Goal: Task Accomplishment & Management: Manage account settings

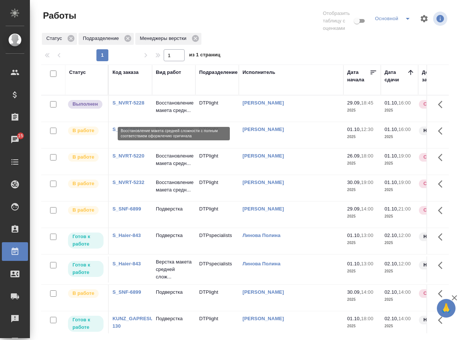
click at [162, 113] on p "Восстановление макета средн..." at bounding box center [174, 106] width 36 height 15
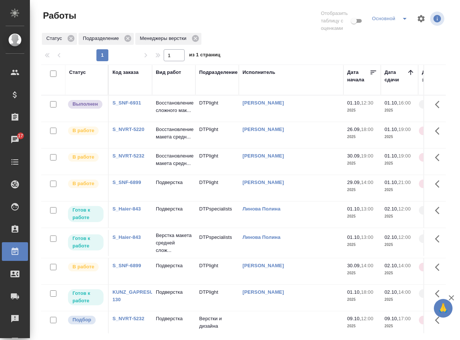
click at [133, 185] on link "S_SNF-6899" at bounding box center [126, 183] width 29 height 6
click at [171, 114] on p "Восстановление сложного мак..." at bounding box center [174, 106] width 36 height 15
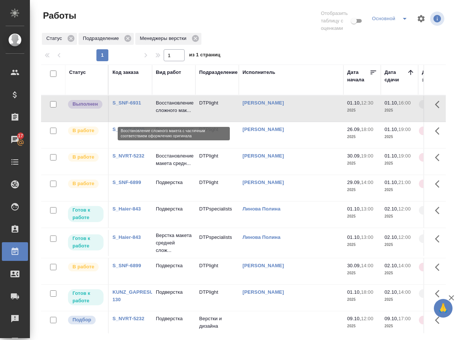
click at [171, 114] on p "Восстановление сложного мак..." at bounding box center [174, 106] width 36 height 15
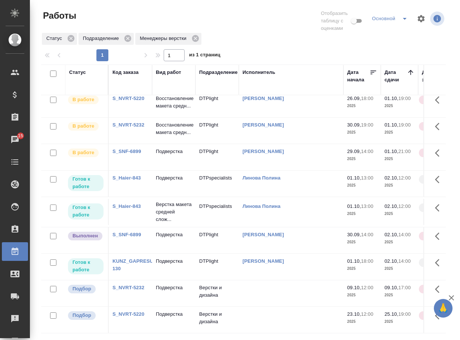
scroll to position [32, 0]
click at [175, 231] on p "Подверстка" at bounding box center [174, 234] width 36 height 7
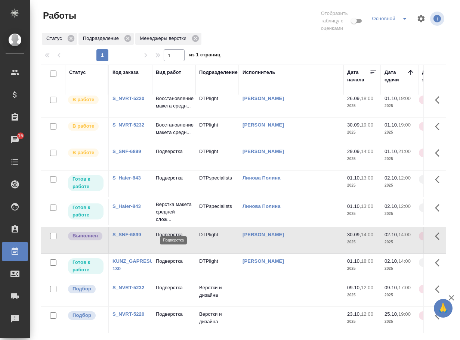
click at [175, 231] on p "Подверстка" at bounding box center [174, 234] width 36 height 7
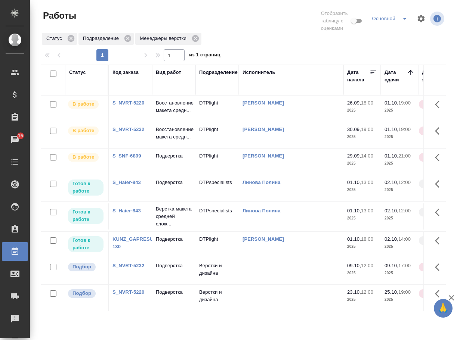
scroll to position [0, 0]
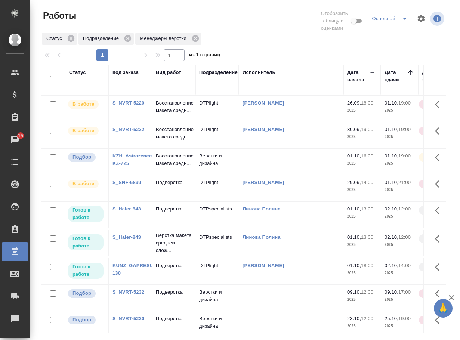
click at [164, 167] on p "Восстановление макета средн..." at bounding box center [174, 159] width 36 height 15
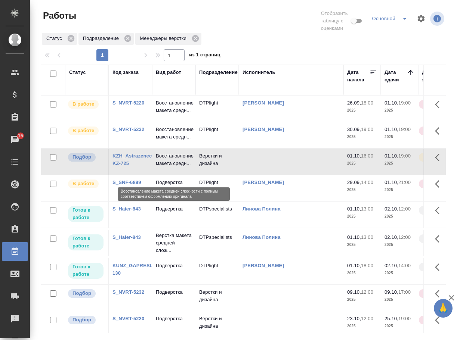
click at [164, 167] on p "Восстановление макета средн..." at bounding box center [174, 159] width 36 height 15
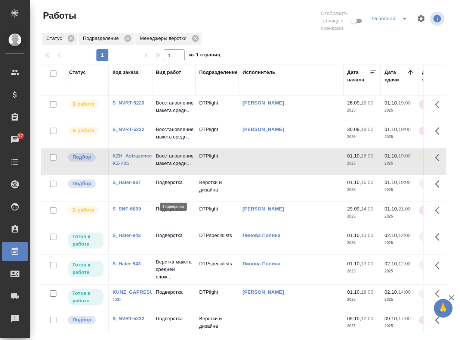
click at [172, 186] on p "Подверстка" at bounding box center [174, 182] width 36 height 7
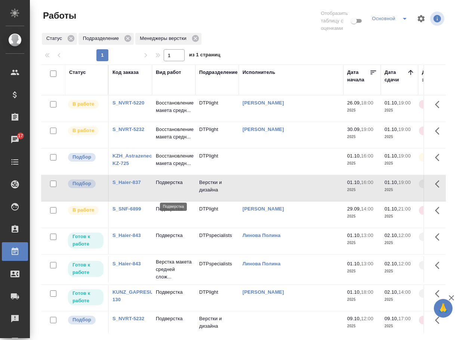
click at [172, 186] on p "Подверстка" at bounding box center [174, 182] width 36 height 7
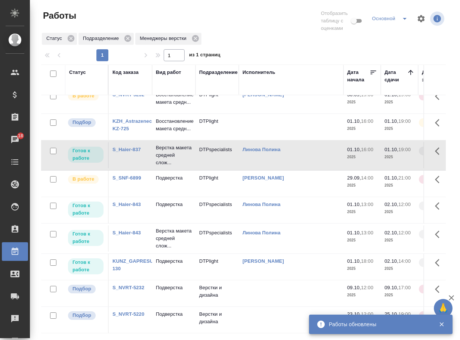
scroll to position [70, 0]
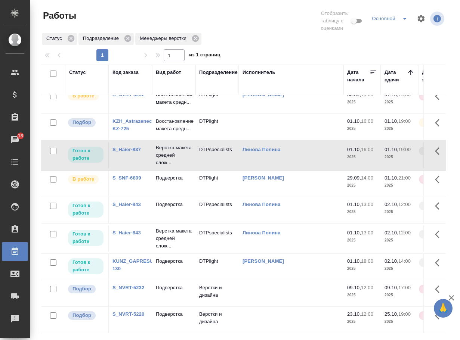
click at [135, 285] on link "S_NVRT-5232" at bounding box center [128, 288] width 32 height 6
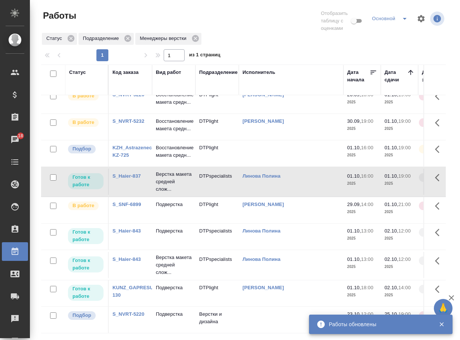
scroll to position [44, 0]
click at [283, 41] on div "Статус Подразделение Менеджеры верстки" at bounding box center [243, 38] width 404 height 13
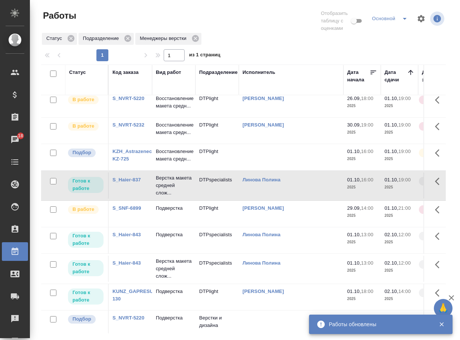
scroll to position [0, 0]
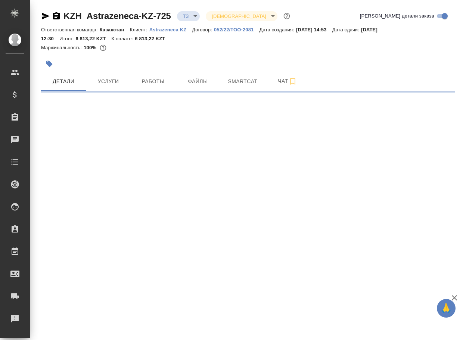
select select "RU"
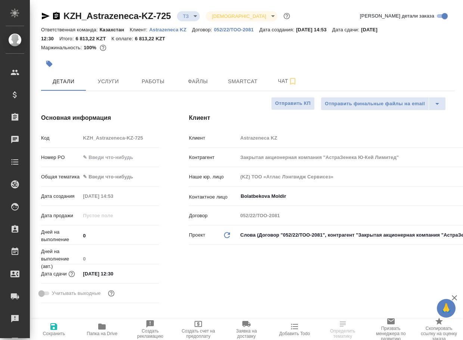
type textarea "x"
type input "Журавлев Денис"
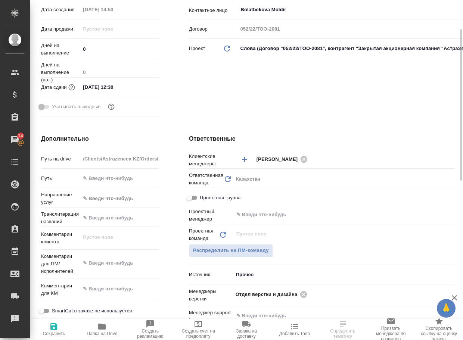
scroll to position [224, 0]
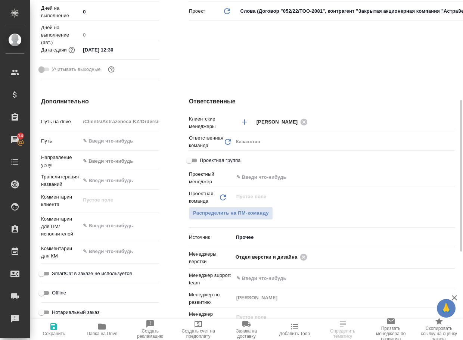
click at [105, 333] on span "Папка на Drive" at bounding box center [102, 333] width 31 height 5
type textarea "x"
select select "RU"
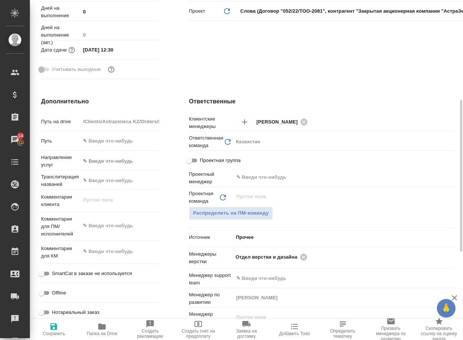
type textarea "x"
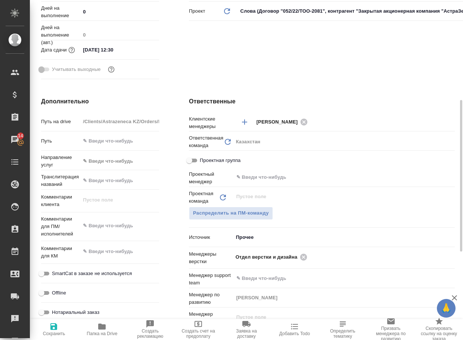
type textarea "x"
click at [306, 258] on icon at bounding box center [303, 257] width 7 height 7
type textarea "x"
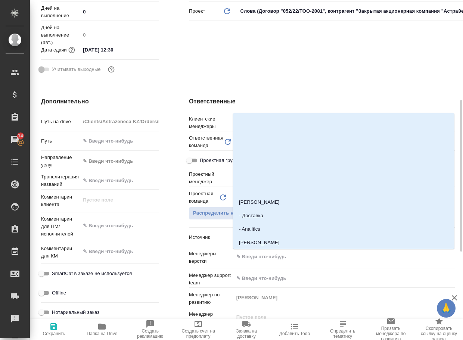
click at [306, 258] on input "text" at bounding box center [332, 256] width 192 height 9
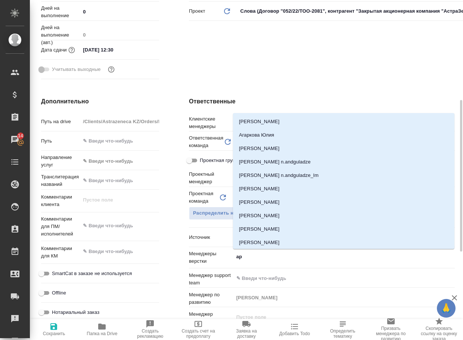
type input "арс"
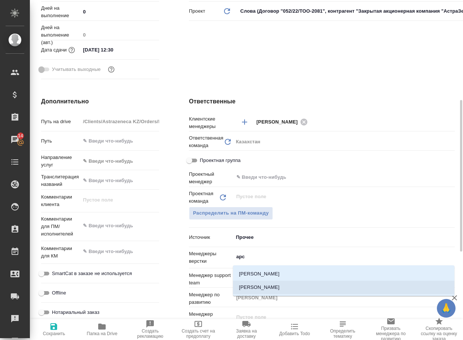
drag, startPoint x: 269, startPoint y: 291, endPoint x: 142, endPoint y: 331, distance: 132.3
click at [269, 291] on li "[PERSON_NAME]" at bounding box center [343, 287] width 221 height 13
type textarea "x"
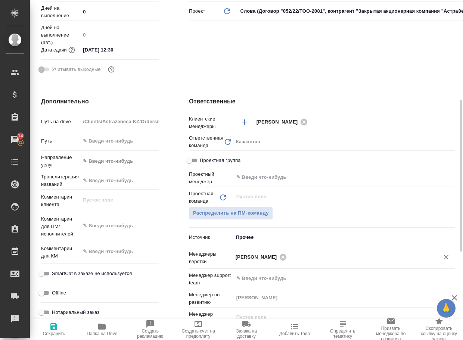
click at [61, 329] on span "Сохранить" at bounding box center [53, 329] width 39 height 14
type textarea "x"
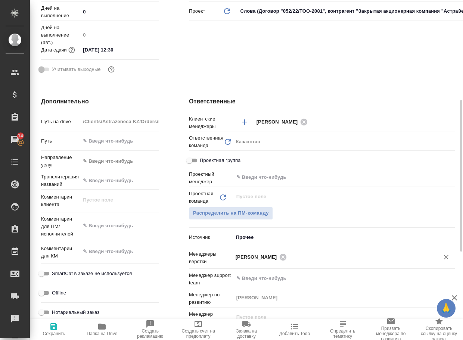
type textarea "x"
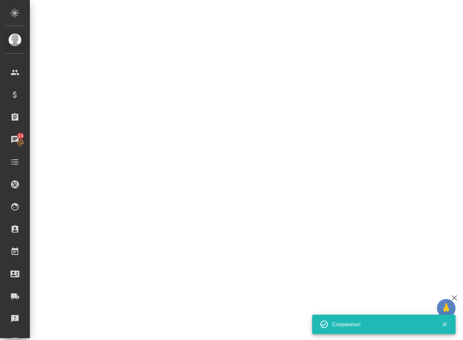
select select "RU"
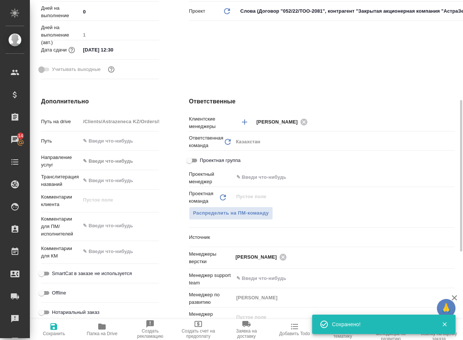
type textarea "x"
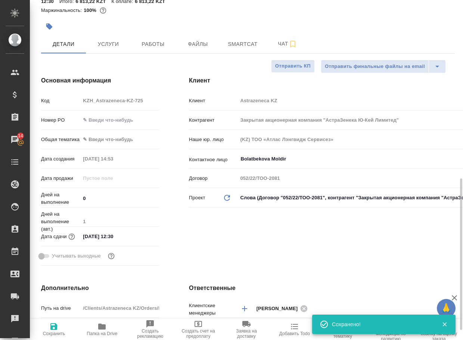
scroll to position [0, 0]
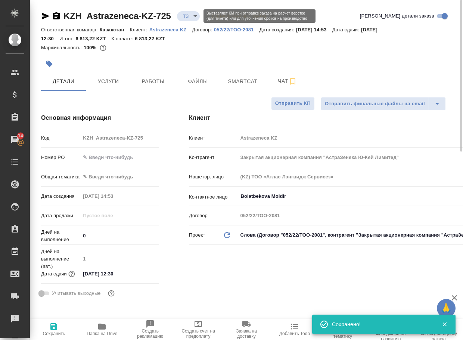
click at [195, 15] on body "🙏 .cls-1 fill:#fff; AWATERA Arsenyeva Vera Клиенты Спецификации Заказы 14 Чаты …" at bounding box center [231, 170] width 463 height 340
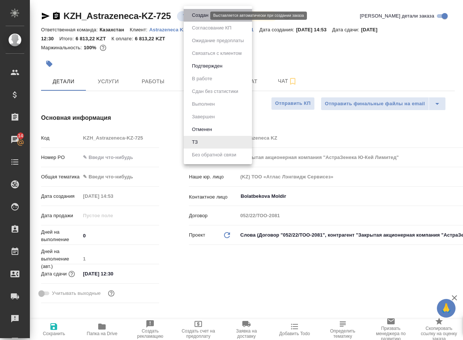
click at [198, 16] on button "Создан" at bounding box center [200, 15] width 21 height 8
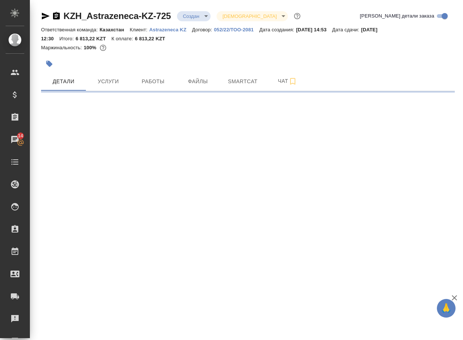
select select "RU"
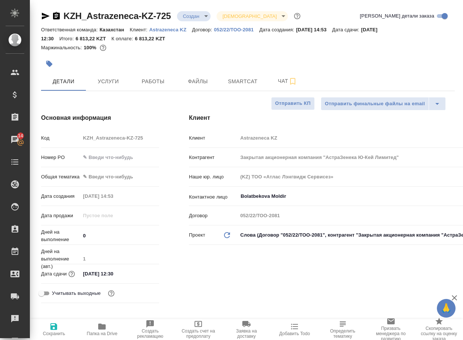
type textarea "x"
drag, startPoint x: 181, startPoint y: 18, endPoint x: 47, endPoint y: 18, distance: 133.7
click at [47, 18] on div "KZH_Astrazeneca-KZ-725 Создан new Святая троица holyTrinity" at bounding box center [171, 16] width 261 height 12
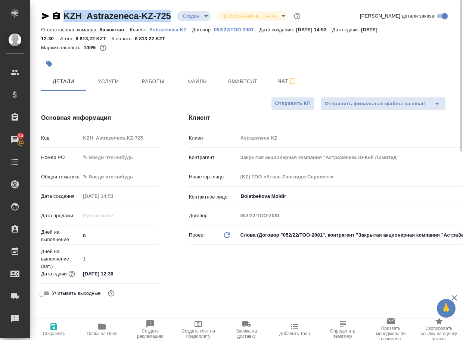
copy link "KZH_Astrazeneca-KZ-725"
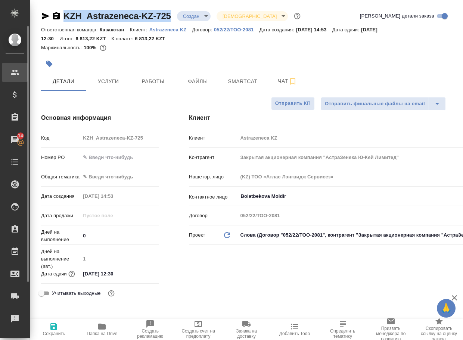
type textarea "x"
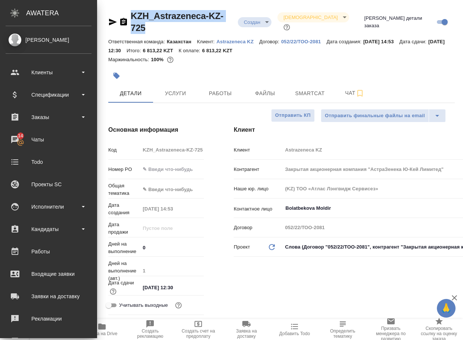
type textarea "x"
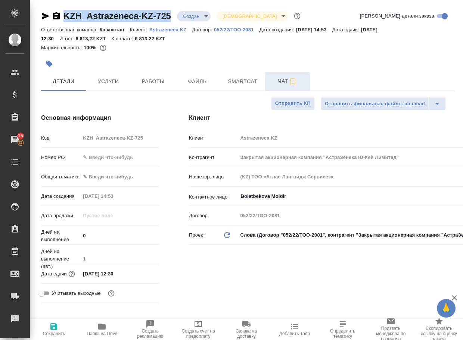
click at [293, 74] on button "Чат" at bounding box center [287, 81] width 45 height 19
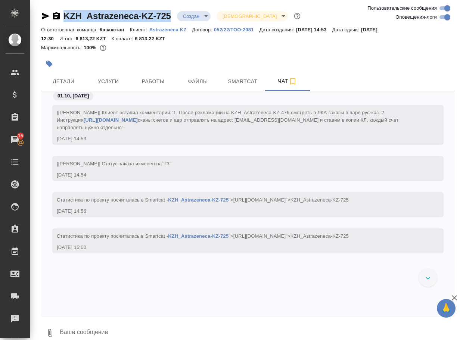
scroll to position [26, 0]
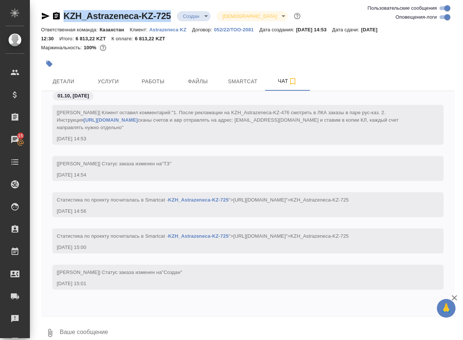
click at [51, 329] on icon "button" at bounding box center [50, 333] width 9 height 9
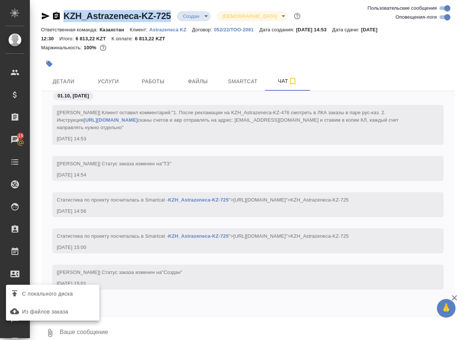
click at [57, 294] on span "С локального диска" at bounding box center [47, 293] width 51 height 9
click at [0, 0] on input "С локального диска" at bounding box center [0, 0] width 0 height 0
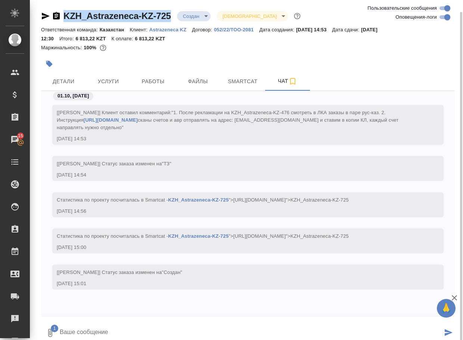
scroll to position [6, 0]
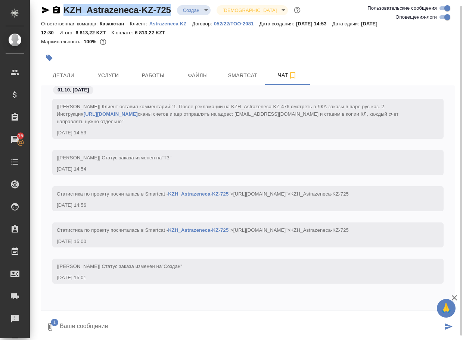
click at [125, 326] on textarea at bounding box center [251, 326] width 384 height 25
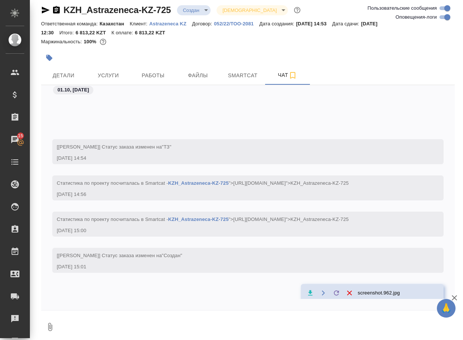
scroll to position [77, 0]
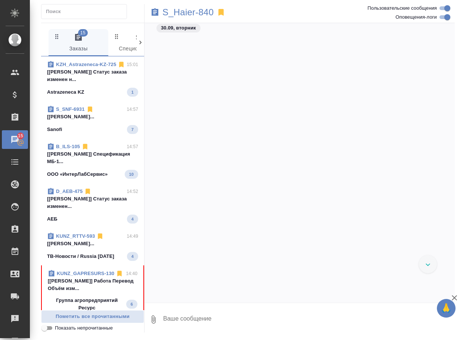
scroll to position [8565, 0]
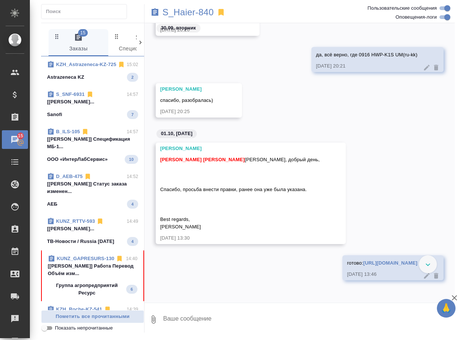
click at [100, 263] on p "KUNZ_GAPRESURS-130" at bounding box center [86, 258] width 58 height 7
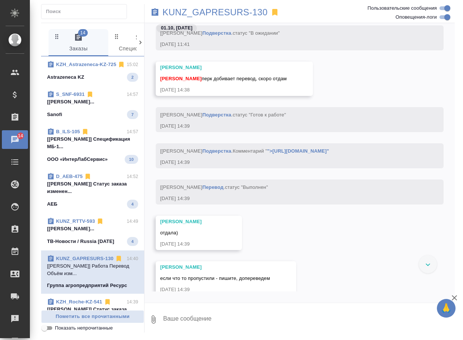
scroll to position [5699, 0]
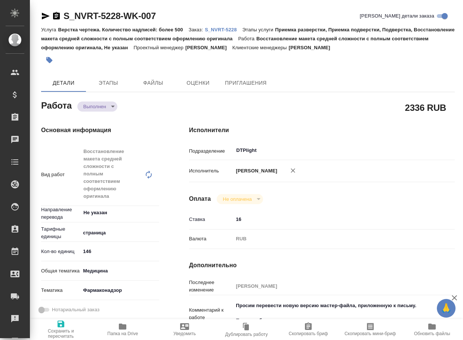
type textarea "x"
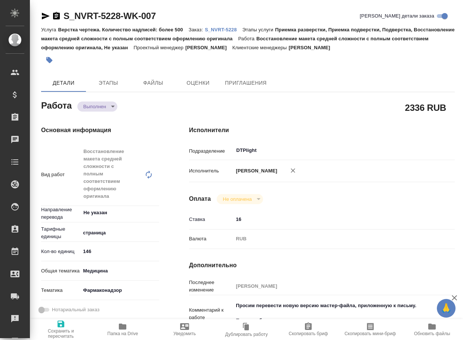
type textarea "x"
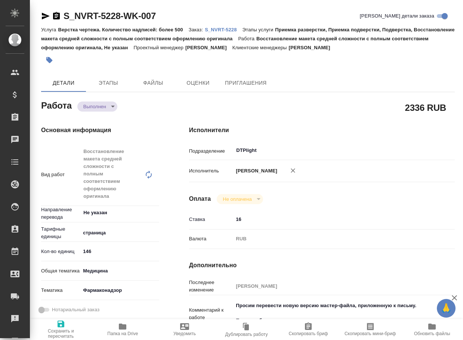
type textarea "x"
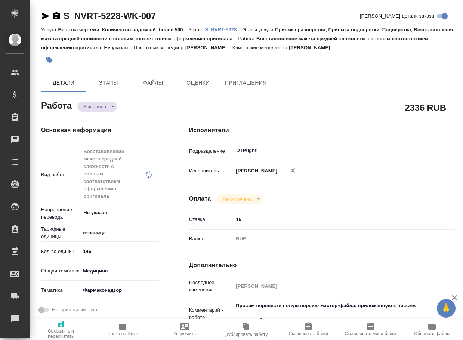
type textarea "x"
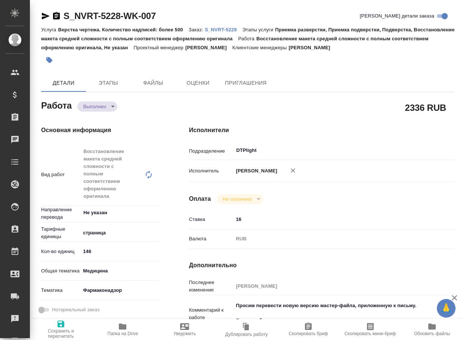
type textarea "x"
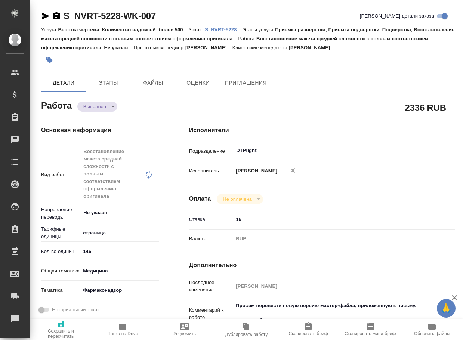
type textarea "x"
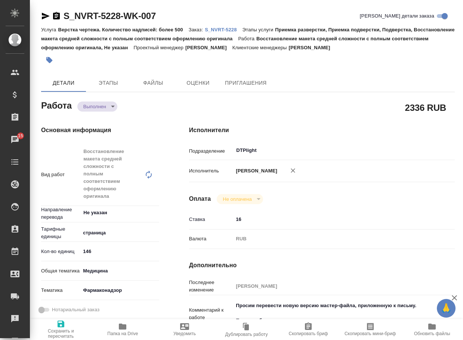
click at [123, 324] on icon "button" at bounding box center [122, 326] width 9 height 9
click at [99, 105] on body "🙏 .cls-1 fill:#fff; AWATERA Arsenyeva Vera Клиенты Спецификации Заказы 15 Чаты …" at bounding box center [231, 170] width 463 height 340
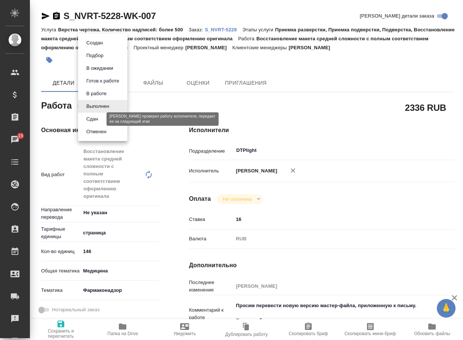
click at [94, 118] on button "Сдан" at bounding box center [92, 119] width 16 height 8
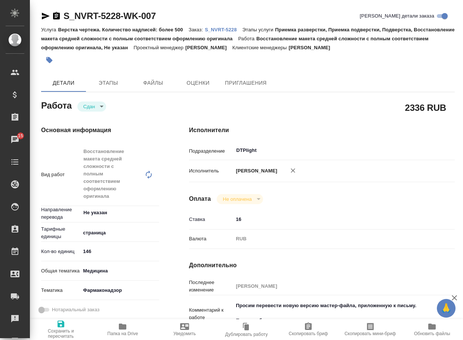
type textarea "x"
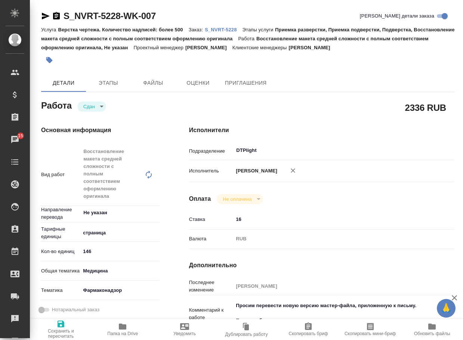
click at [235, 31] on p "S_NVRT-5228" at bounding box center [223, 30] width 37 height 6
type textarea "x"
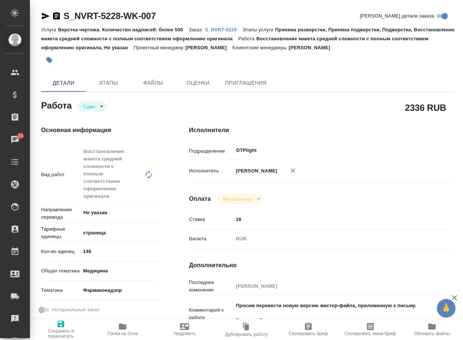
type textarea "x"
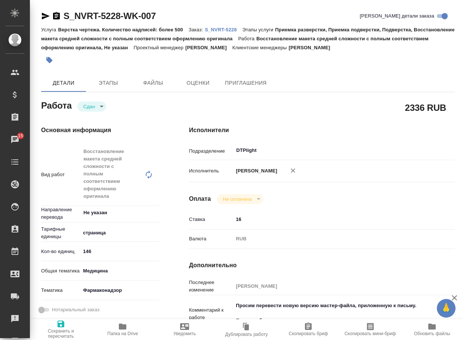
type textarea "x"
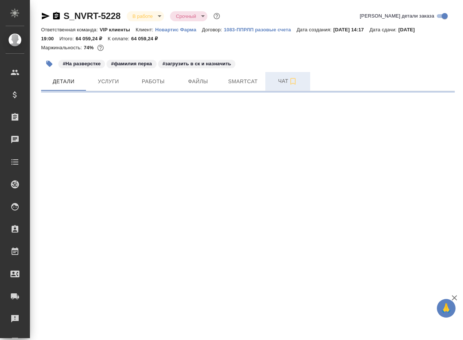
click at [276, 83] on span "Чат" at bounding box center [288, 81] width 36 height 9
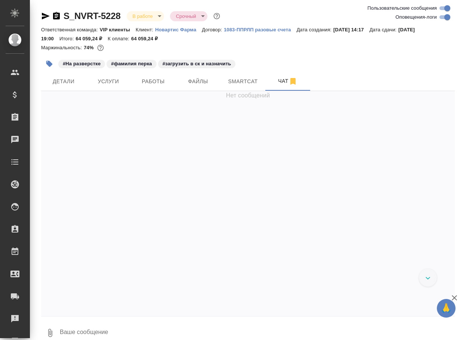
click at [109, 328] on textarea at bounding box center [257, 332] width 396 height 25
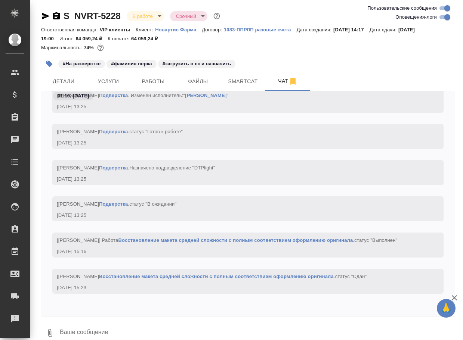
paste textarea "[URL][DOMAIN_NAME]"
type textarea "[URL][DOMAIN_NAME]"
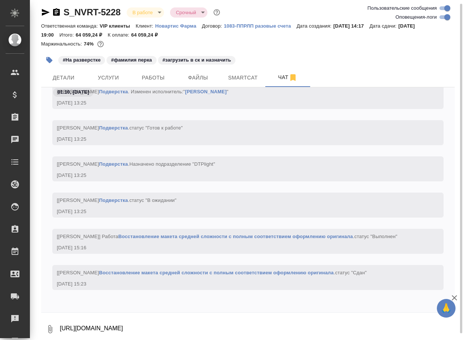
scroll to position [26317, 0]
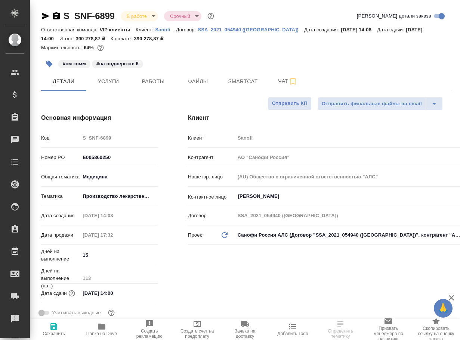
select select "RU"
click at [156, 86] on span "Работы" at bounding box center [153, 81] width 36 height 9
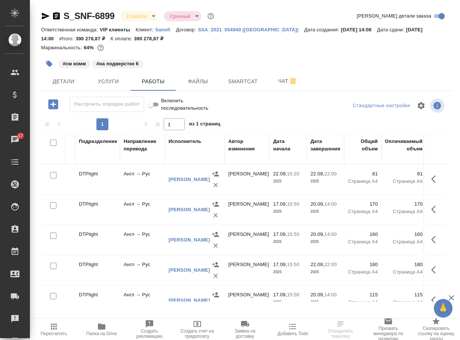
scroll to position [0, 190]
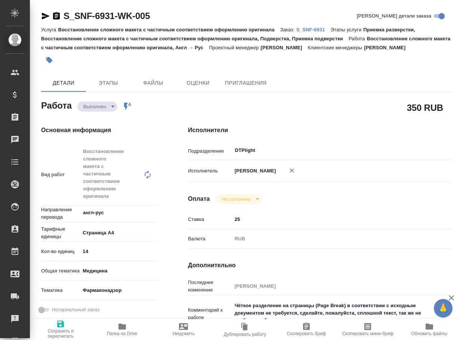
type textarea "x"
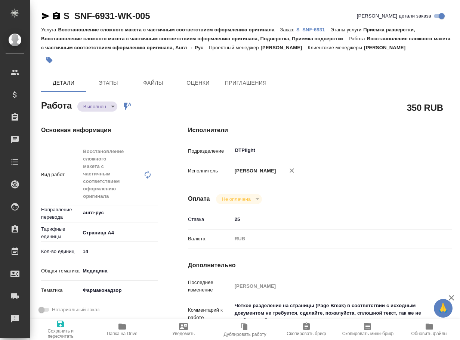
type textarea "x"
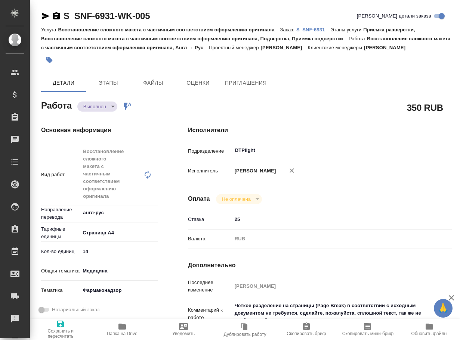
type textarea "x"
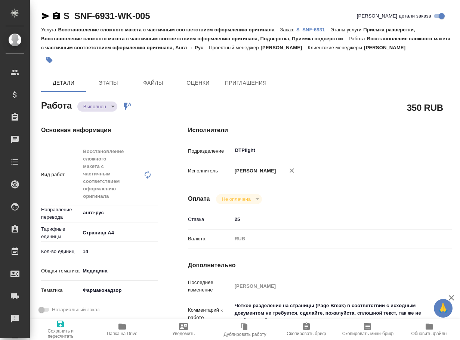
click at [118, 326] on span "Папка на Drive" at bounding box center [122, 329] width 52 height 14
type textarea "x"
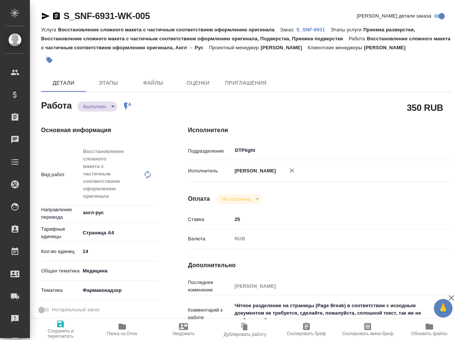
type textarea "x"
click at [100, 111] on body "🙏 .cls-1 fill:#fff; AWATERA Arsenyeva Vera Клиенты Спецификации Заказы 17 Чаты …" at bounding box center [230, 170] width 460 height 340
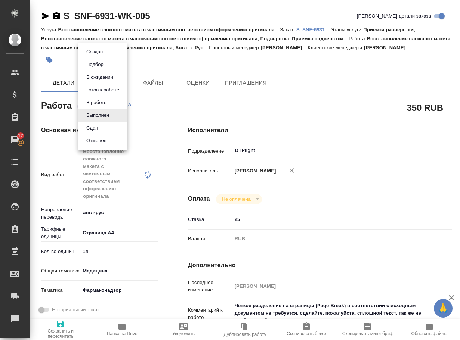
drag, startPoint x: 94, startPoint y: 126, endPoint x: 98, endPoint y: 125, distance: 4.6
click at [94, 126] on button "Сдан" at bounding box center [92, 128] width 16 height 8
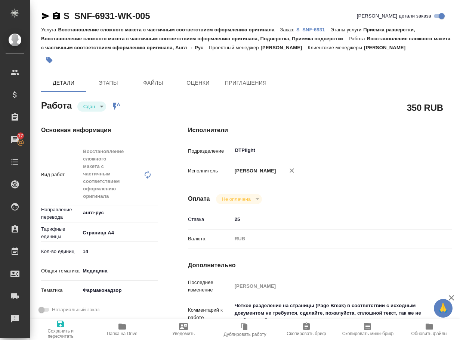
click at [307, 30] on p "S_SNF-6931" at bounding box center [313, 30] width 34 height 6
type textarea "x"
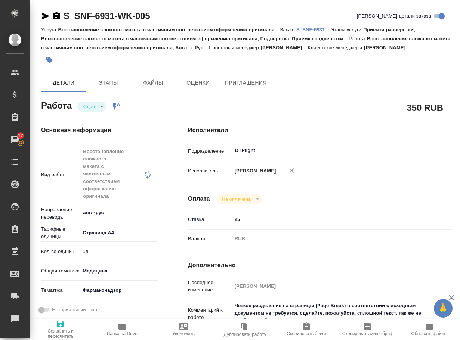
type textarea "x"
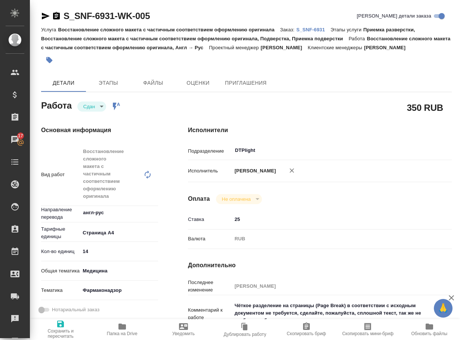
type textarea "x"
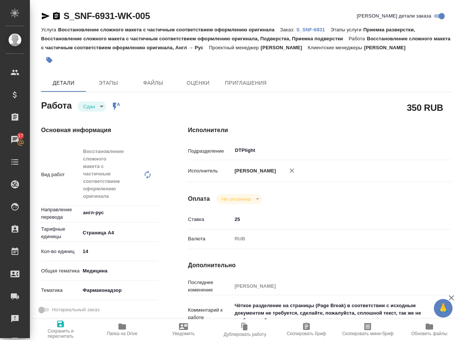
type textarea "x"
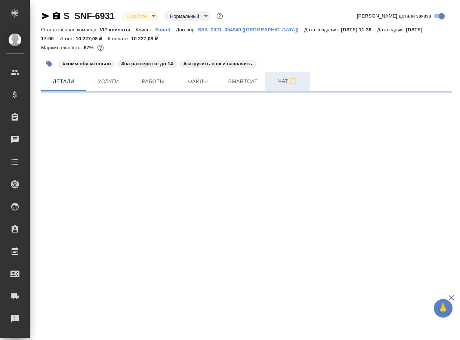
click at [283, 80] on span "Чат" at bounding box center [288, 81] width 36 height 9
select select "RU"
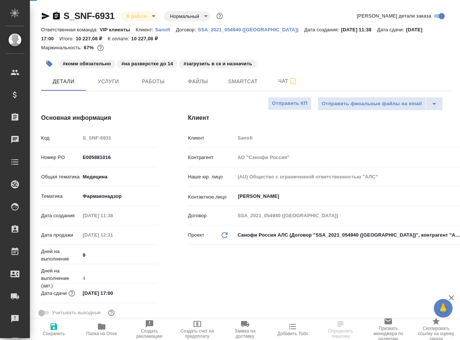
type textarea "x"
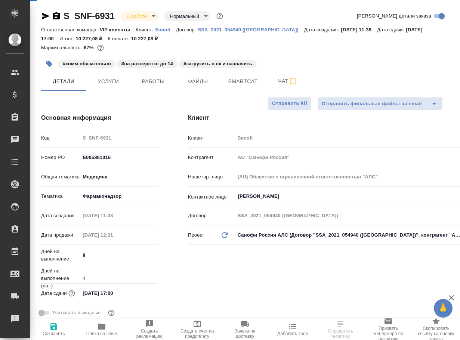
type textarea "x"
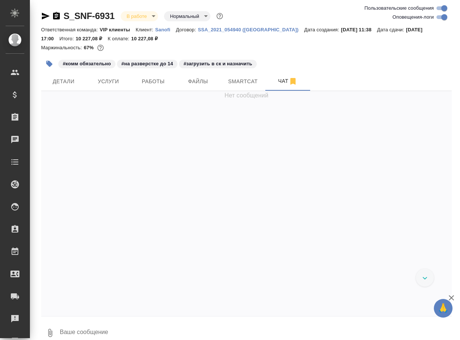
click at [131, 330] on textarea at bounding box center [255, 332] width 393 height 25
paste textarea "https://drive.awatera.com/apps/files/files/10557429?dir=/Shares/Sanofi/Orders/S…"
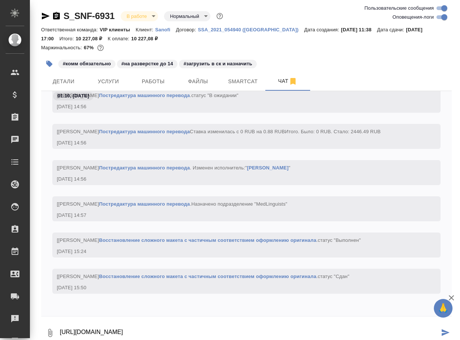
type textarea "https://drive.awatera.com/apps/files/files/10557429?dir=/Shares/Sanofi/Orders/S…"
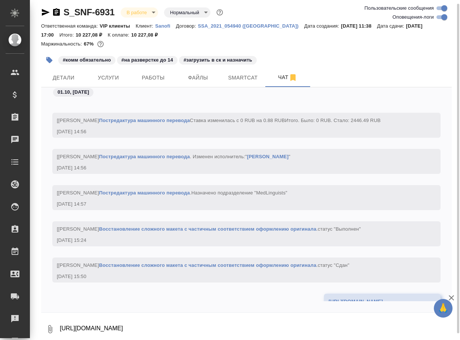
scroll to position [11794, 0]
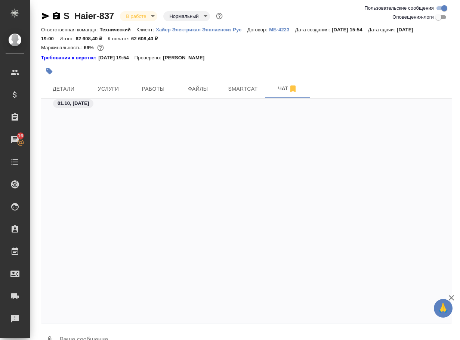
scroll to position [20192, 0]
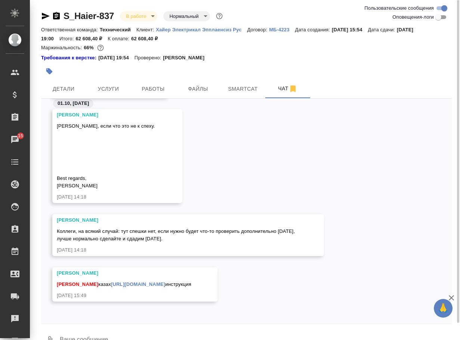
scroll to position [11111, 0]
click at [93, 337] on textarea at bounding box center [255, 340] width 393 height 25
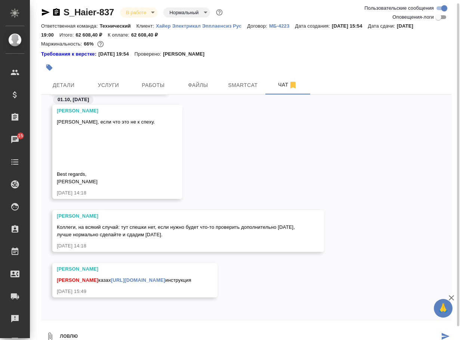
type textarea "ловлю"
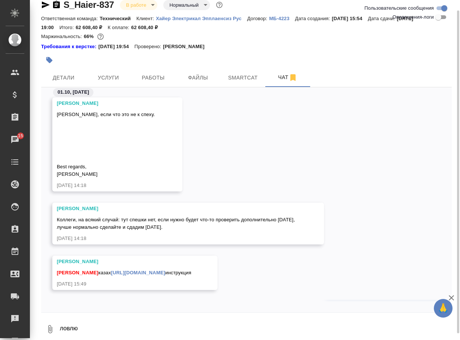
scroll to position [11147, 0]
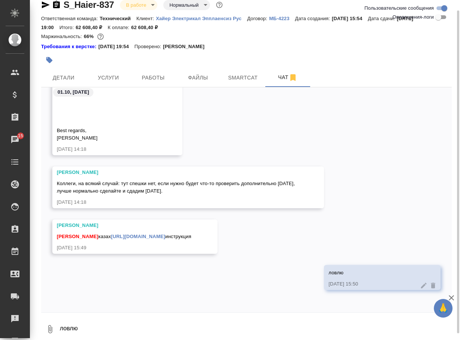
click at [46, 6] on icon "button" at bounding box center [46, 4] width 8 height 7
click at [133, 236] on link "https://drive.awatera.com/s/eF8mE4Z4kRDib6w" at bounding box center [138, 237] width 54 height 6
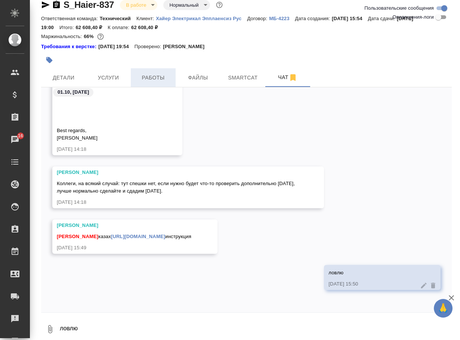
click at [150, 82] on span "Работы" at bounding box center [153, 77] width 36 height 9
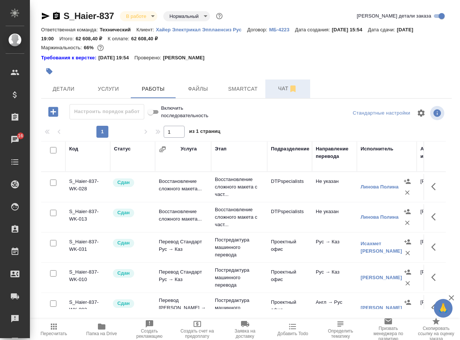
click at [283, 88] on span "Чат" at bounding box center [288, 88] width 36 height 9
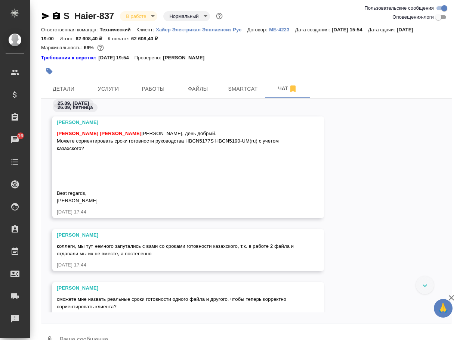
scroll to position [5678, 0]
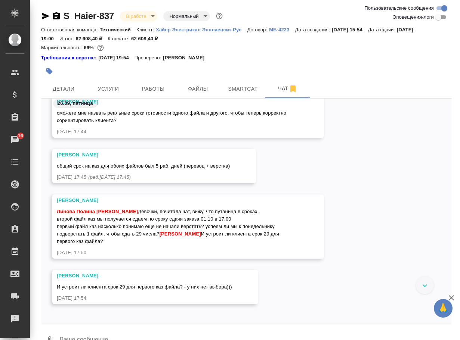
click at [416, 284] on div at bounding box center [425, 285] width 18 height 18
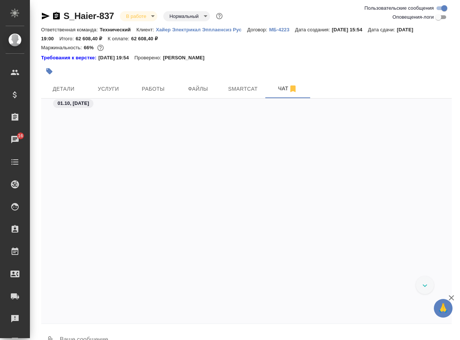
click at [164, 334] on textarea at bounding box center [255, 340] width 393 height 25
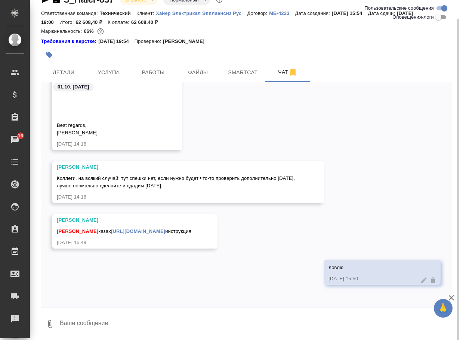
scroll to position [18, 0]
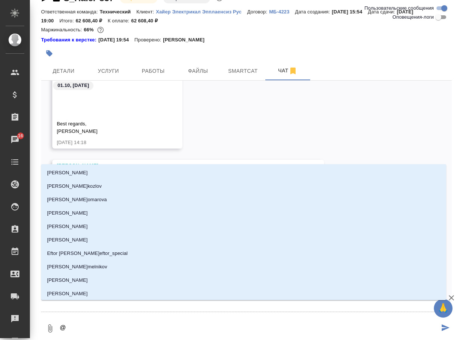
type textarea "@ь"
type input "ь"
type textarea "@"
type textarea "@б"
type input "б"
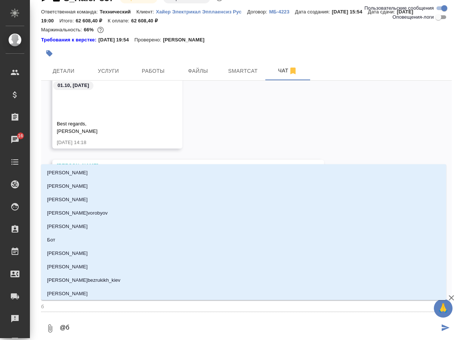
type textarea "@бе"
type input "бе"
type textarea "@бел"
type input "бел"
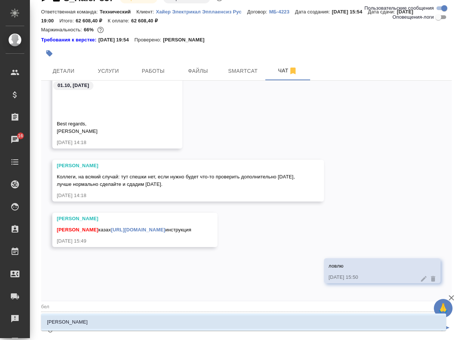
click at [171, 325] on li "Белякова Юлия" at bounding box center [243, 322] width 405 height 13
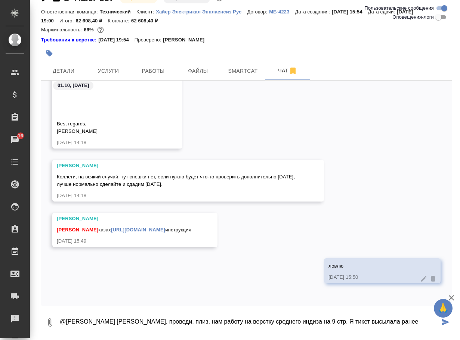
type textarea "@Белякова Юлия Юля, проведи, плиз, нам работу на верстку среднего индиза на 9 с…"
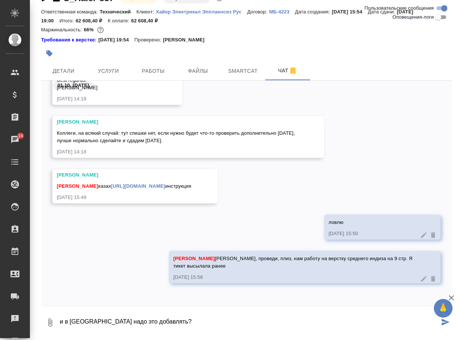
type textarea "и в Канди надо это добавлять?"
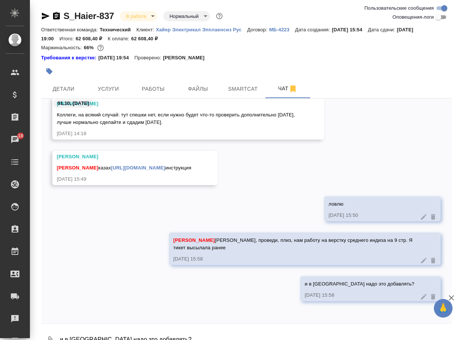
scroll to position [12917, 0]
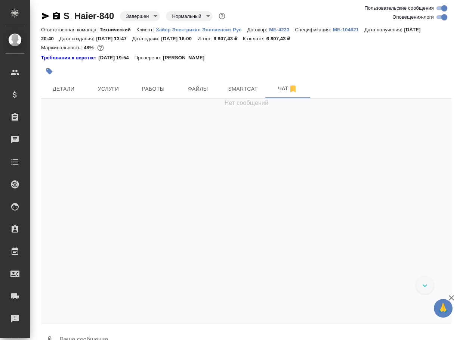
scroll to position [22310, 0]
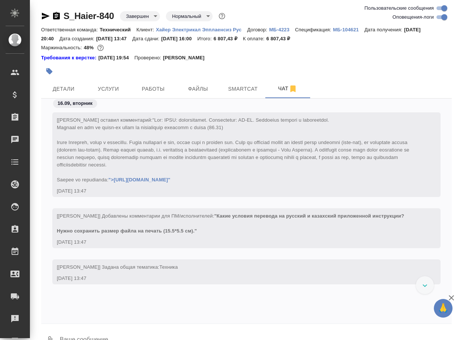
scroll to position [22310, 0]
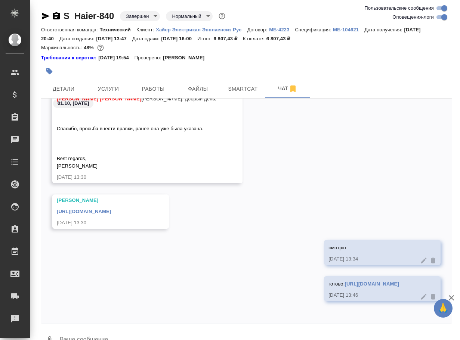
click at [345, 287] on link "[URL][DOMAIN_NAME]" at bounding box center [372, 284] width 54 height 6
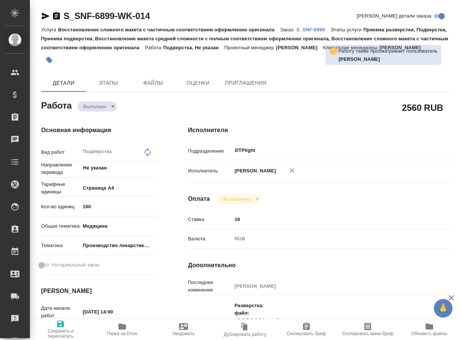
type textarea "x"
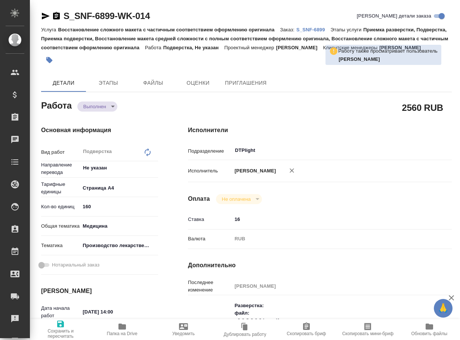
type textarea "x"
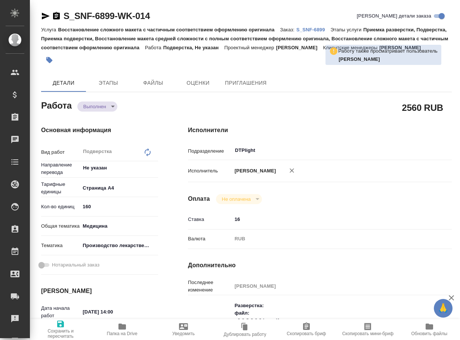
type textarea "x"
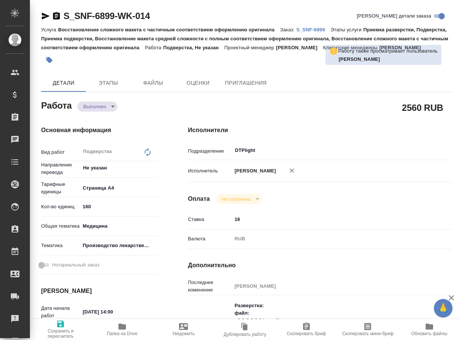
type textarea "x"
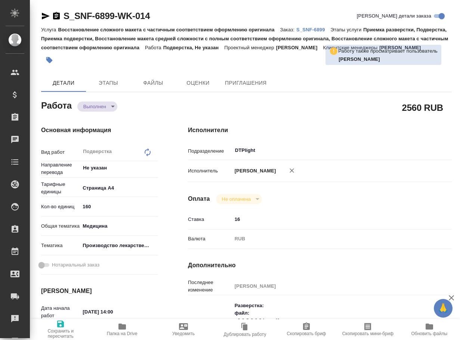
type textarea "x"
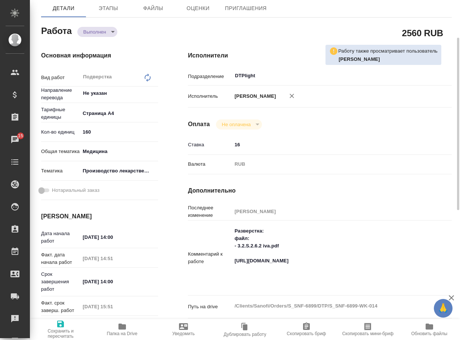
scroll to position [112, 0]
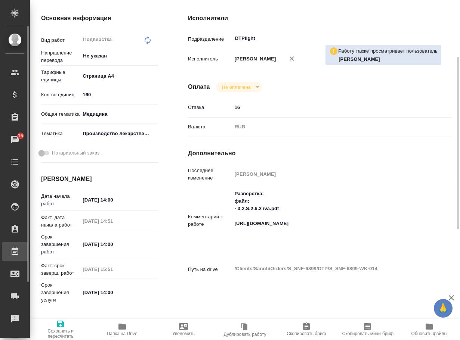
type textarea "x"
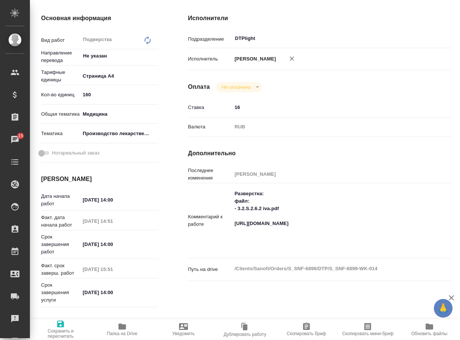
click at [126, 326] on icon "button" at bounding box center [122, 326] width 9 height 9
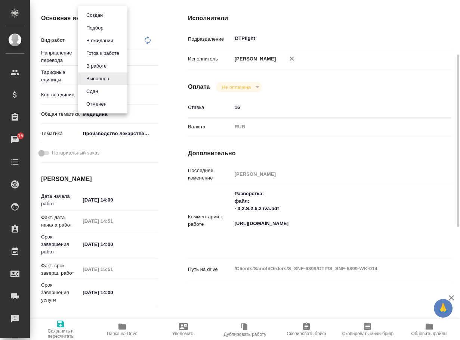
click at [96, 3] on body "🙏 .cls-1 fill:#fff; AWATERA Arsenyeva Vera Клиенты Спецификации Заказы 15 Чаты …" at bounding box center [230, 170] width 460 height 340
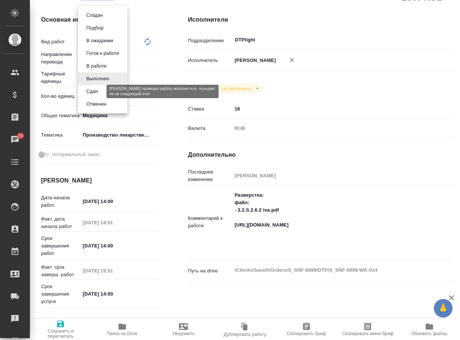
click at [99, 90] on button "Сдан" at bounding box center [92, 91] width 16 height 8
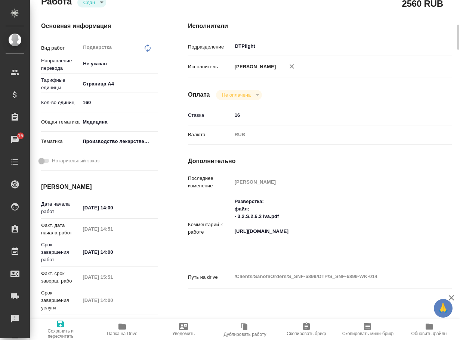
type textarea "x"
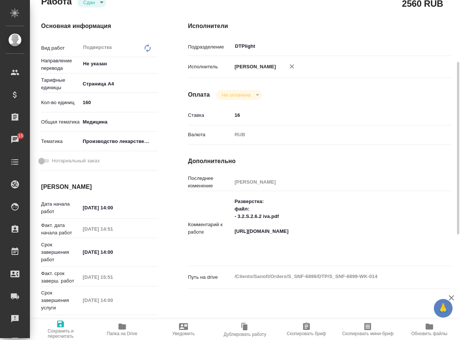
type textarea "x"
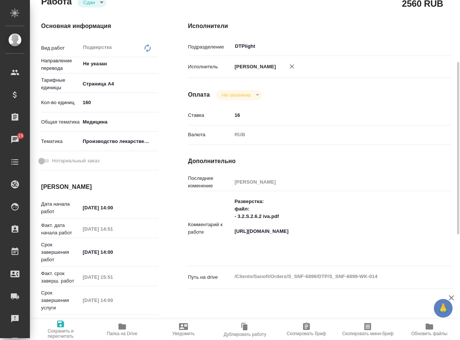
scroll to position [110, 0]
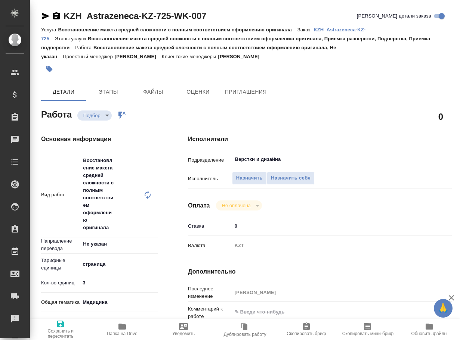
type textarea "x"
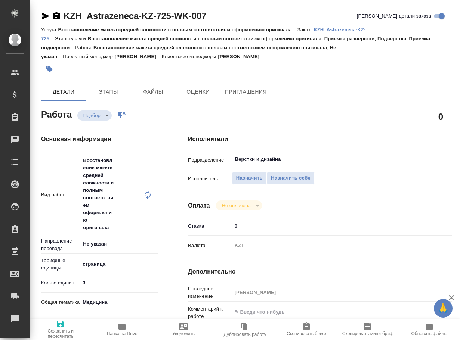
type textarea "x"
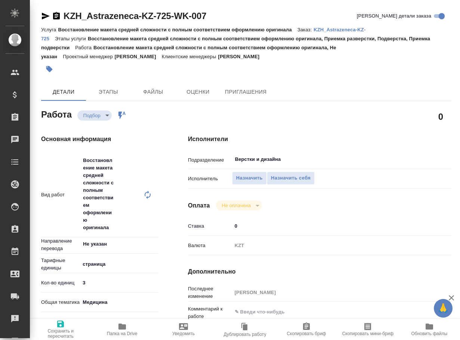
type textarea "x"
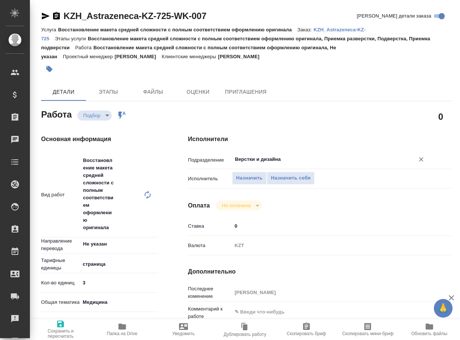
type textarea "x"
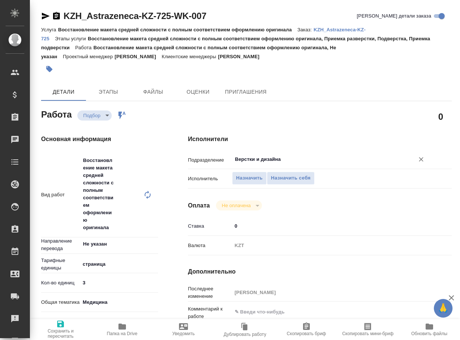
type textarea "x"
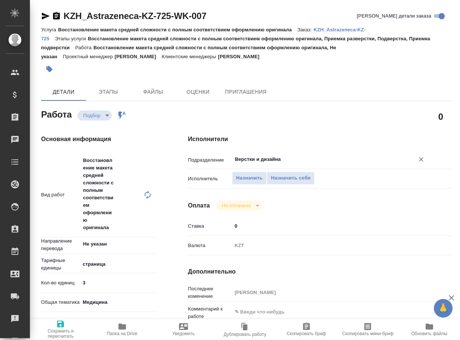
click at [289, 161] on input "Верстки и дизайна" at bounding box center [318, 159] width 168 height 9
type textarea "x"
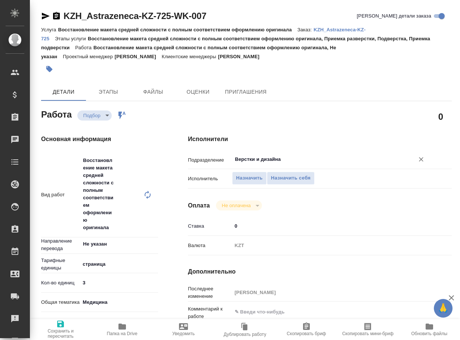
type textarea "x"
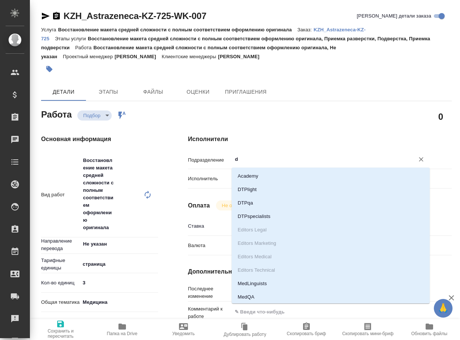
type input "dt"
type textarea "x"
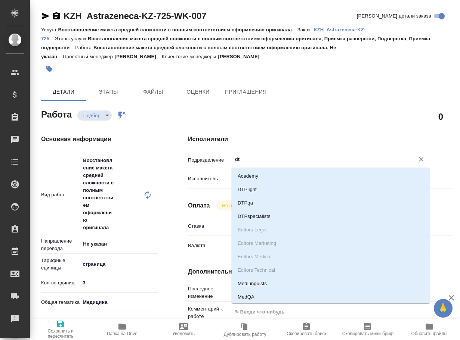
type textarea "x"
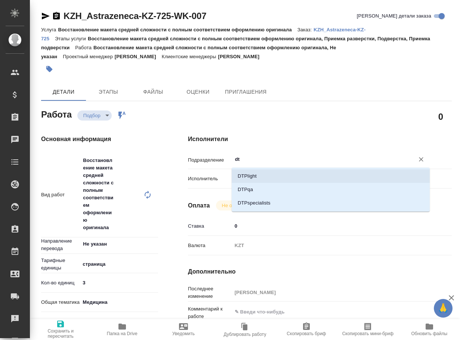
click at [278, 178] on li "DTPlight" at bounding box center [331, 176] width 198 height 13
type textarea "x"
type input "DTPlight"
type textarea "x"
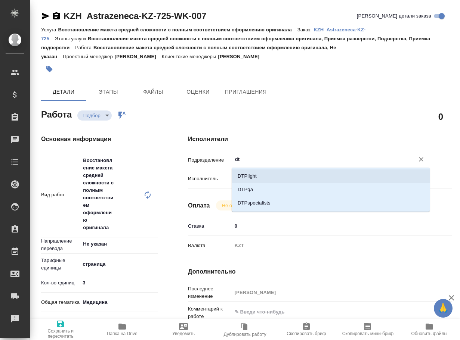
type textarea "x"
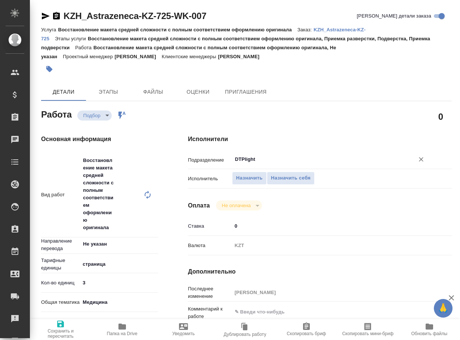
type textarea "x"
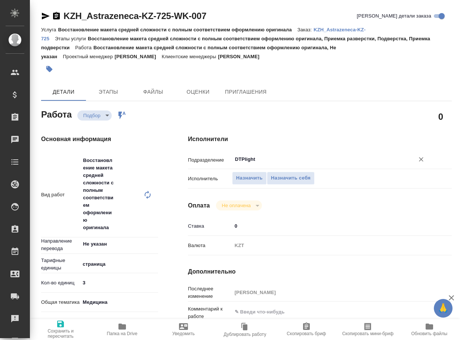
type input "DTPlight"
click at [57, 335] on span "Сохранить и пересчитать" at bounding box center [60, 334] width 52 height 10
type textarea "x"
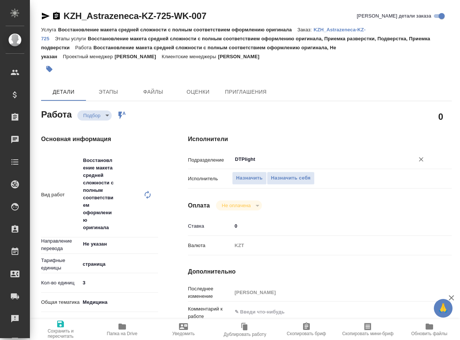
type textarea "x"
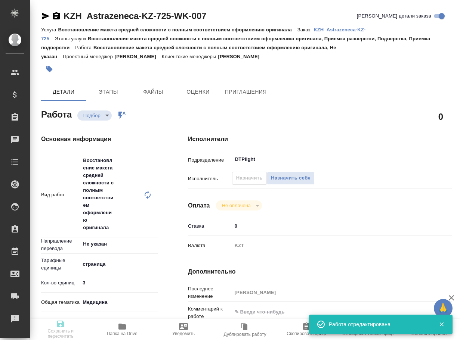
type textarea "x"
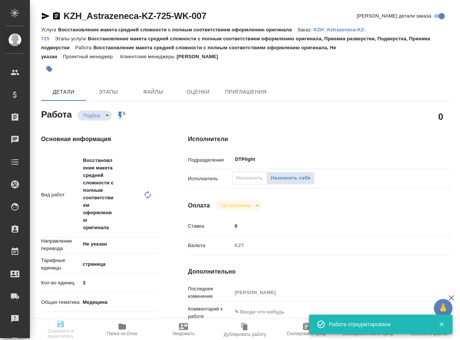
type input "recruiting"
type textarea "Восстановление макета средней сложности с полным соответствием оформлению ориги…"
type textarea "x"
type input "Не указан"
type input "5a8b1489cc6b4906c91bfdb2"
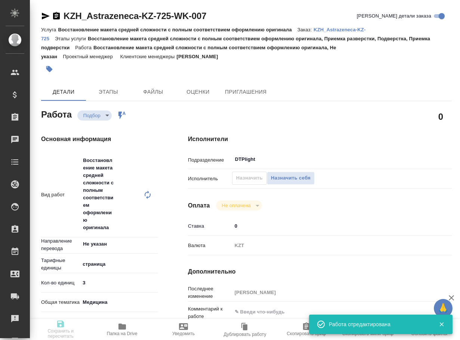
type input "3"
type input "med"
type input "6149832f2b7be24903fd7a82"
type input "[DATE] 16:00"
type input "[DATE] 19:00"
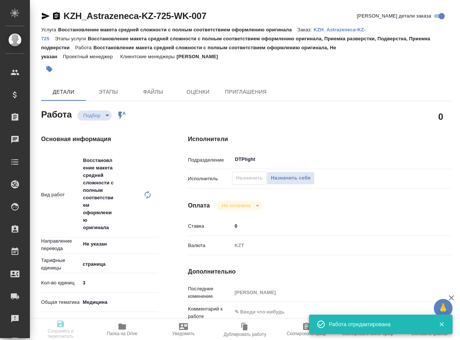
type input "02.10.2025 12:30"
type input "DTPlight"
type input "notPayed"
type input "0"
type input "KZT"
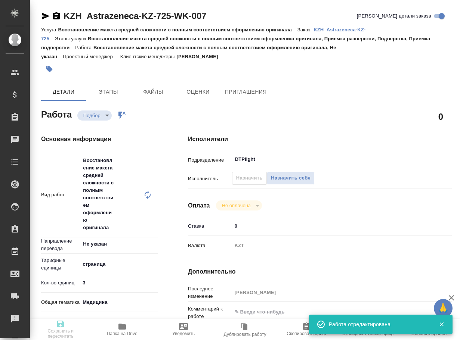
type input "Matveeva Anastasia"
type textarea "x"
type textarea "/Clients/Astrazeneca KZ/Orders/KZH_Astrazeneca-KZ-725/DTP/KZH_Astrazeneca-KZ-72…"
type textarea "x"
type input "KZH_Astrazeneca-KZ-725"
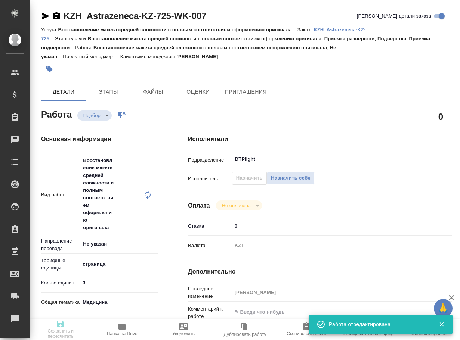
type input "2605512991 – PO."
type input "Восстановление макета средней сложности с полным соответствием оформлению ориги…"
type input "Асланукова Сати"
type input "[PERSON_NAME]"
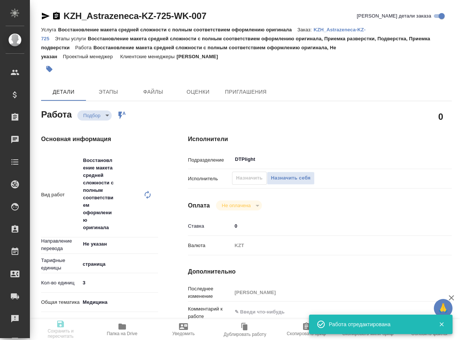
type input "/Clients/Astrazeneca KZ/Orders/KZH_Astrazeneca-KZ-725"
type textarea "x"
type textarea "прошу переводить логотип по примеру скрина в рефе"
type textarea "x"
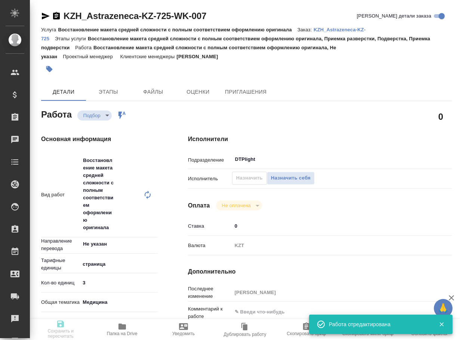
type textarea "x"
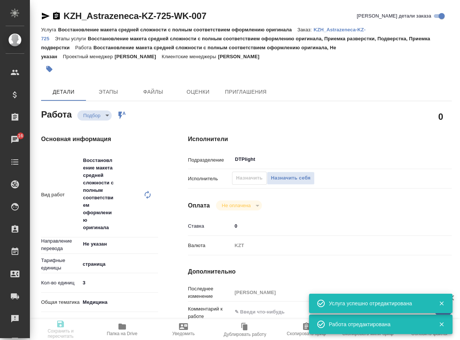
type textarea "x"
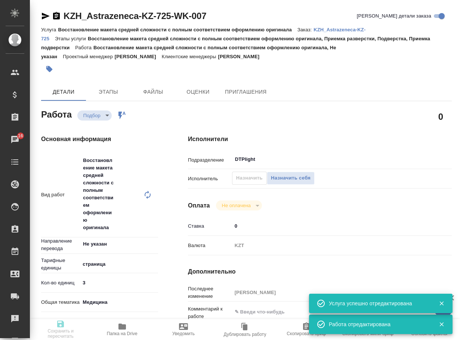
type textarea "x"
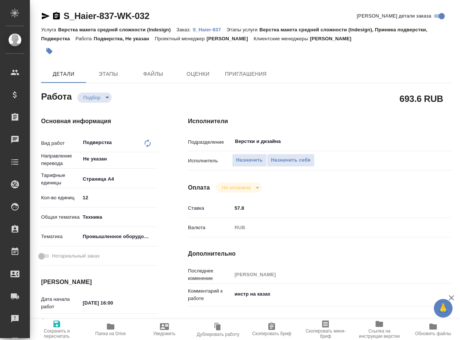
type textarea "x"
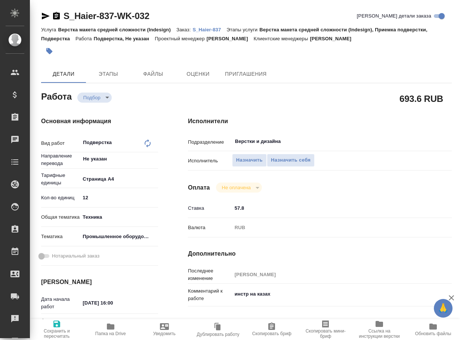
type textarea "x"
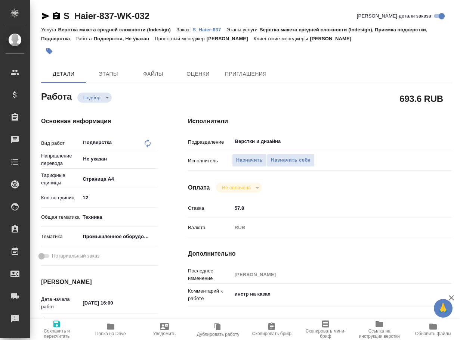
type textarea "x"
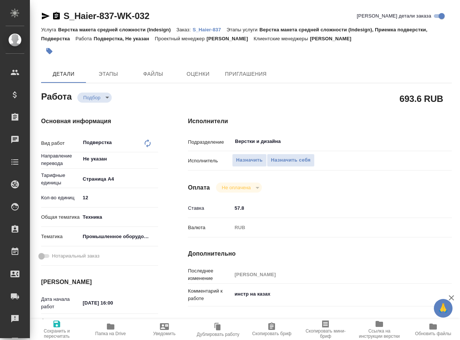
click at [149, 143] on icon at bounding box center [147, 143] width 9 height 9
type textarea "x"
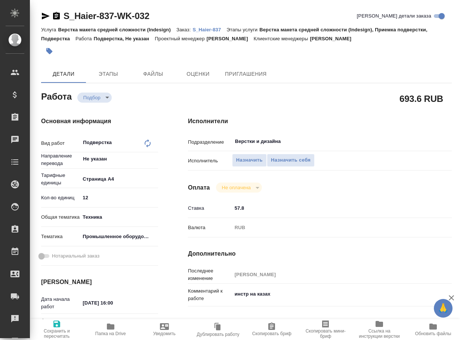
type textarea "x"
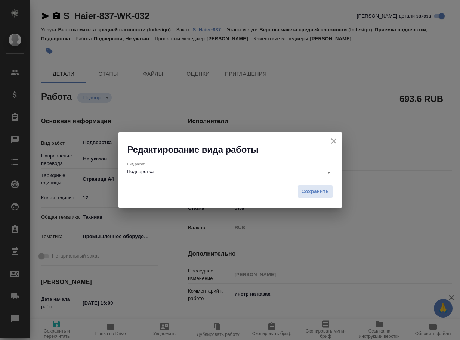
type textarea "x"
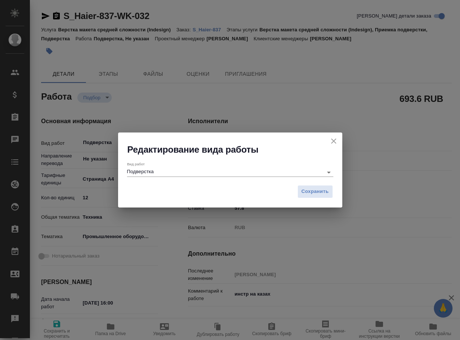
drag, startPoint x: 177, startPoint y: 152, endPoint x: 182, endPoint y: 159, distance: 8.8
click at [177, 152] on h2 "Редактирование вида работы" at bounding box center [234, 150] width 215 height 12
click at [170, 173] on input "Подверстка" at bounding box center [223, 172] width 192 height 9
type textarea "x"
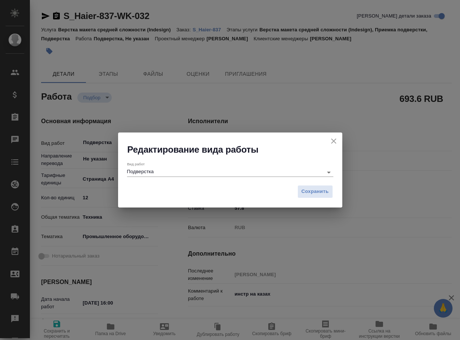
type textarea "x"
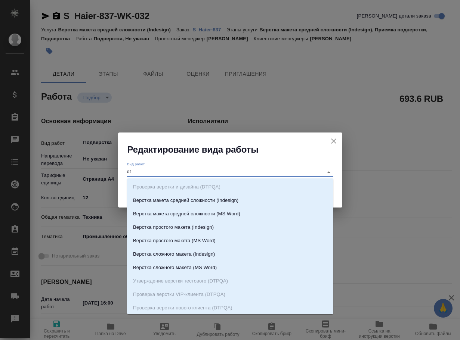
type input "dth"
type textarea "x"
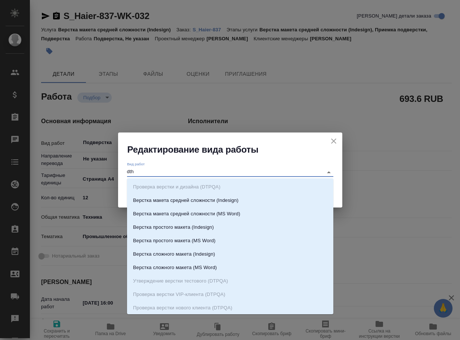
type textarea "x"
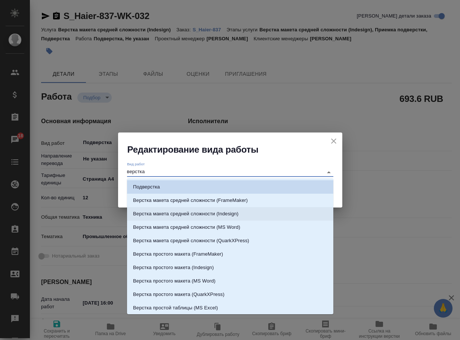
click at [194, 214] on p "Верстка макета средней сложности (Indesign)" at bounding box center [185, 213] width 105 height 7
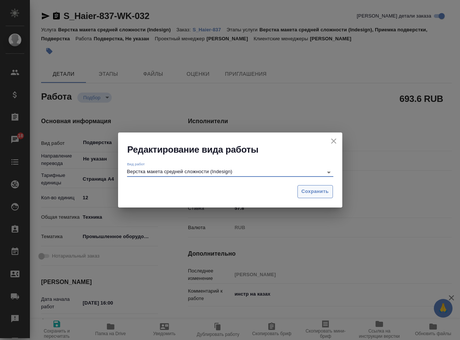
type input "Верстка макета средней сложности (Indesign)"
click at [317, 189] on span "Сохранить" at bounding box center [314, 191] width 27 height 9
type textarea "x"
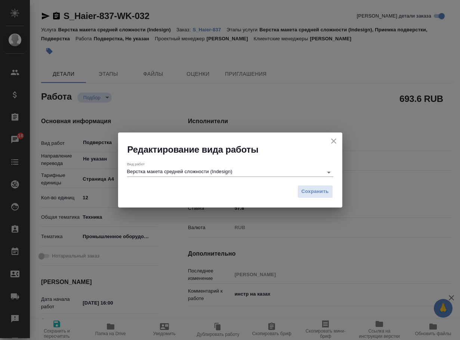
type textarea "x"
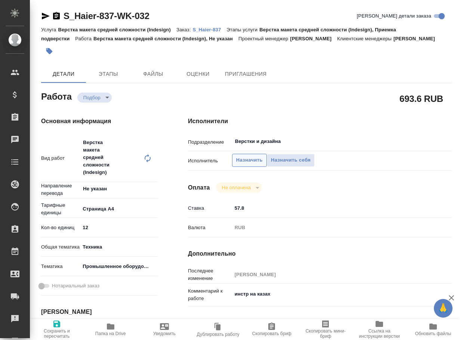
type textarea "x"
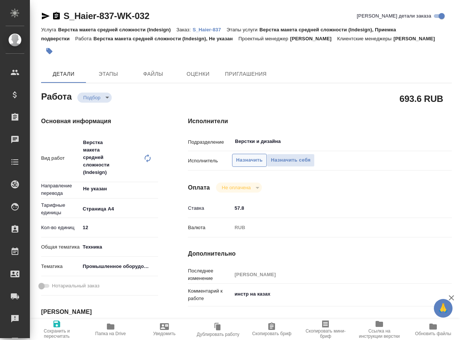
type textarea "x"
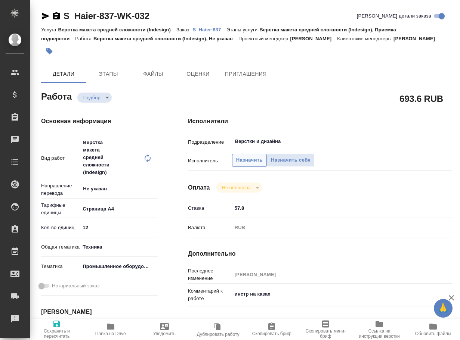
type textarea "x"
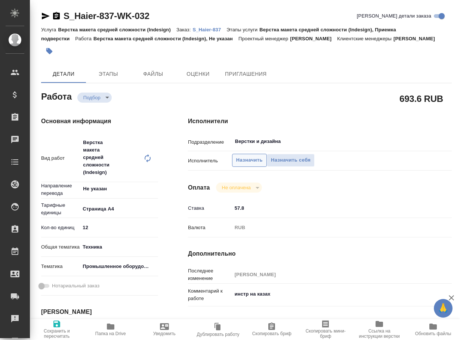
type textarea "x"
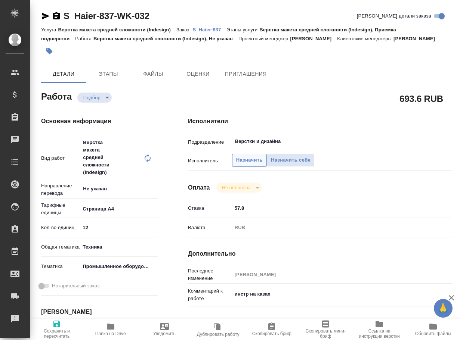
click at [238, 165] on span "Назначить" at bounding box center [249, 160] width 27 height 9
type textarea "x"
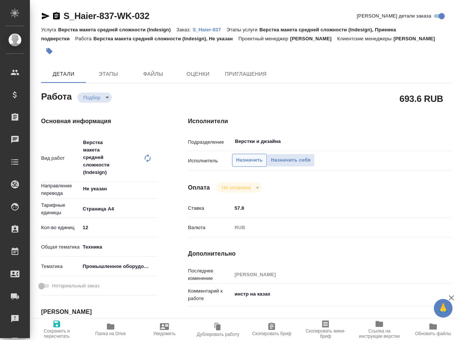
type textarea "x"
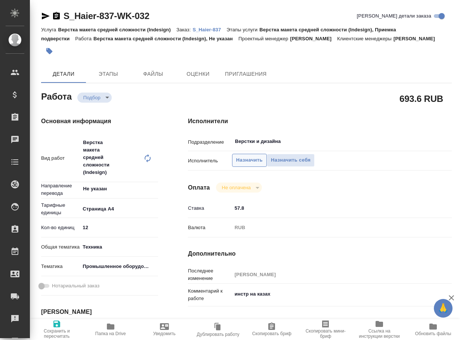
type textarea "x"
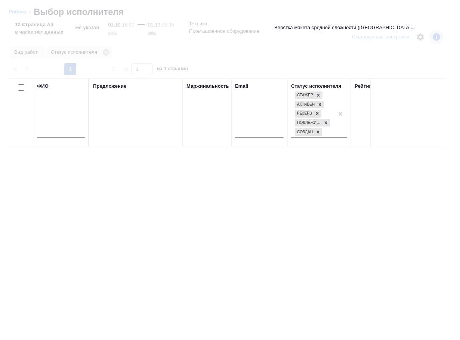
click at [58, 131] on input "text" at bounding box center [61, 132] width 48 height 9
type input "лино"
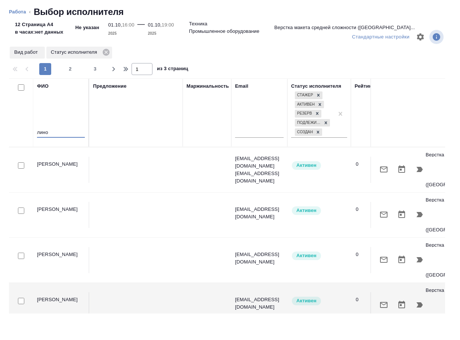
type textarea "x"
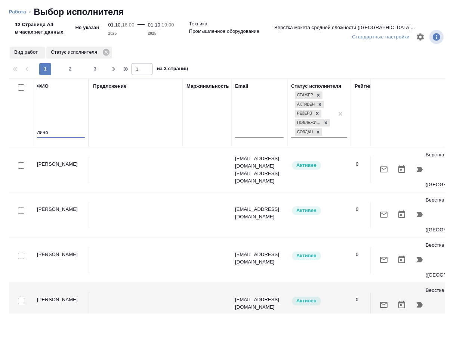
type textarea "x"
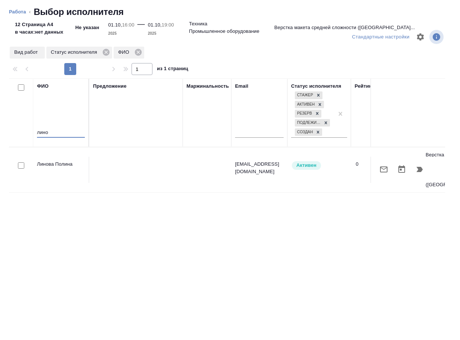
type input "лино"
click at [420, 171] on icon "button" at bounding box center [419, 169] width 6 height 5
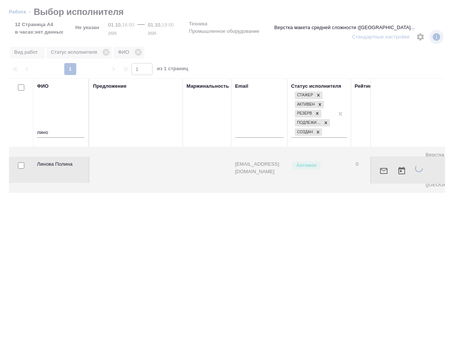
type textarea "x"
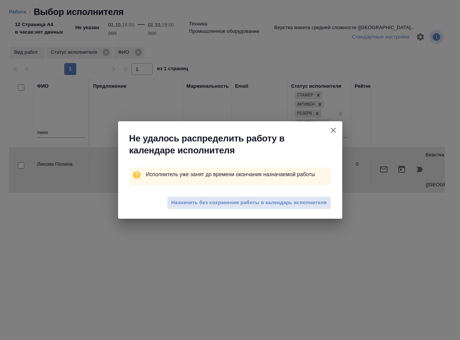
click at [320, 199] on span "Назначить без сохранения работы в календарь исполнителя" at bounding box center [248, 203] width 155 height 9
type textarea "x"
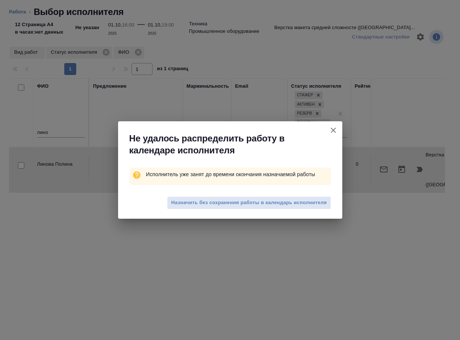
type textarea "x"
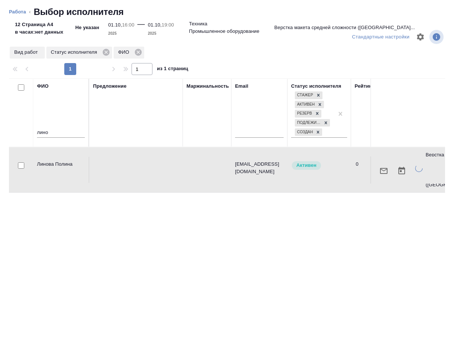
type textarea "x"
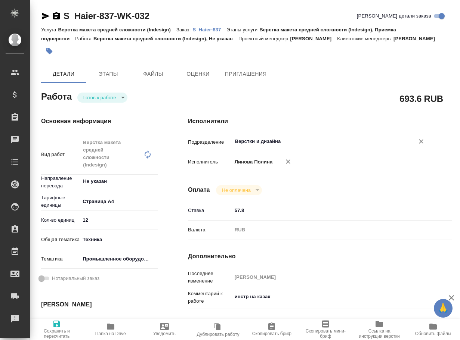
type textarea "x"
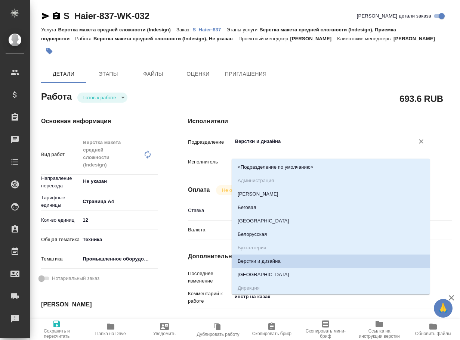
click at [261, 146] on input "Верстки и дизайна" at bounding box center [318, 141] width 168 height 9
type textarea "x"
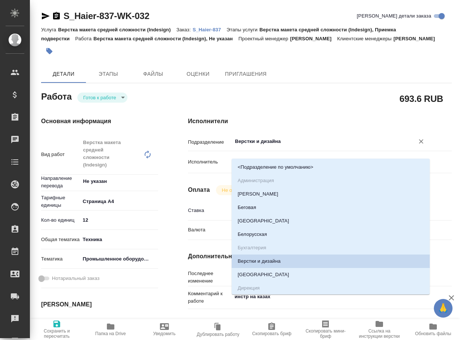
type textarea "x"
type input "dt"
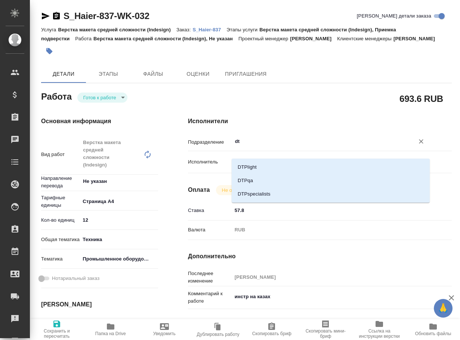
type textarea "x"
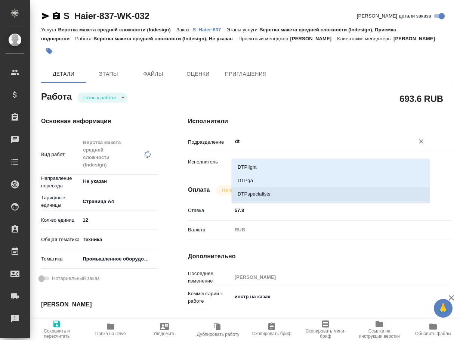
click at [244, 193] on li "DTPspecialists" at bounding box center [331, 193] width 198 height 13
type textarea "x"
type input "DTPspecialists"
type textarea "x"
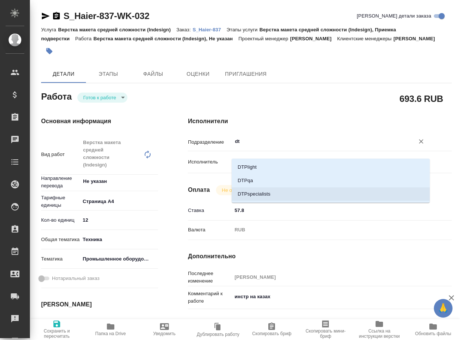
type textarea "x"
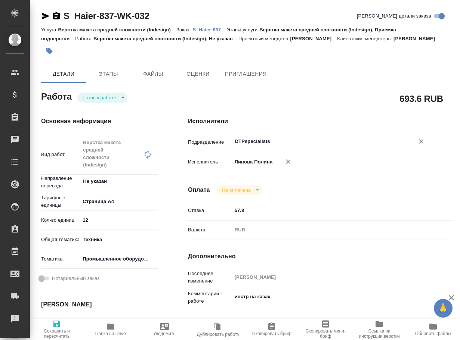
type input "DTPspecialists"
click at [57, 331] on span "Сохранить и пересчитать" at bounding box center [56, 334] width 45 height 10
type textarea "x"
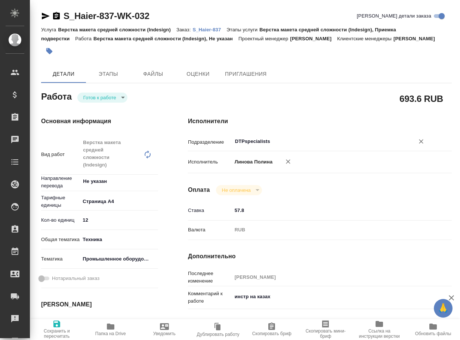
type textarea "x"
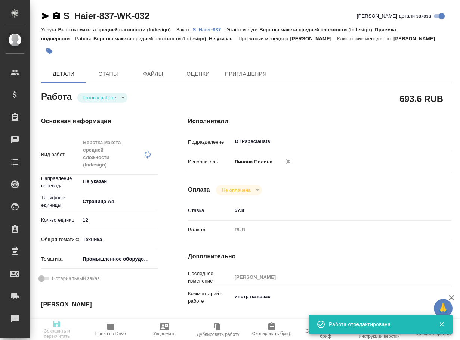
type textarea "x"
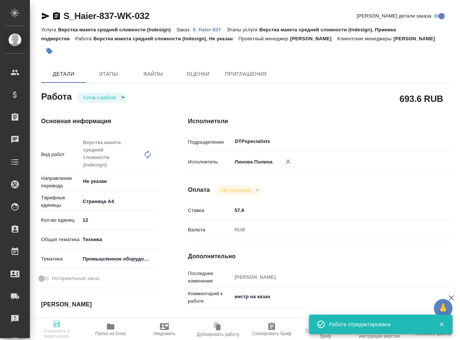
type textarea "x"
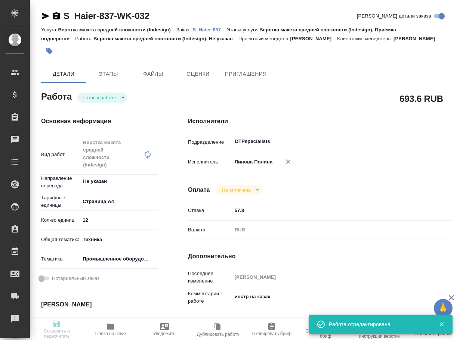
type input "readyForWork"
type textarea "Верстка макета средней сложности (Indesign)"
type textarea "x"
type input "Не указан"
type input "5f036ec4e16dec2d6b59c8ff"
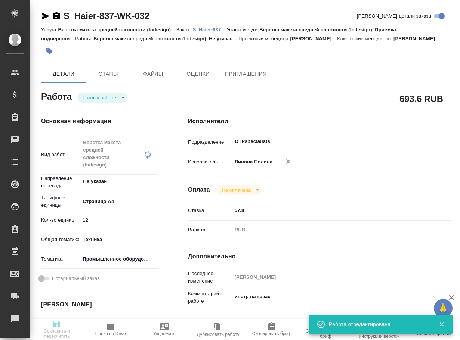
type input "12"
type input "tech"
type input "5f647205b73bc97568ca66bc"
type input "01.10.2025 16:00"
type input "01.10.2025 19:00"
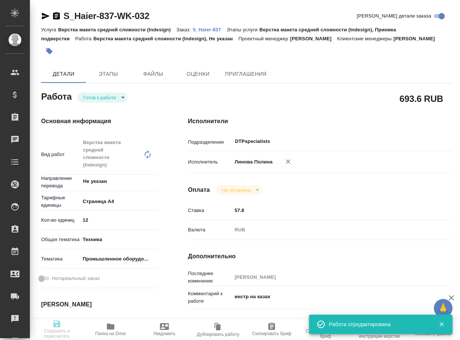
type input "01.10.2025 19:00"
type input "DTPspecialists"
type input "notPayed"
type input "57.8"
type input "RUB"
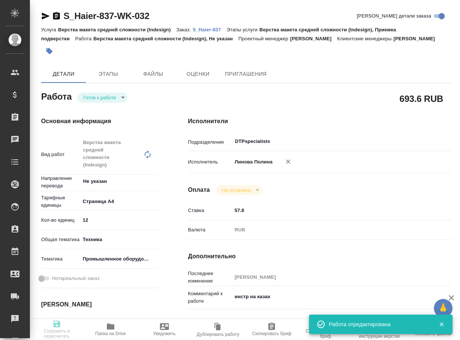
type input "[PERSON_NAME]"
type textarea "инстр на казах"
type textarea "x"
type textarea "/Clients/Хайер Электрикал Эпплаенсиз Рус/Orders/S_Haier-837/DTP/S_Haier-837-WK-…"
type textarea "x"
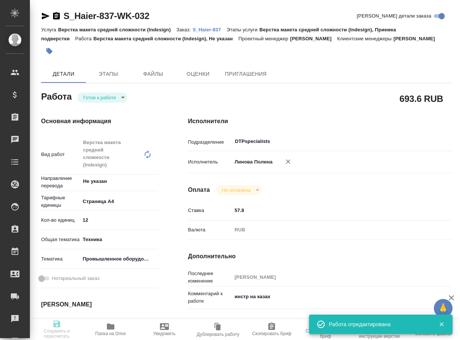
type input "S_Haier-837"
type input "Верстка макета средней сложности (Indesign)"
type input "Верстка макета средней сложности (Indesign), Приемка подверстки"
type input "Усманова Ольга"
type input "[PERSON_NAME]"
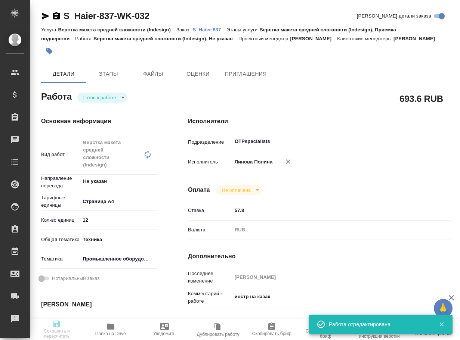
type input "/Clients/Хайер Электрикал Эпплаенсиз Рус/Orders/S_Haier-837"
type textarea "x"
type textarea "1 КАЗ ФАЙЛ СДАЕМ 29.09 в 13.00 8 рд англ-рус + 5 рд рус-каз 1. какие условия пе…"
type textarea "x"
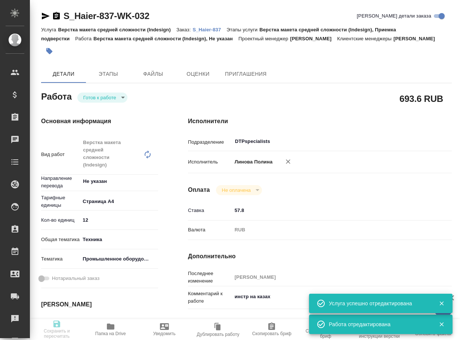
type textarea "x"
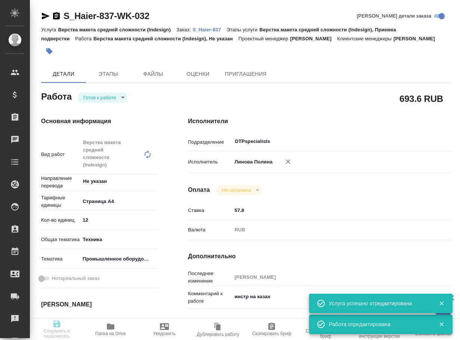
type textarea "x"
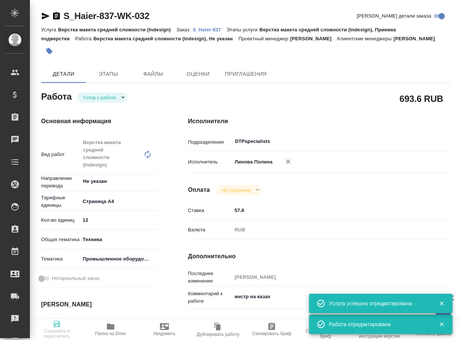
type textarea "x"
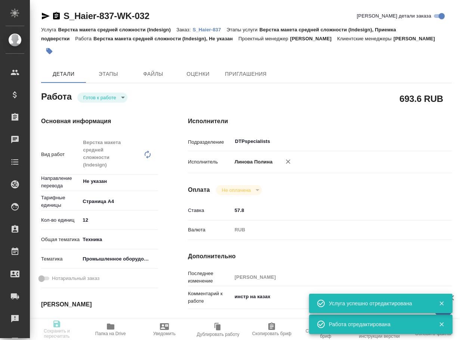
type textarea "x"
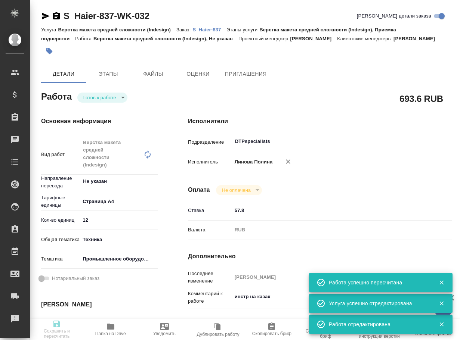
click at [43, 18] on icon "button" at bounding box center [46, 16] width 8 height 7
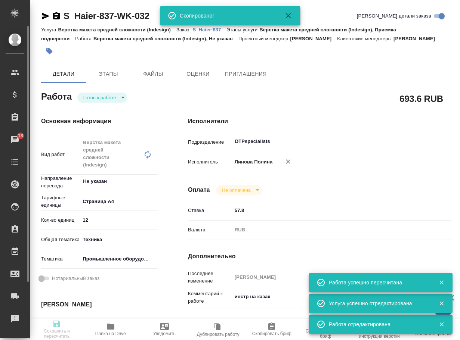
type input "readyForWork"
type textarea "Верстка макета средней сложности (Indesign)"
type textarea "x"
type input "Не указан"
type input "5f036ec4e16dec2d6b59c8ff"
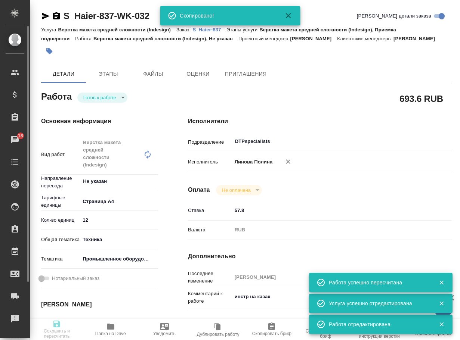
type input "12"
type input "tech"
type input "5f647205b73bc97568ca66bc"
type input "01.10.2025 16:00"
type input "01.10.2025 19:00"
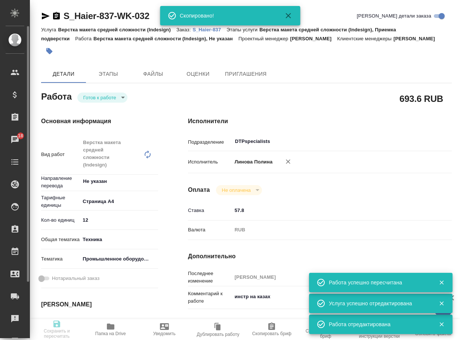
type input "01.10.2025 19:00"
type input "DTPspecialists"
type input "notPayed"
type input "57.8"
type input "RUB"
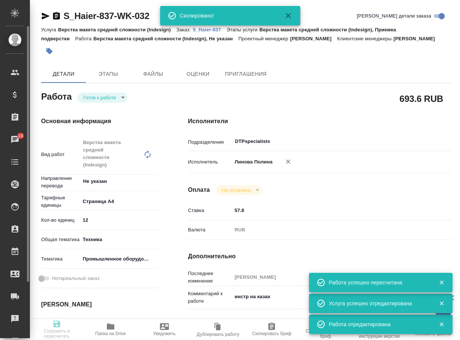
type input "[PERSON_NAME]"
type textarea "инстр на казах"
type textarea "x"
type textarea "/Clients/Хайер Электрикал Эпплаенсиз Рус/Orders/S_Haier-837/DTP/S_Haier-837-WK-…"
type textarea "x"
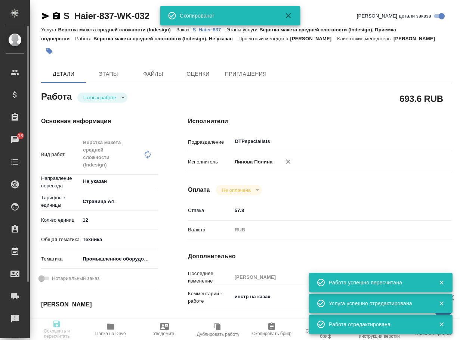
type input "S_Haier-837"
type input "Верстка макета средней сложности (Indesign)"
type input "Верстка макета средней сложности (Indesign), Приемка подверстки"
type input "Усманова Ольга"
type input "[PERSON_NAME]"
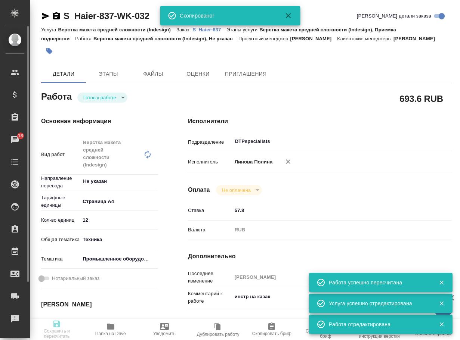
type input "/Clients/Хайер Электрикал Эпплаенсиз Рус/Orders/S_Haier-837"
type textarea "x"
type textarea "1 КАЗ ФАЙЛ СДАЕМ 29.09 в 13.00 8 рд англ-рус + 5 рд рус-каз 1. какие условия пе…"
type textarea "x"
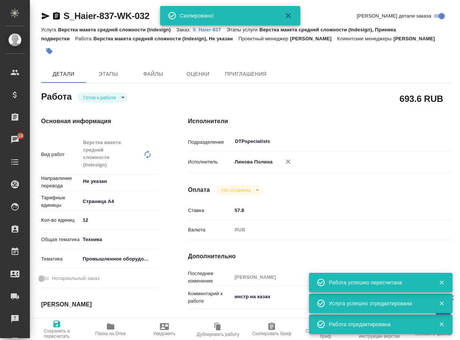
type textarea "x"
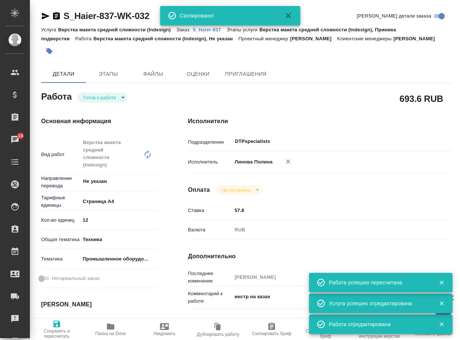
type textarea "x"
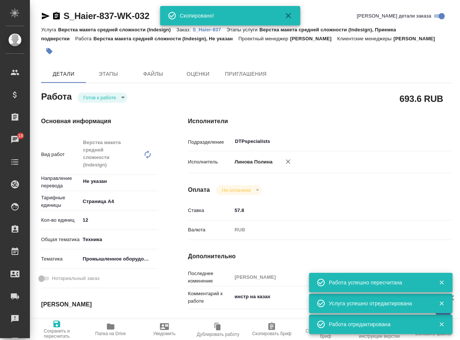
type textarea "x"
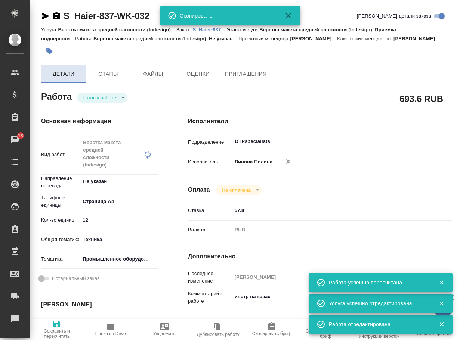
type textarea "x"
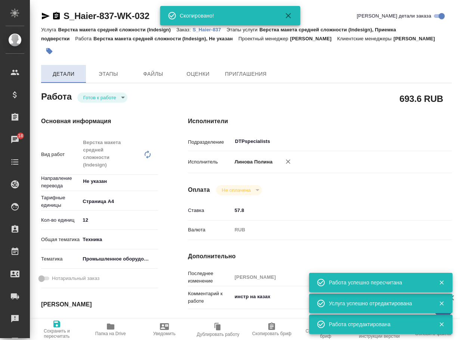
type textarea "x"
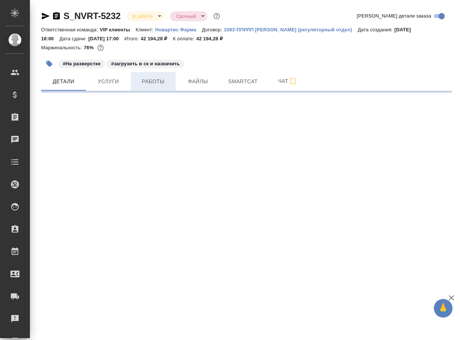
click at [157, 79] on span "Работы" at bounding box center [153, 81] width 36 height 9
select select "RU"
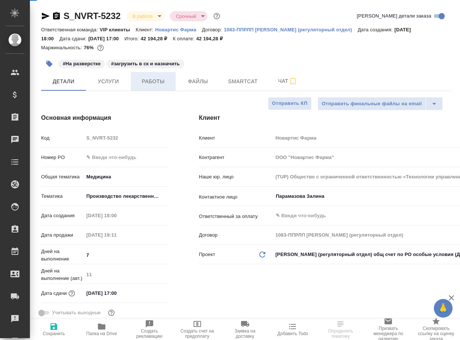
type textarea "x"
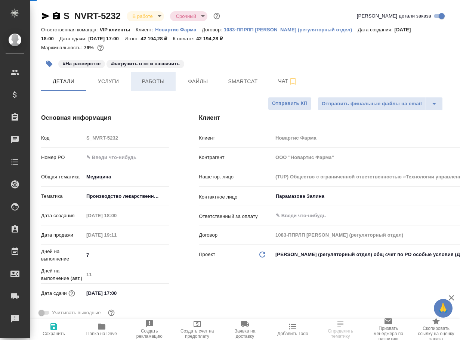
type textarea "x"
type input "[PERSON_NAME]"
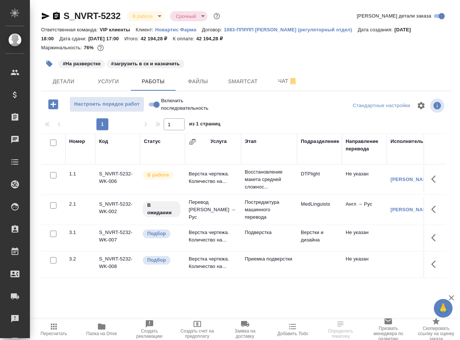
click at [260, 242] on td "Подверстка" at bounding box center [269, 238] width 56 height 26
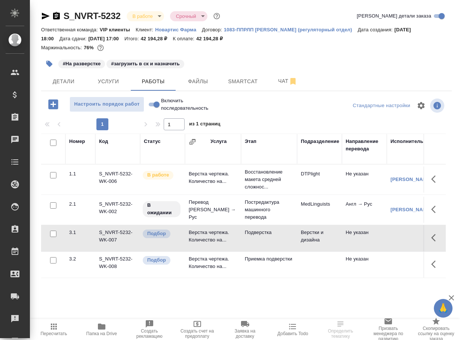
click at [260, 242] on td "Подверстка" at bounding box center [269, 238] width 56 height 26
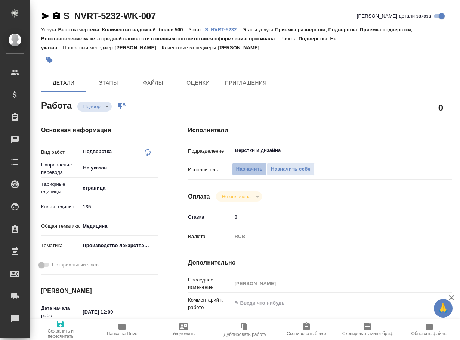
click at [251, 175] on button "Назначить" at bounding box center [249, 169] width 35 height 13
type textarea "x"
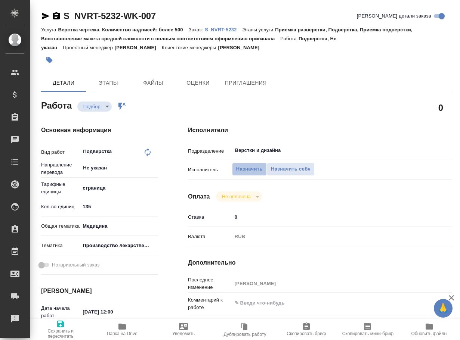
type textarea "x"
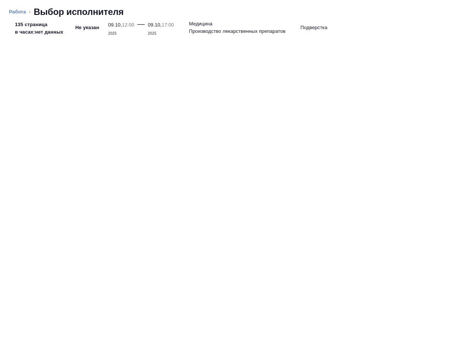
type textarea "x"
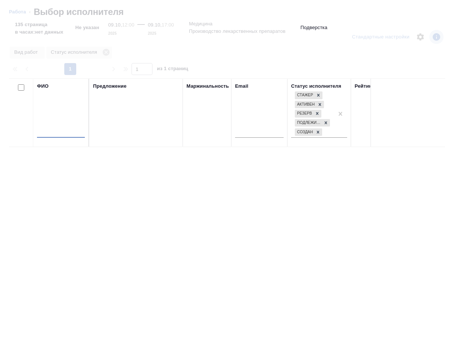
click at [69, 134] on input "text" at bounding box center [61, 132] width 48 height 9
type input "бартеньева"
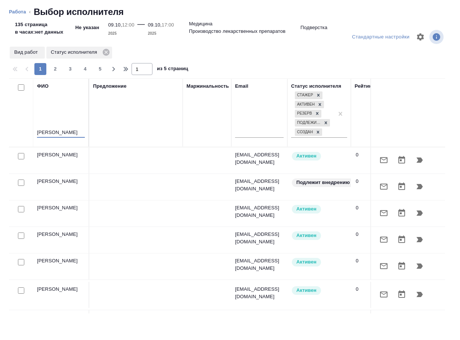
type textarea "x"
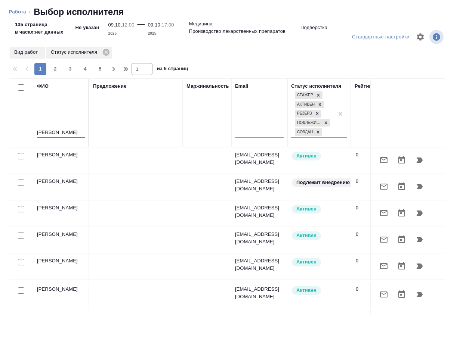
type textarea "x"
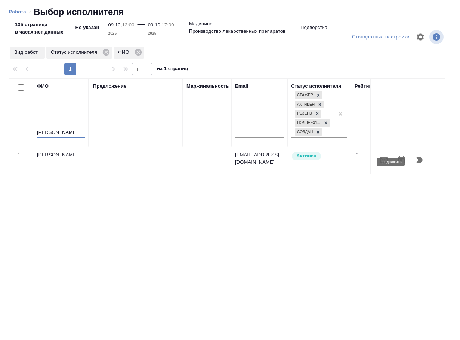
type input "бартеньева"
click at [419, 163] on icon "button" at bounding box center [419, 160] width 6 height 5
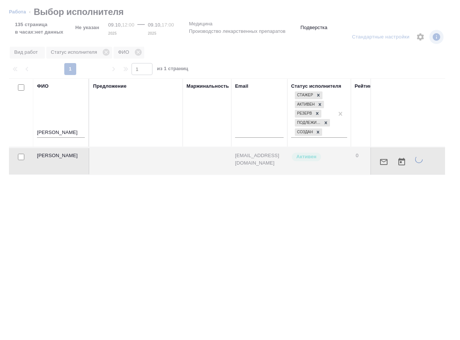
type textarea "x"
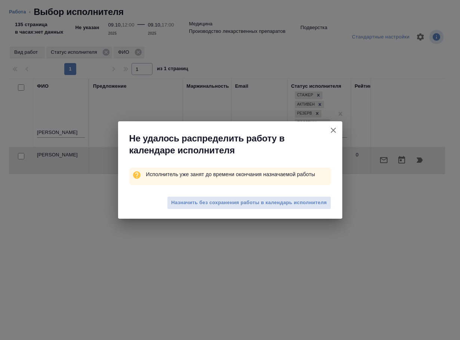
click at [315, 195] on div "Назначить без сохранения работы в календарь исполнителя" at bounding box center [230, 204] width 224 height 30
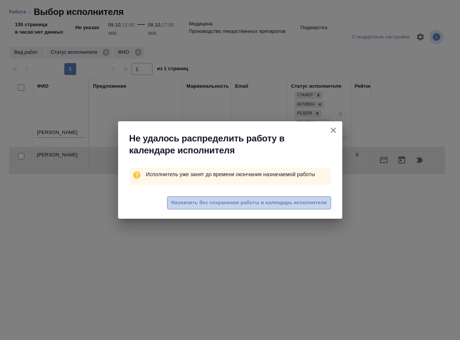
click at [313, 204] on span "Назначить без сохранения работы в календарь исполнителя" at bounding box center [248, 203] width 155 height 9
type textarea "x"
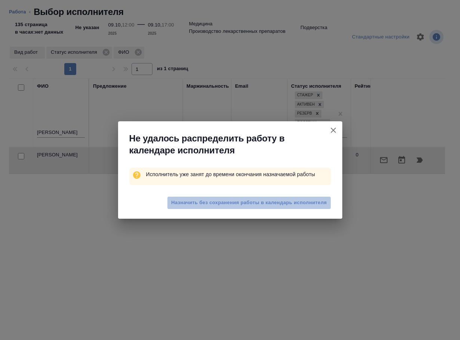
type textarea "x"
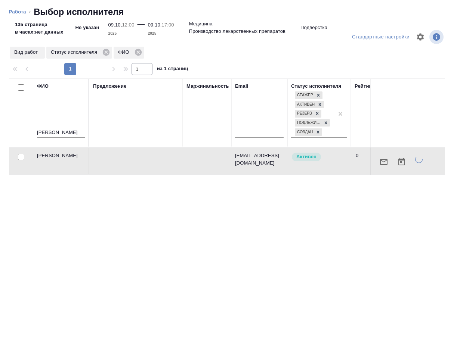
type textarea "x"
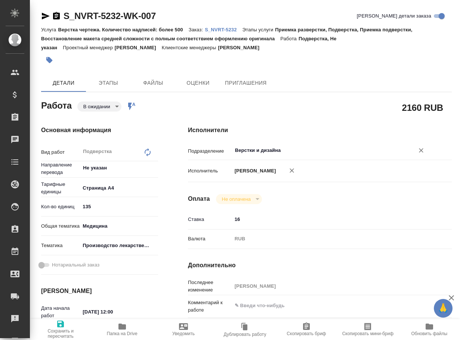
type textarea "x"
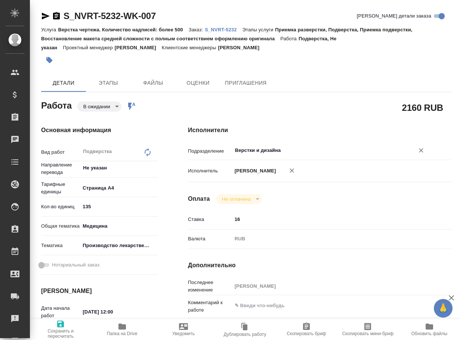
type textarea "x"
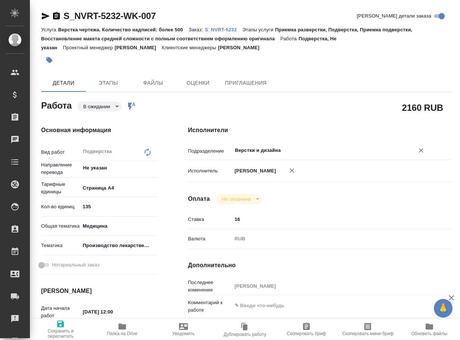
click at [274, 149] on input "Верстки и дизайна" at bounding box center [318, 150] width 168 height 9
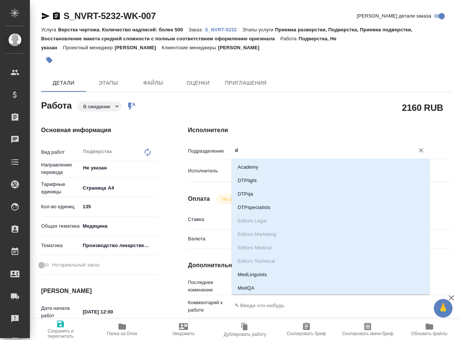
type input "dt"
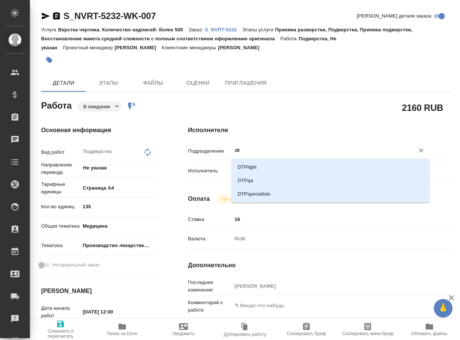
type textarea "x"
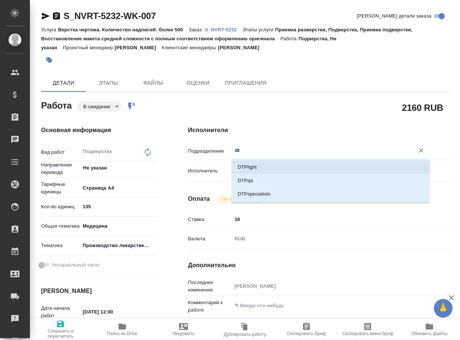
click at [261, 168] on li "DTPlight" at bounding box center [331, 167] width 198 height 13
type textarea "x"
type input "DTPlight"
type textarea "x"
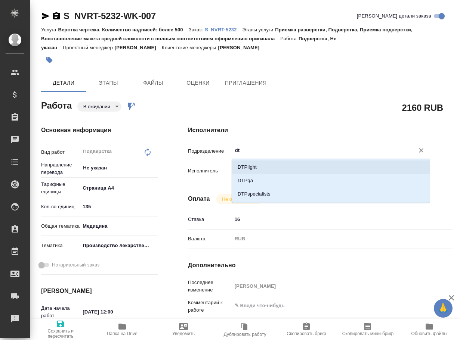
type textarea "x"
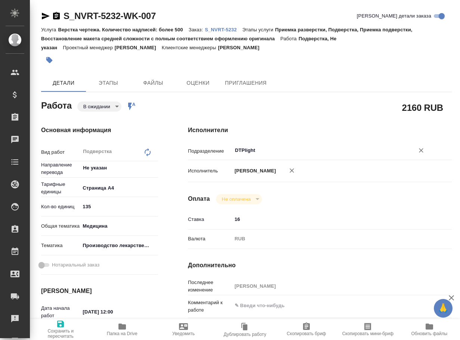
type input "DTPlight"
click at [62, 327] on icon "button" at bounding box center [60, 324] width 7 height 7
type textarea "x"
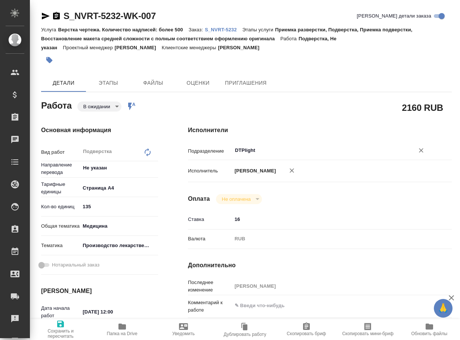
type textarea "x"
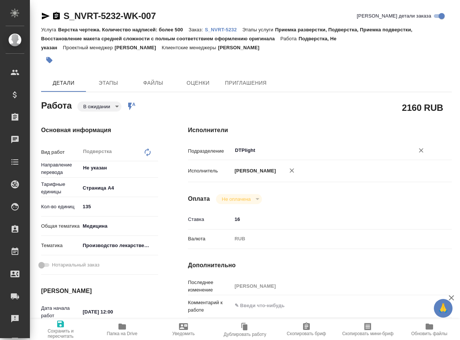
type textarea "x"
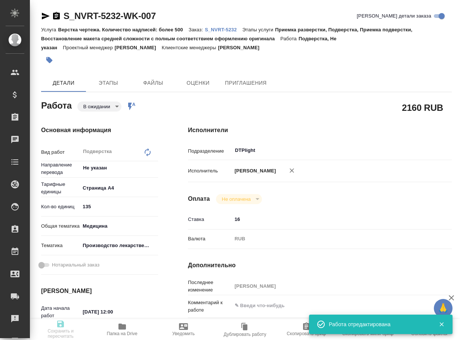
type textarea "x"
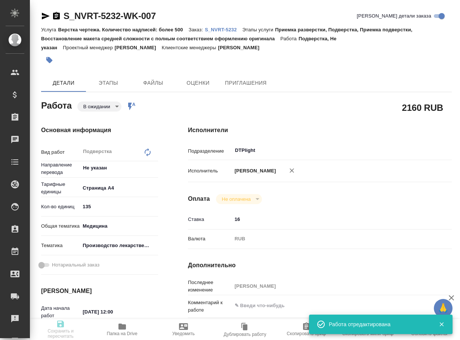
type textarea "x"
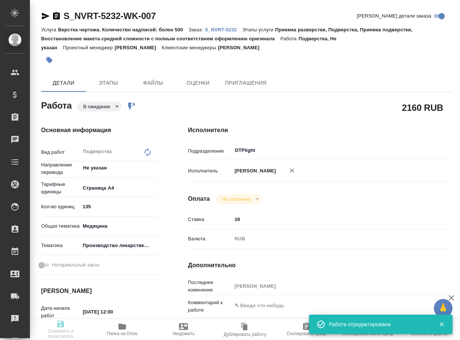
type input "pending"
type textarea "Подверстка"
type textarea "x"
type input "Не указан"
type input "5f036ec4e16dec2d6b59c8ff"
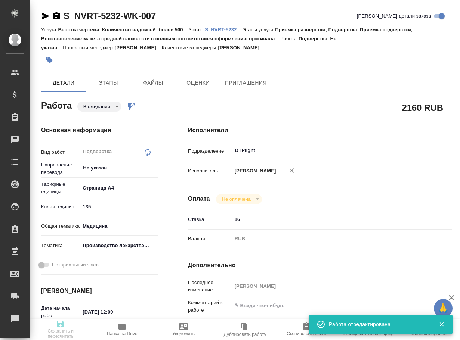
type input "135"
type input "med"
type input "614982fec5ecbb70f805293f"
type input "[DATE] 12:00"
type input "[DATE] 17:00"
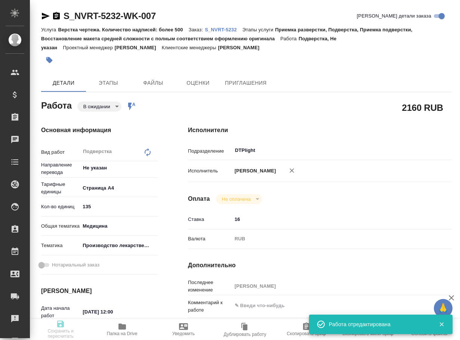
type input "[DATE] 17:00"
type input "DTPlight"
type input "notPayed"
type input "16"
type input "RUB"
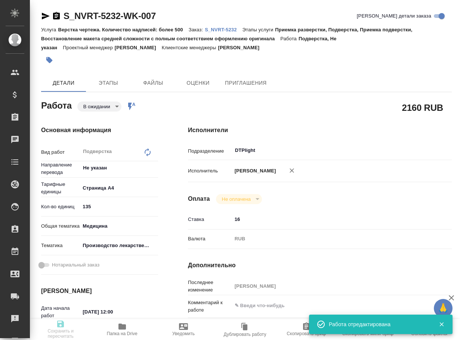
type input "[PERSON_NAME]"
type textarea "x"
type textarea "/Clients/Novartos_Pharma/Orders/S_NVRT-5232/DTP/S_NVRT-5232-WK-007"
type textarea "x"
type input "S_NVRT-5232"
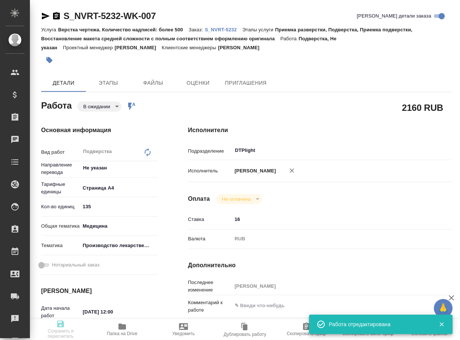
type input "Верстка чертежа. Количество надписей: более 500"
type input "Приемка разверстки, Подверстка, Приемка подверстки, Восстановление макета средн…"
type input "[PERSON_NAME]"
type input "/Clients/Novartos_Pharma/Orders/S_NVRT-5232"
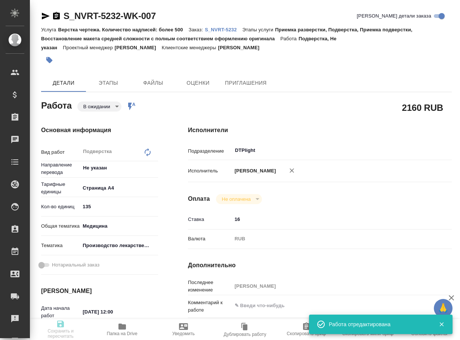
type textarea "x"
type textarea "Обращаюсь с просьбой принять в работу новый заказ. Тип изменения: RTT2679 TB410…"
type textarea "x"
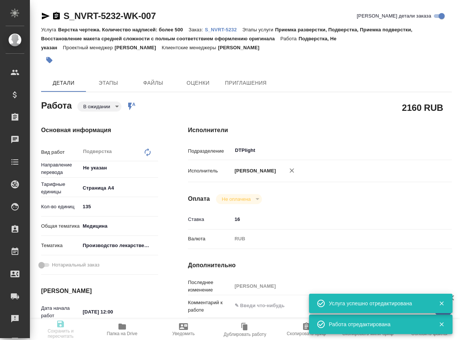
type textarea "x"
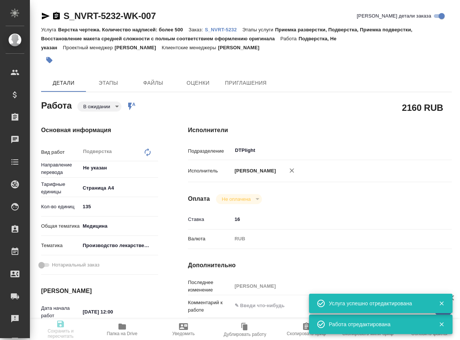
type textarea "x"
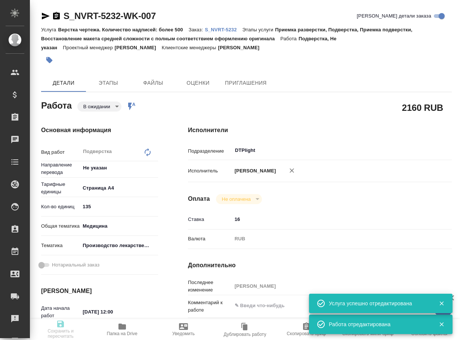
type textarea "x"
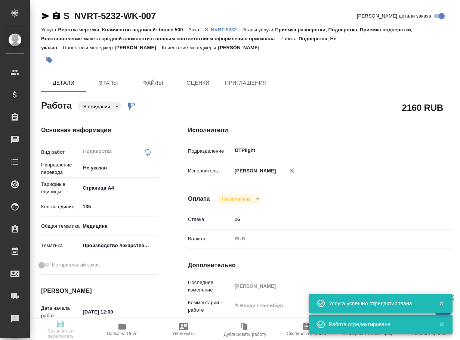
type textarea "x"
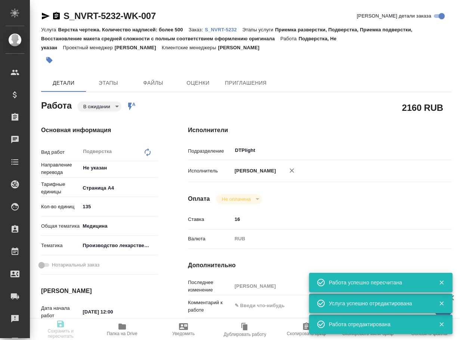
type input "pending"
type textarea "Подверстка"
type textarea "x"
type input "Не указан"
type input "5f036ec4e16dec2d6b59c8ff"
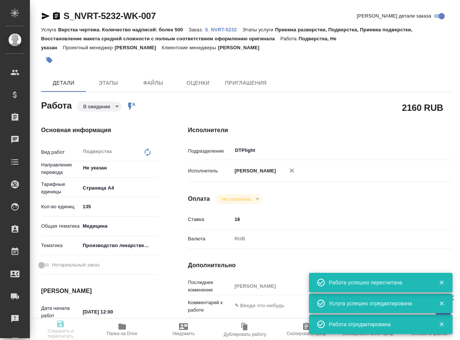
type input "135"
type input "med"
type input "614982fec5ecbb70f805293f"
type input "09.10.2025 12:00"
type input "09.10.2025 17:00"
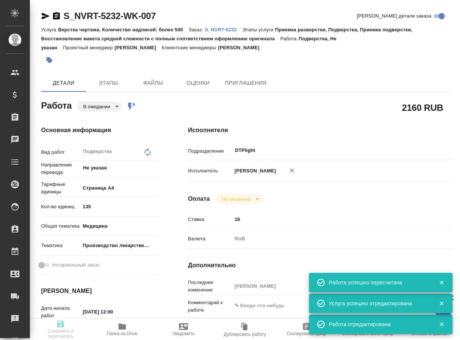
type input "09.10.2025 17:00"
type input "DTPlight"
type input "notPayed"
type input "16"
type input "RUB"
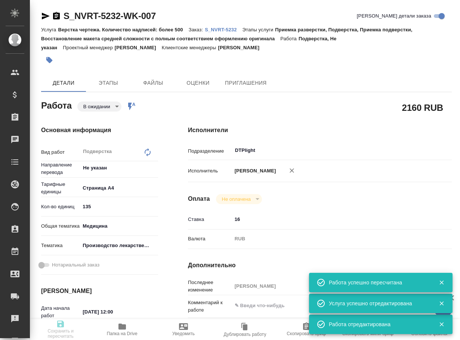
type input "Арсеньева Вера"
type textarea "x"
type textarea "/Clients/Novartos_Pharma/Orders/S_NVRT-5232/DTP/S_NVRT-5232-WK-007"
type textarea "x"
type input "S_NVRT-5232"
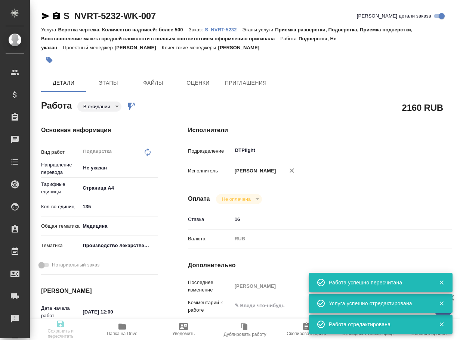
type input "Верстка чертежа. Количество надписей: более 500"
type input "Приемка разверстки, Подверстка, Приемка подверстки, Восстановление макета средн…"
type input "Кабаргина Анна"
type input "Арсеньева Вера"
type input "/Clients/Novartos_Pharma/Orders/S_NVRT-5232"
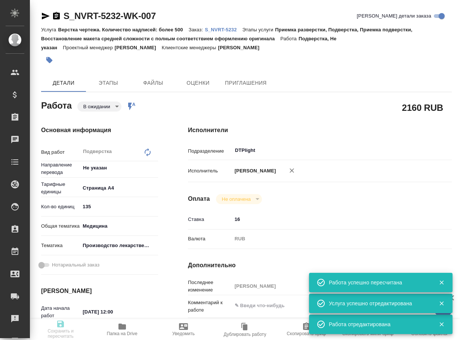
type textarea "x"
type textarea "Обращаюсь с просьбой принять в работу новый заказ. Тип изменения: RTT2679 TB410…"
type textarea "x"
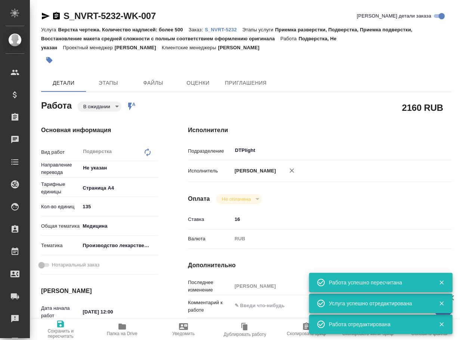
type textarea "x"
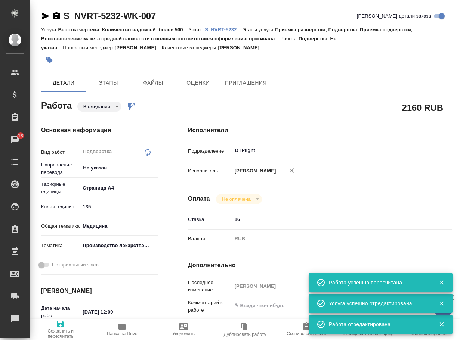
type textarea "x"
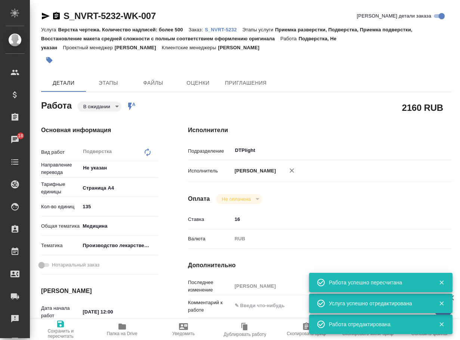
type textarea "x"
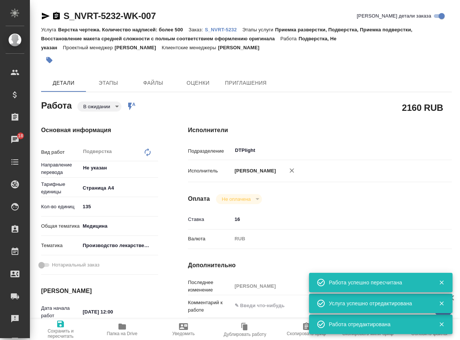
type textarea "x"
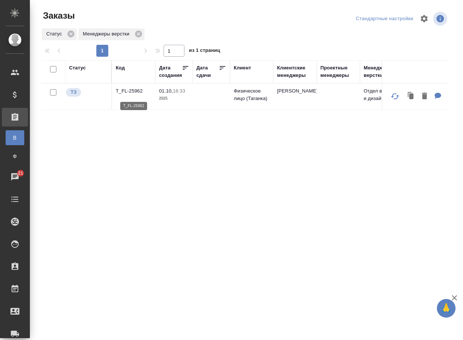
click at [127, 92] on p "T_FL-25962" at bounding box center [134, 90] width 36 height 7
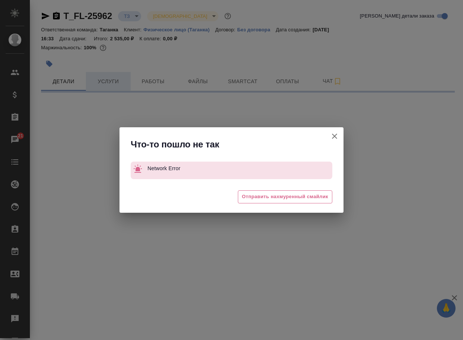
select select "RU"
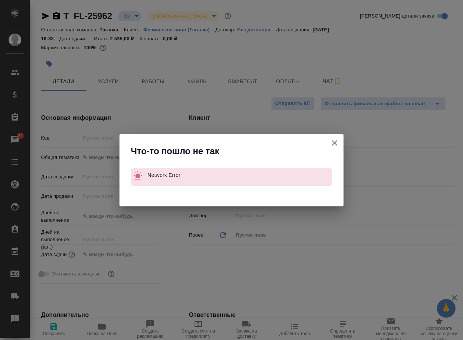
type textarea "x"
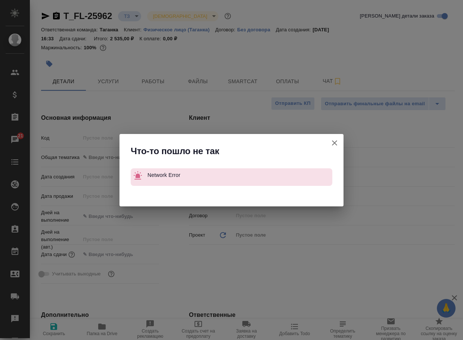
type textarea "x"
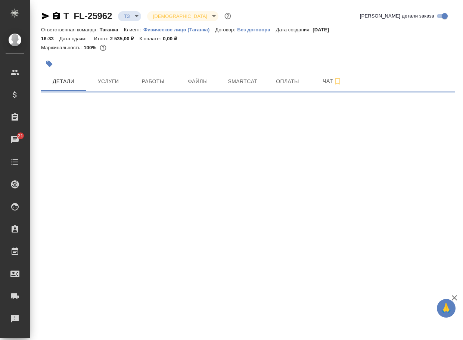
select select "RU"
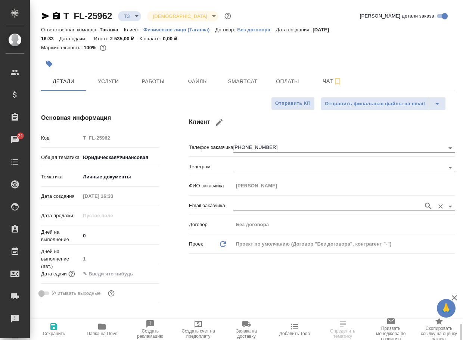
scroll to position [224, 0]
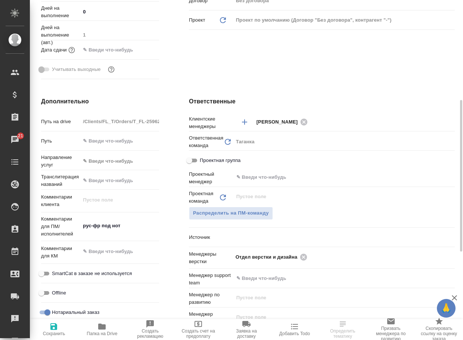
click at [98, 329] on icon "button" at bounding box center [101, 326] width 9 height 9
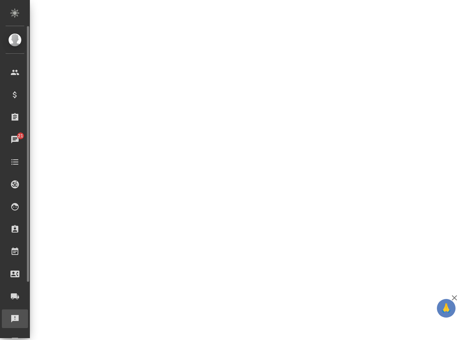
scroll to position [0, 0]
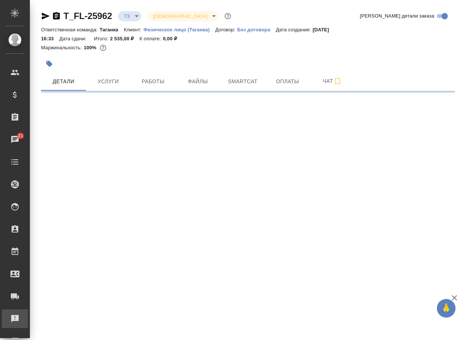
select select "RU"
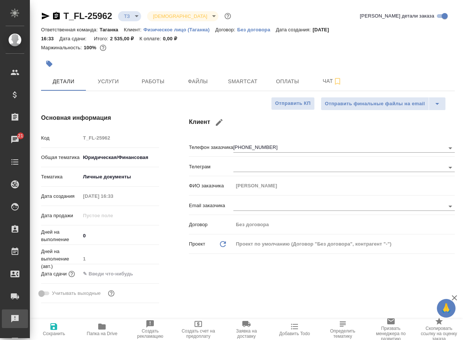
type textarea "x"
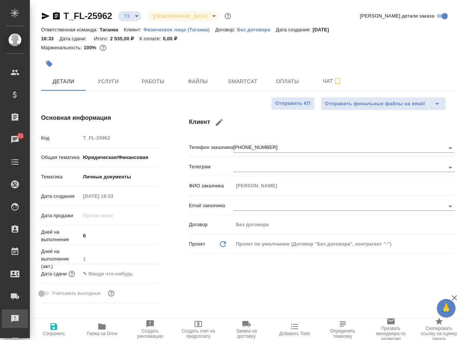
type textarea "x"
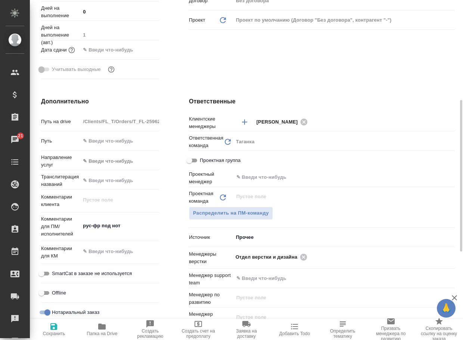
scroll to position [299, 0]
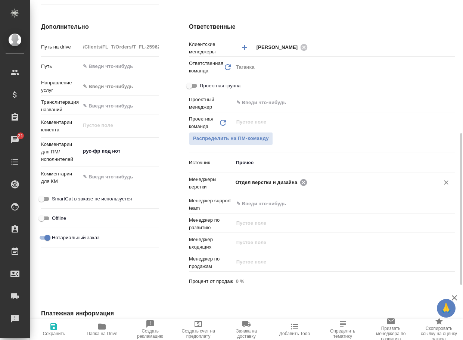
click at [303, 182] on icon at bounding box center [303, 182] width 7 height 7
type textarea "x"
click at [303, 182] on input "text" at bounding box center [332, 182] width 192 height 9
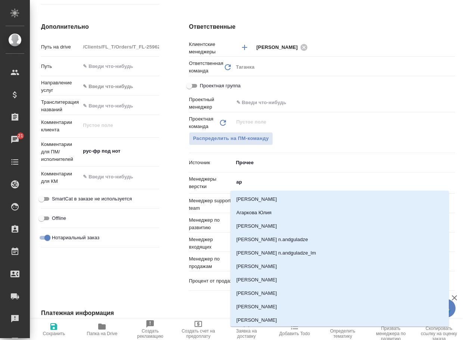
type input "арс"
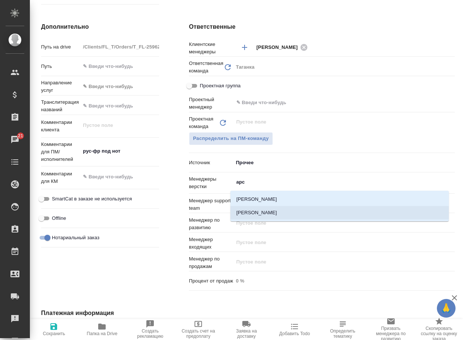
click at [276, 213] on li "[PERSON_NAME]" at bounding box center [339, 212] width 218 height 13
type textarea "x"
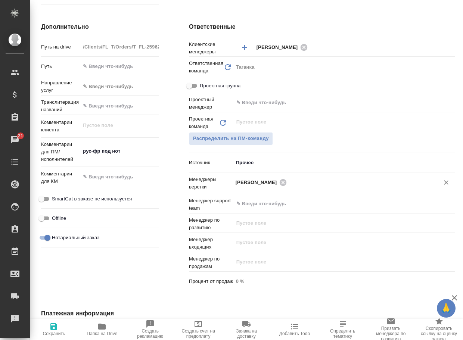
click at [55, 329] on icon "button" at bounding box center [53, 326] width 9 height 9
type textarea "x"
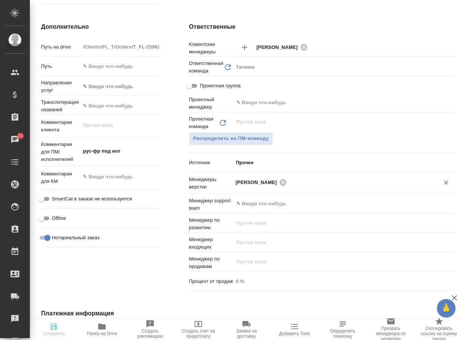
type textarea "x"
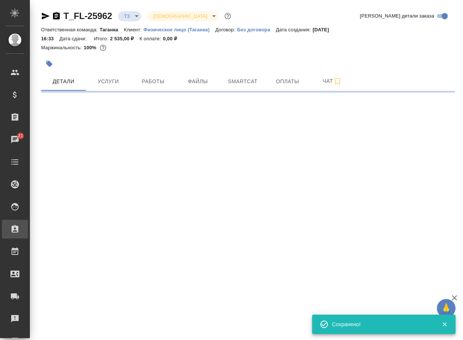
scroll to position [0, 0]
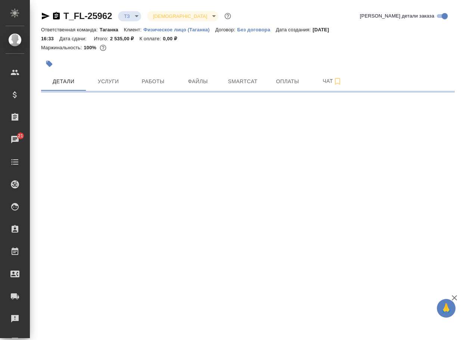
select select "RU"
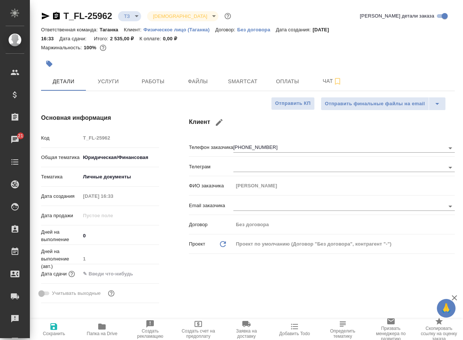
type textarea "x"
click at [127, 16] on body "🙏 .cls-1 fill:#fff; AWATERA Arsenyeva Vera Клиенты Спецификации Заказы 21 Чаты …" at bounding box center [231, 170] width 463 height 340
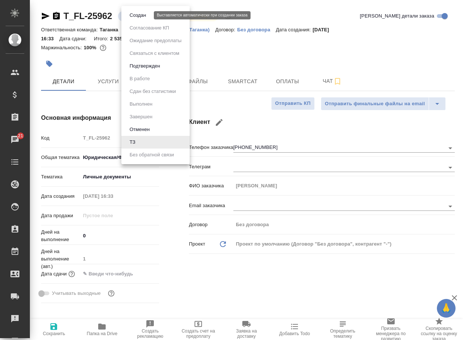
click at [137, 19] on button "Создан" at bounding box center [137, 15] width 21 height 8
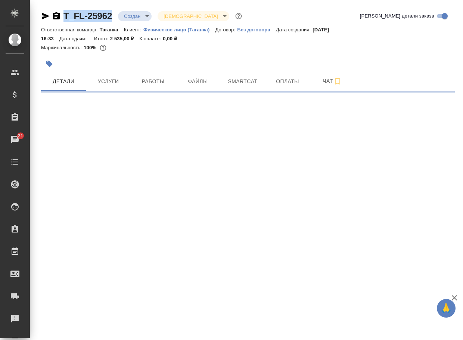
drag, startPoint x: 120, startPoint y: 20, endPoint x: 61, endPoint y: 16, distance: 59.1
click at [61, 16] on div "T_FL-25962 Создан new Святая троица holyTrinity" at bounding box center [142, 16] width 202 height 12
copy link "T_FL-25962"
select select "RU"
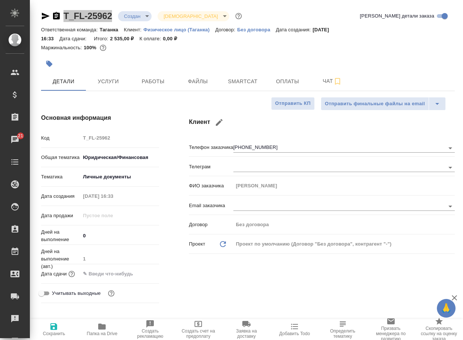
type textarea "x"
click at [326, 82] on span "Чат" at bounding box center [332, 81] width 36 height 9
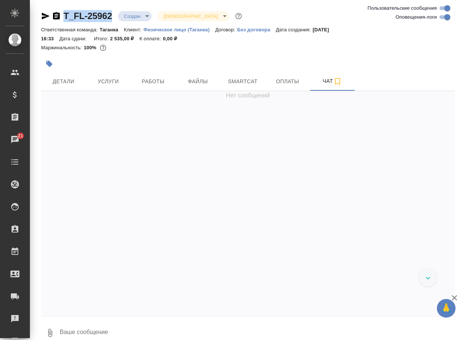
click at [50, 334] on icon "button" at bounding box center [50, 333] width 4 height 8
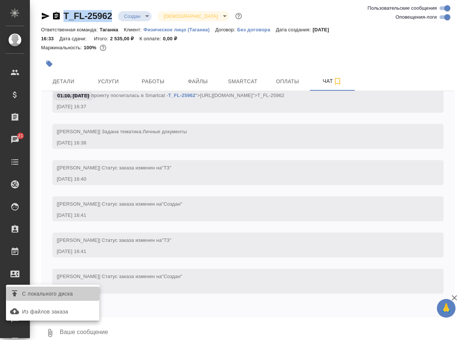
click at [72, 299] on label "С локального диска" at bounding box center [52, 294] width 93 height 14
click at [0, 0] on input "С локального диска" at bounding box center [0, 0] width 0 height 0
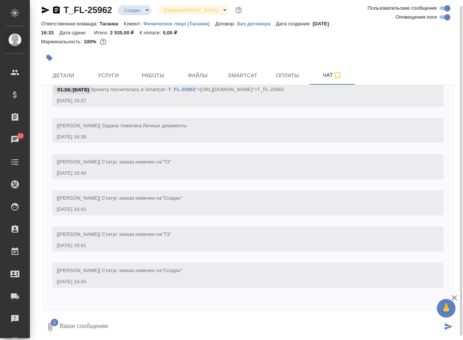
drag, startPoint x: 102, startPoint y: 326, endPoint x: 100, endPoint y: 323, distance: 4.0
click at [102, 327] on textarea at bounding box center [251, 326] width 384 height 25
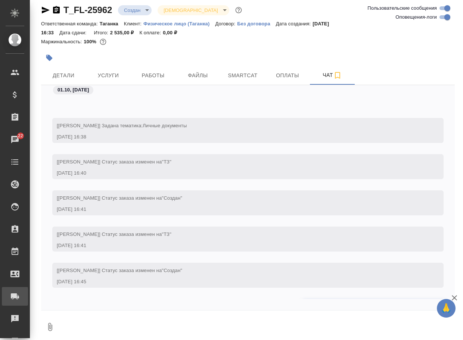
scroll to position [148, 0]
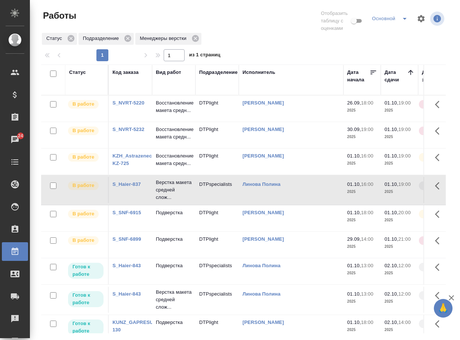
click at [117, 242] on link "S_SNF-6899" at bounding box center [126, 239] width 29 height 6
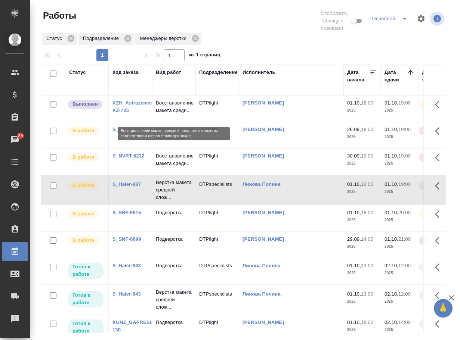
click at [164, 113] on p "Восстановление макета средн..." at bounding box center [174, 106] width 36 height 15
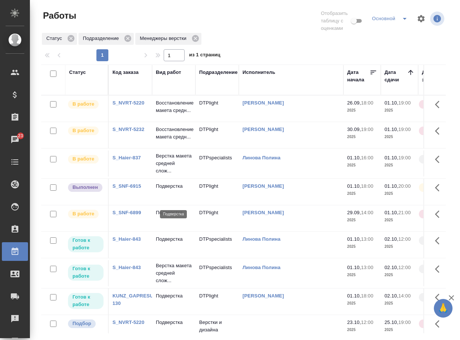
click at [171, 190] on p "Подверстка" at bounding box center [174, 186] width 36 height 7
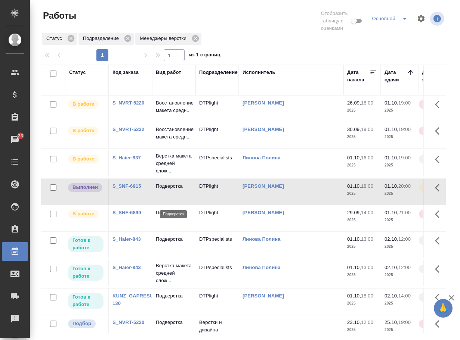
click at [171, 190] on p "Подверстка" at bounding box center [174, 186] width 36 height 7
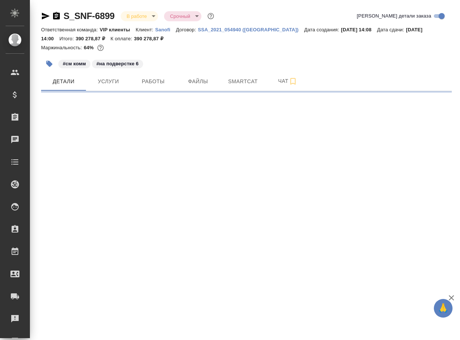
select select "RU"
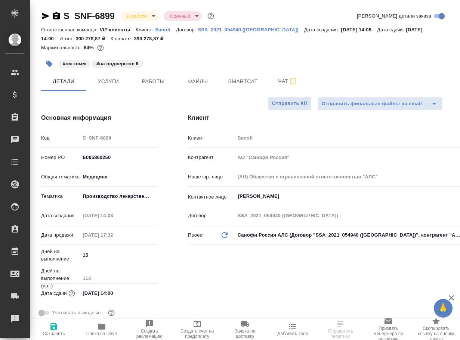
type textarea "x"
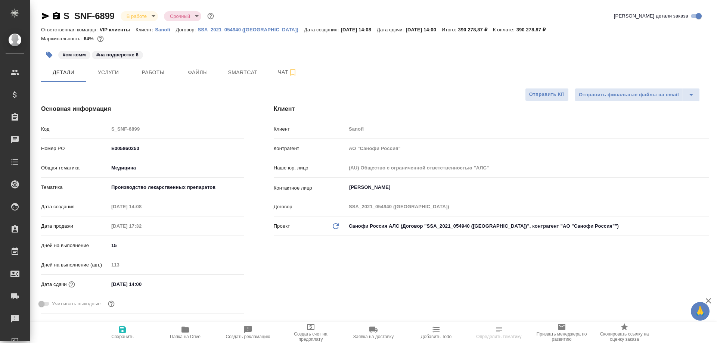
type textarea "x"
click at [154, 77] on button "Работы" at bounding box center [153, 72] width 45 height 19
type textarea "x"
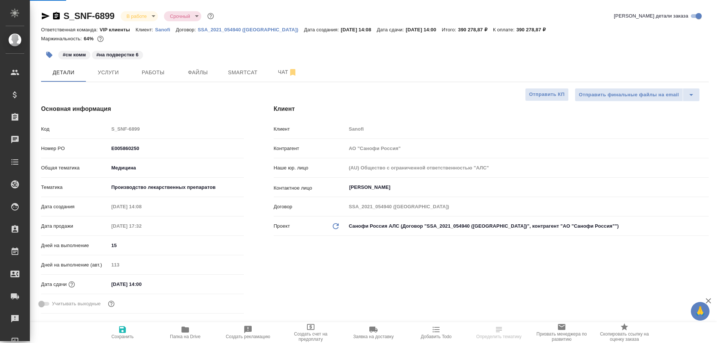
type textarea "x"
type input "[PERSON_NAME]"
type input "Комаров Роман"
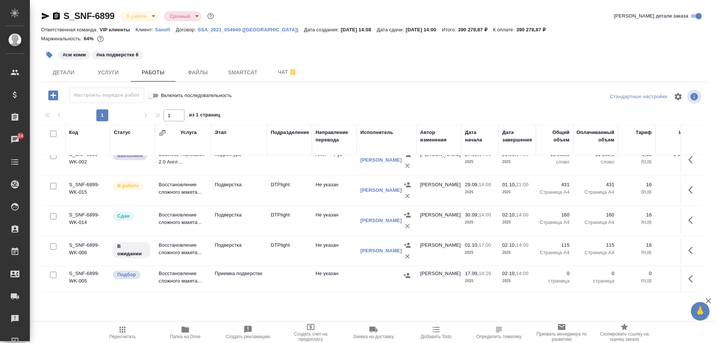
scroll to position [326, 0]
click at [237, 182] on p "Подверстка" at bounding box center [239, 184] width 49 height 7
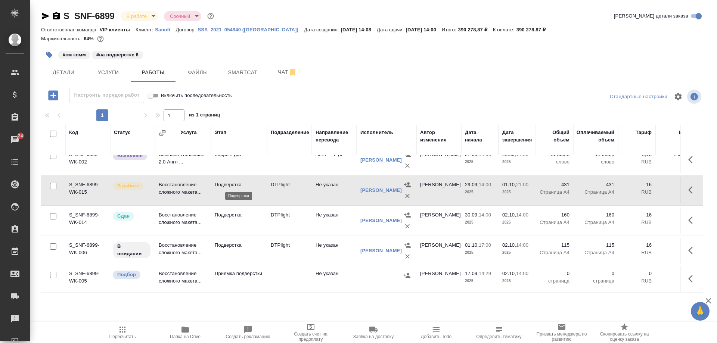
click at [237, 182] on p "Подверстка" at bounding box center [239, 184] width 49 height 7
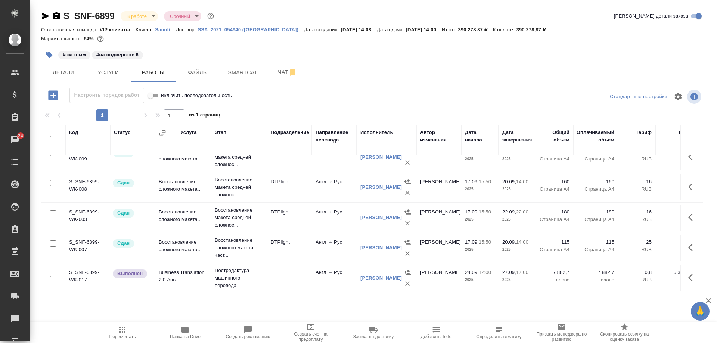
scroll to position [27, 0]
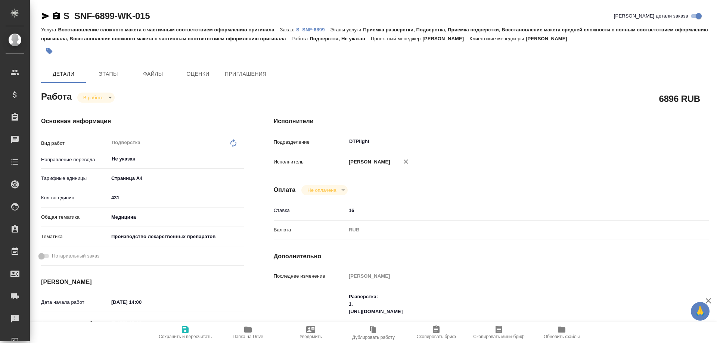
type textarea "x"
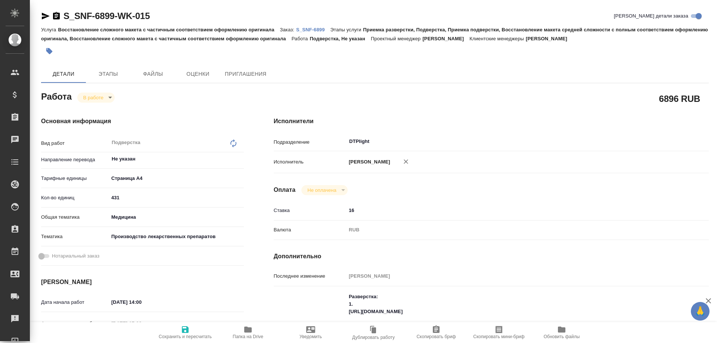
type textarea "x"
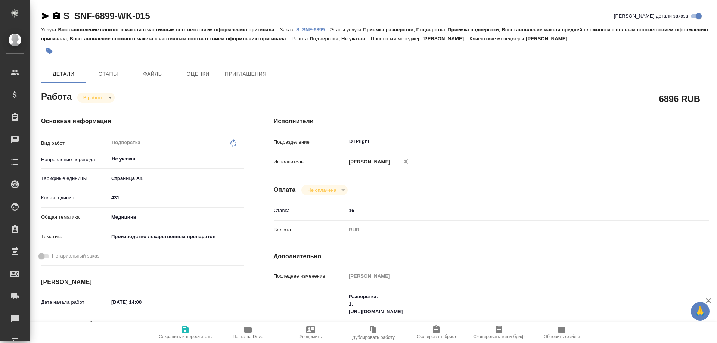
type textarea "x"
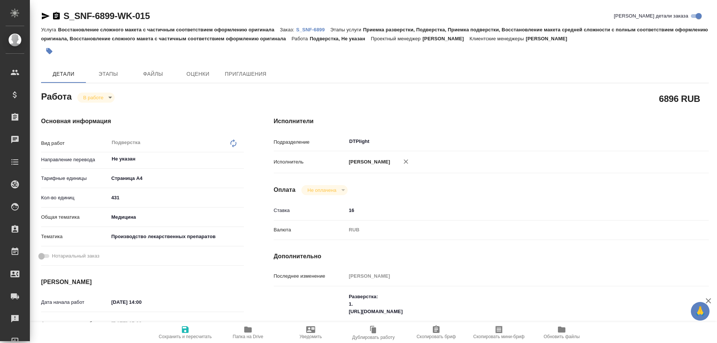
type textarea "x"
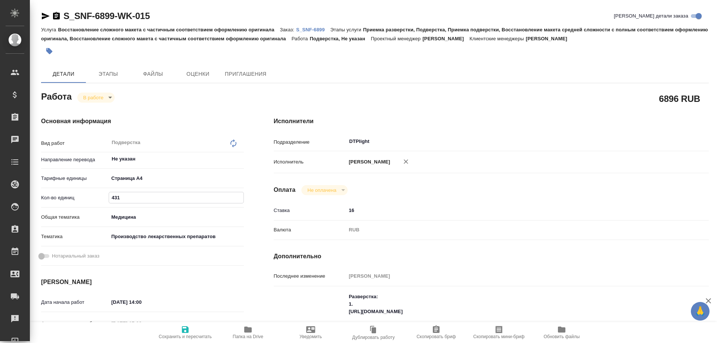
click at [85, 207] on div "Кол-во единиц 431" at bounding box center [142, 200] width 203 height 19
type textarea "x"
type input "1"
type textarea "x"
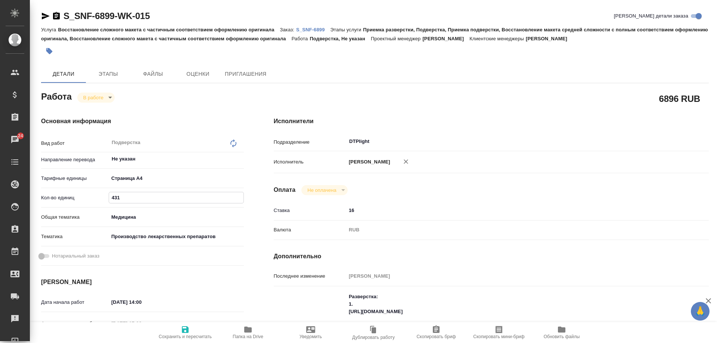
type textarea "x"
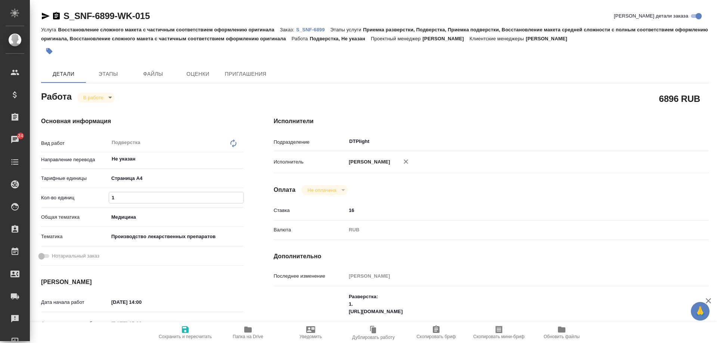
type textarea "x"
type input "17"
type textarea "x"
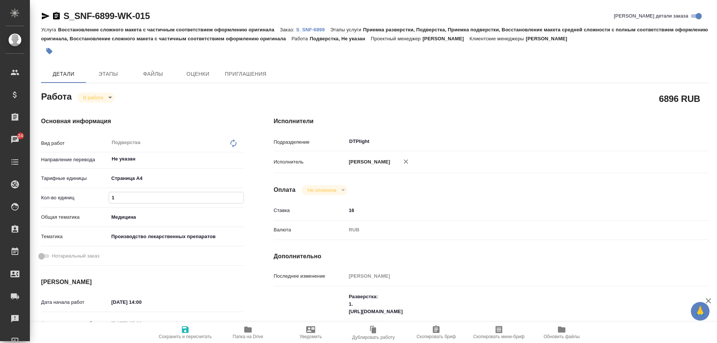
type textarea "x"
type input "170"
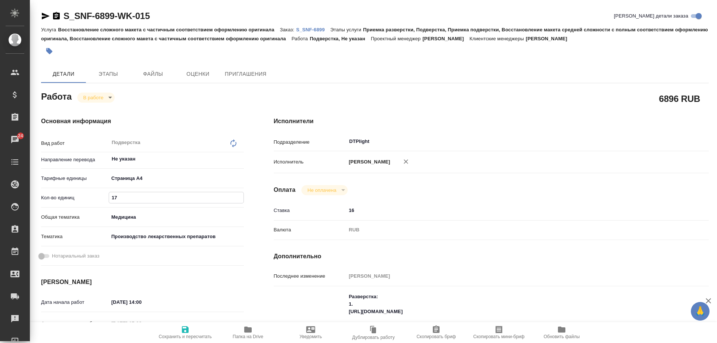
type textarea "x"
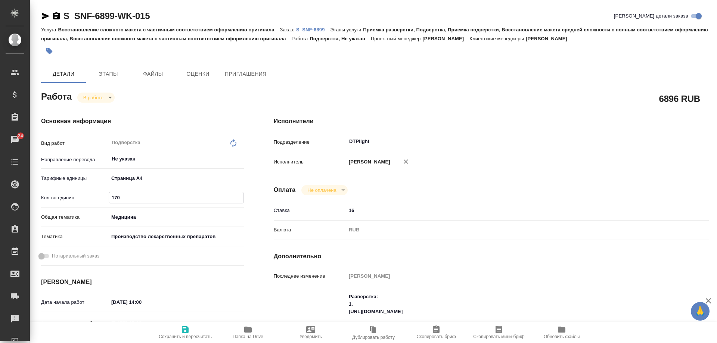
type textarea "x"
type input "170"
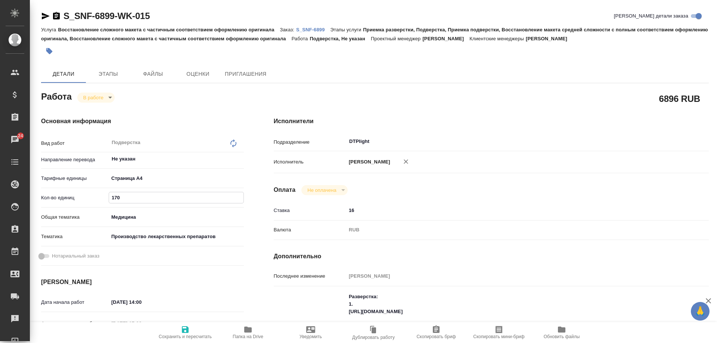
click at [183, 334] on span "Сохранить и пересчитать" at bounding box center [185, 336] width 53 height 5
type textarea "x"
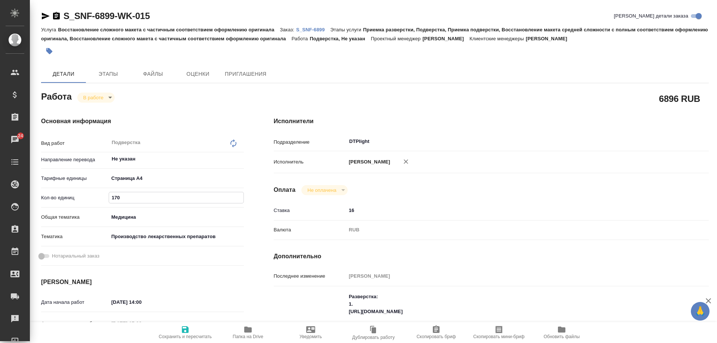
type textarea "x"
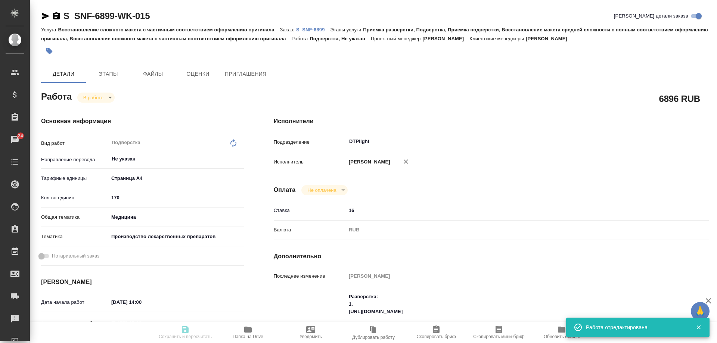
type textarea "x"
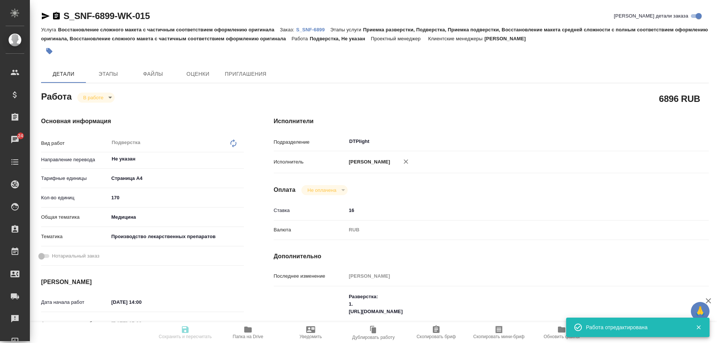
type textarea "x"
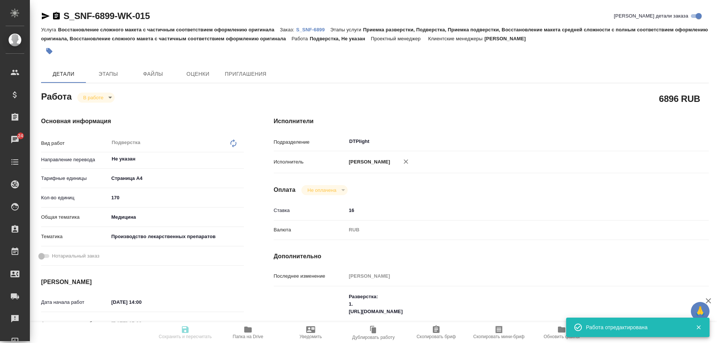
type input "inProgress"
type textarea "Подверстка"
type textarea "x"
type input "Не указан"
type input "5f036ec4e16dec2d6b59c8ff"
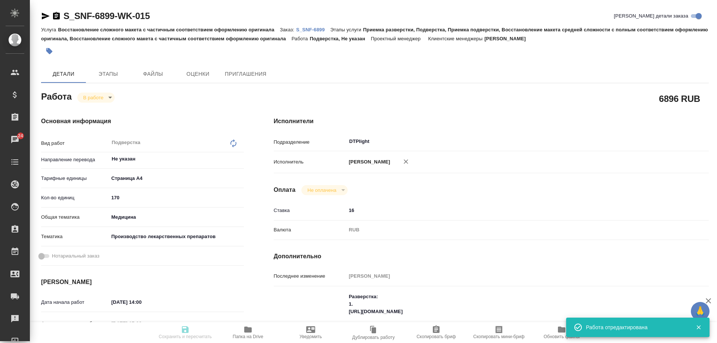
type input "170"
type input "med"
type input "614982fec5ecbb70f805293f"
type input "29.09.2025 14:00"
type input "18.09.2025 17:02"
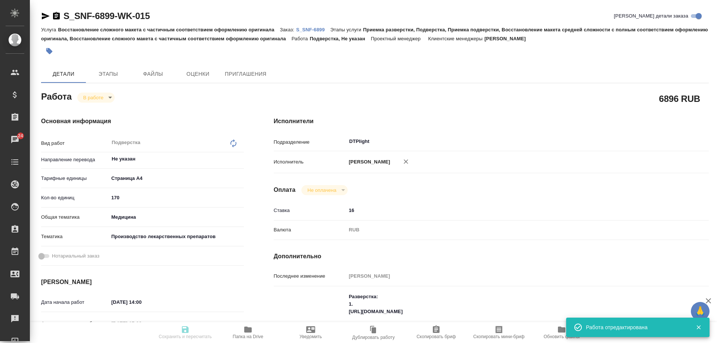
type input "01.10.2025 21:00"
type input "[DATE] 14:00"
type input "DTPlight"
type input "notPayed"
type input "16"
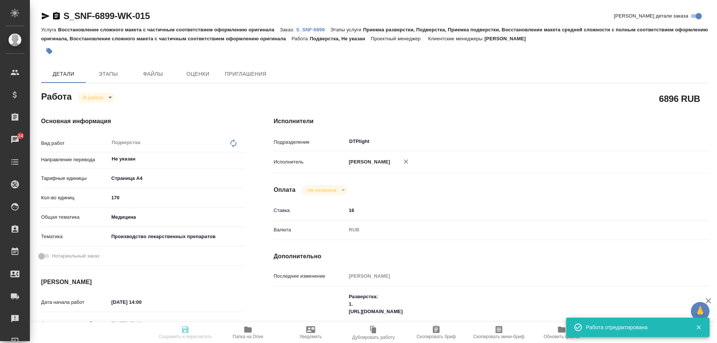
type input "RUB"
type input "[PERSON_NAME]"
type textarea "Разверстка: 1. https://drive.awatera.com/apps/files/files/10387833?dir=/Shares/…"
type textarea "x"
type textarea "/Clients/Sanofi/Orders/S_SNF-6899/DTP/S_SNF-6899-WK-015"
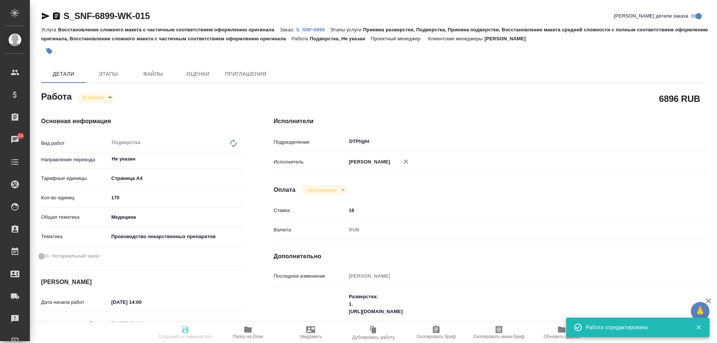
type textarea "x"
type input "S_SNF-6899"
type input "E005860250"
type input "Восстановление сложного макета с частичным соответствием оформлению оригинала"
type input "Приемка разверстки, Подверстка, Приемка подверстки, Восстановление макета средн…"
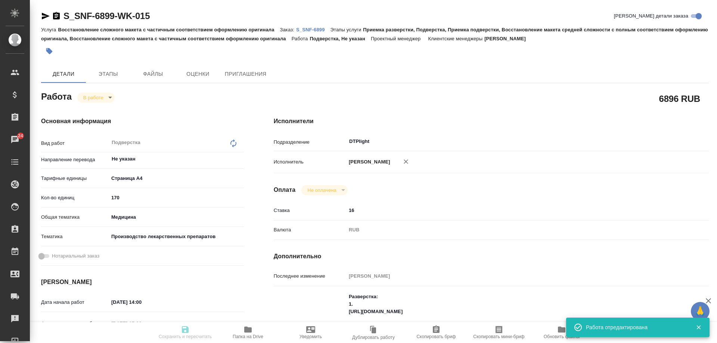
type input "[PERSON_NAME]"
type input "/Clients/Sanofi/Orders/S_SNF-6899"
type textarea "x"
type textarea "ivacaftor SDD - ивакафтор, высушенная распылением дисперсия tezacaftor SDD - те…"
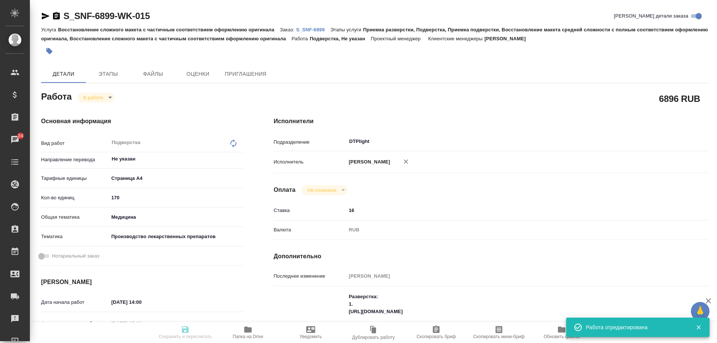
type textarea "x"
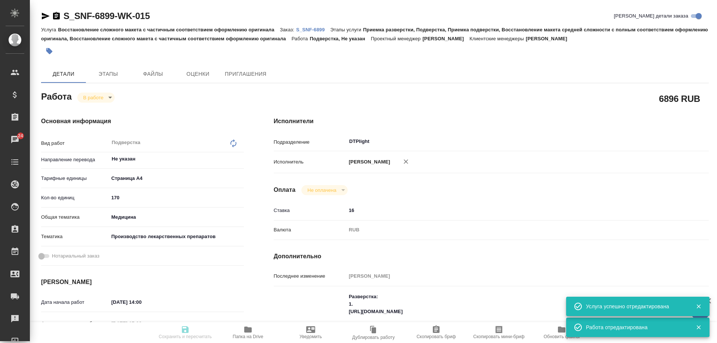
type textarea "x"
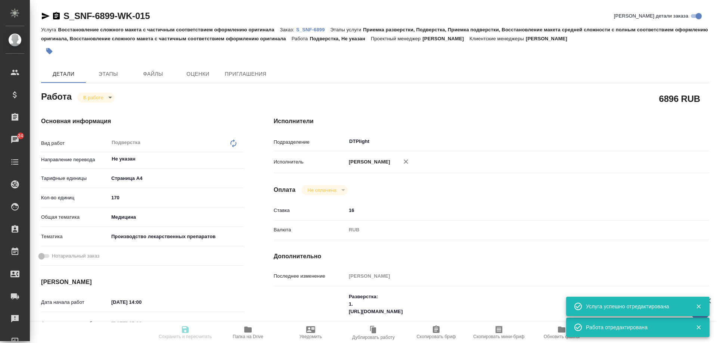
type textarea "x"
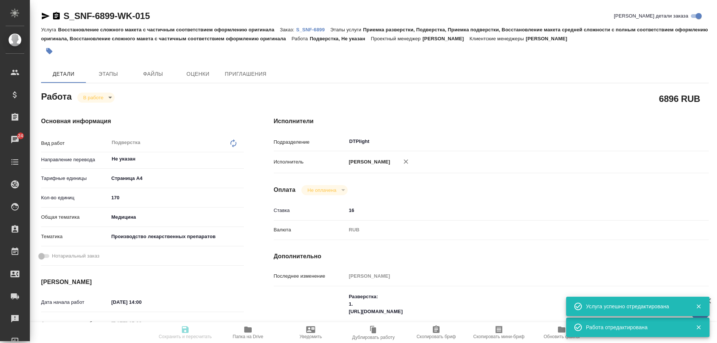
type textarea "x"
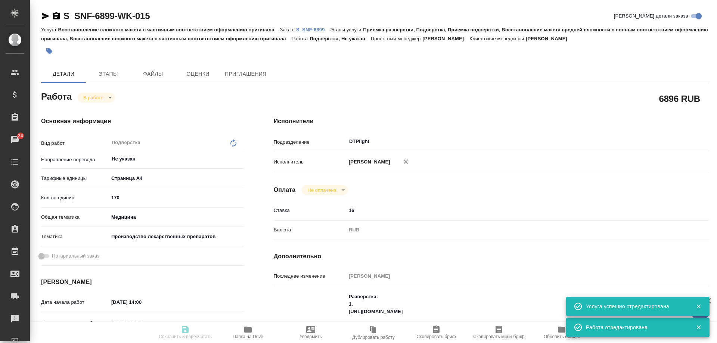
type textarea "x"
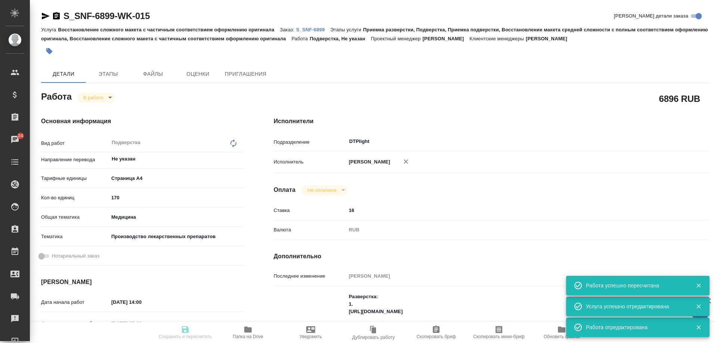
type input "inProgress"
type textarea "Подверстка"
type textarea "x"
type input "Не указан"
type input "5f036ec4e16dec2d6b59c8ff"
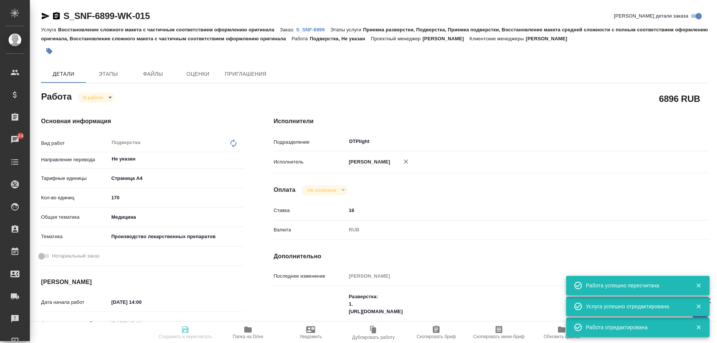
type input "170"
type input "med"
type input "614982fec5ecbb70f805293f"
type input "29.09.2025 14:00"
type input "18.09.2025 17:02"
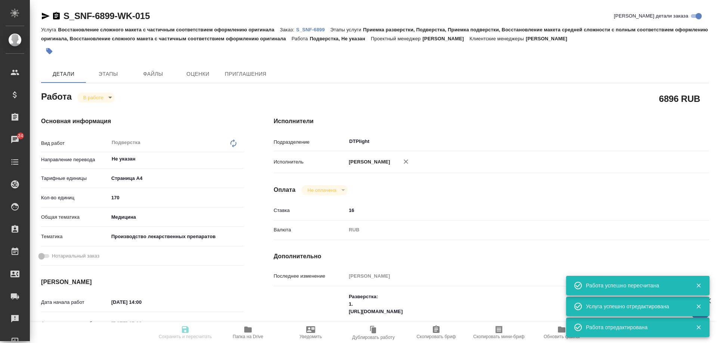
type input "01.10.2025 21:00"
type input "[DATE] 14:00"
type input "DTPlight"
type input "notPayed"
type input "16"
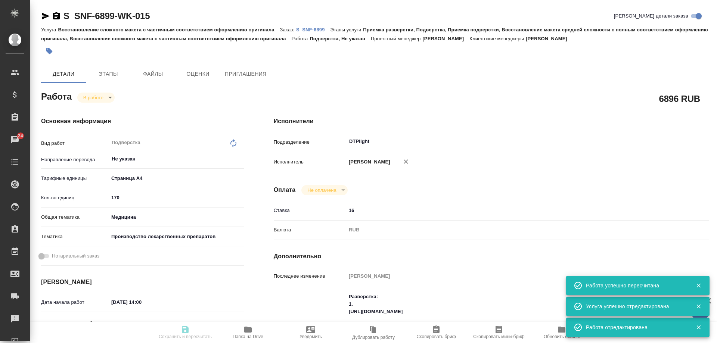
type input "RUB"
type input "[PERSON_NAME]"
type textarea "Разверстка: 1. https://drive.awatera.com/apps/files/files/10387833?dir=/Shares/…"
type textarea "x"
type textarea "/Clients/Sanofi/Orders/S_SNF-6899/DTP/S_SNF-6899-WK-015"
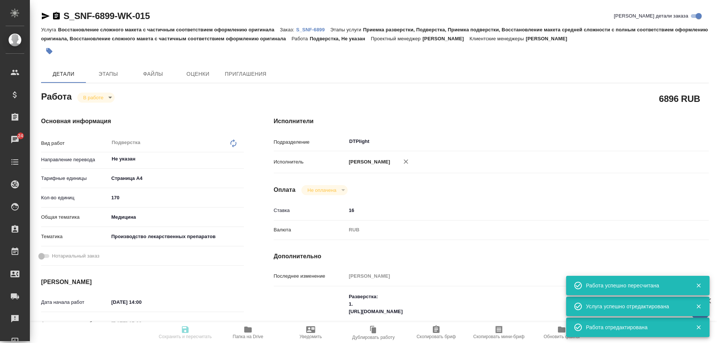
type textarea "x"
type input "S_SNF-6899"
type input "E005860250"
type input "Восстановление сложного макета с частичным соответствием оформлению оригинала"
type input "Приемка разверстки, Подверстка, Приемка подверстки, Восстановление макета средн…"
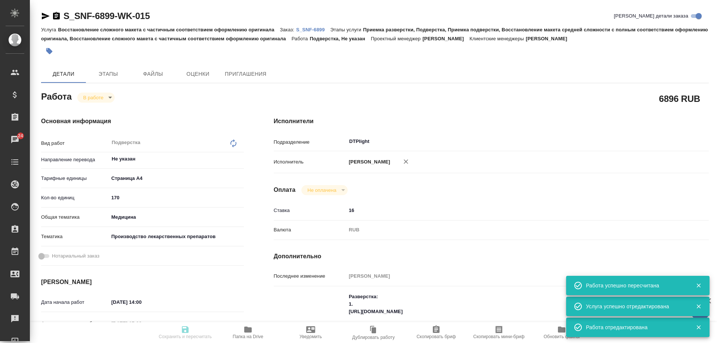
type input "[PERSON_NAME]"
type input "/Clients/Sanofi/Orders/S_SNF-6899"
type textarea "x"
type textarea "ivacaftor SDD - ивакафтор, высушенная распылением дисперсия tezacaftor SDD - те…"
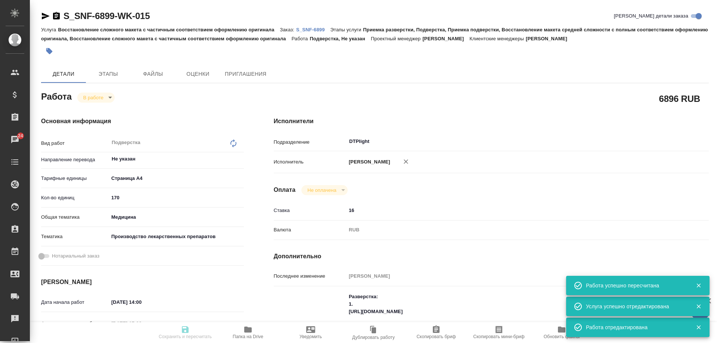
type textarea "x"
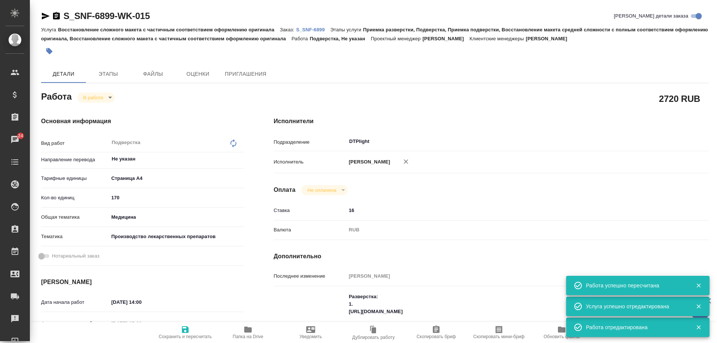
type textarea "x"
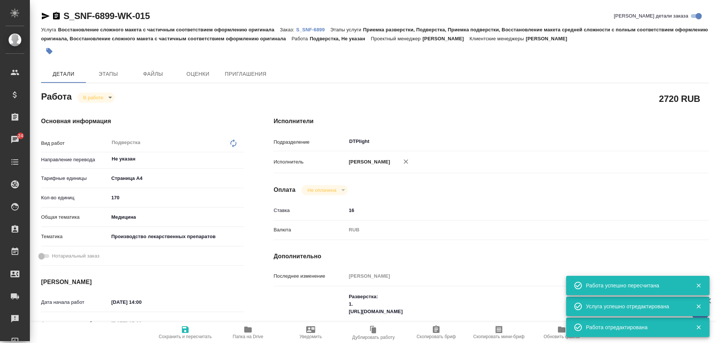
type textarea "x"
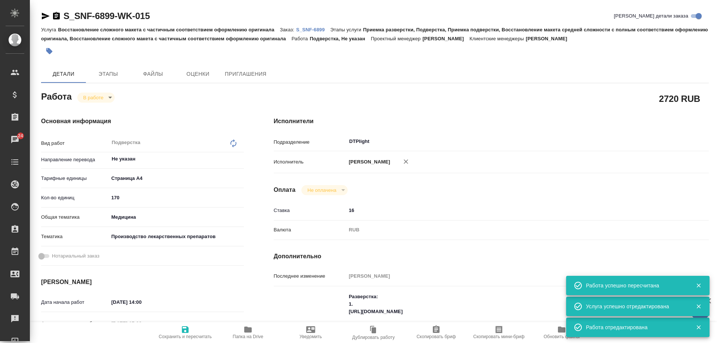
type textarea "x"
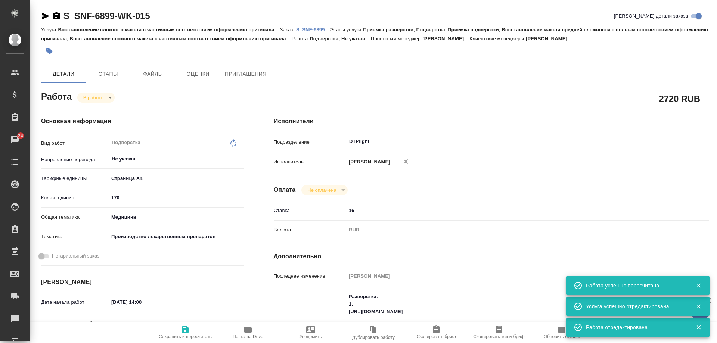
type textarea "x"
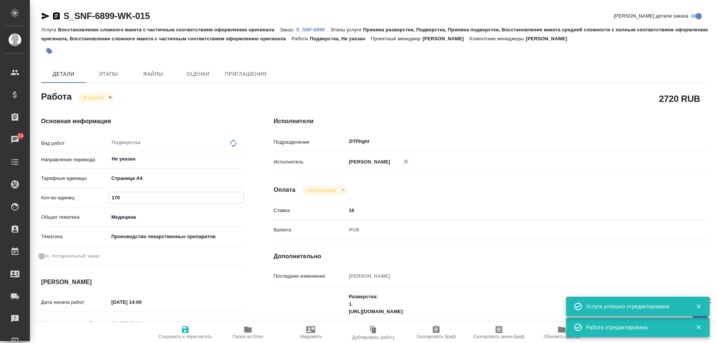
drag, startPoint x: 123, startPoint y: 198, endPoint x: 88, endPoint y: 200, distance: 34.4
click at [88, 200] on div "Кол-во единиц 170" at bounding box center [142, 197] width 203 height 13
type textarea "x"
type input "3"
type textarea "x"
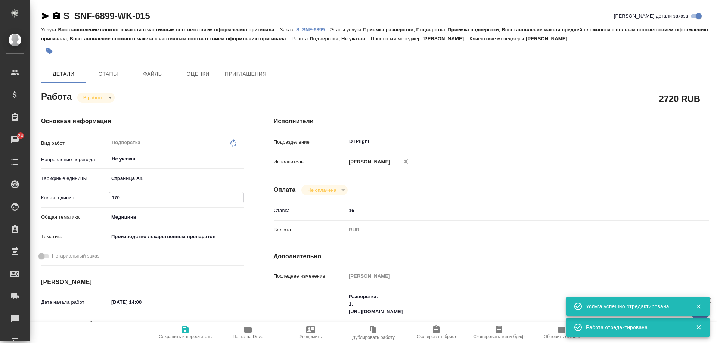
type textarea "x"
type input "35"
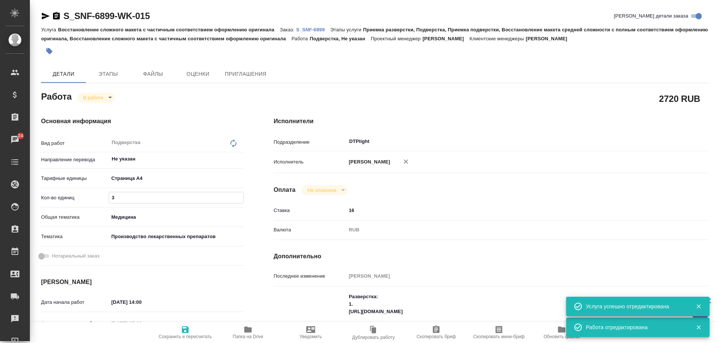
type textarea "x"
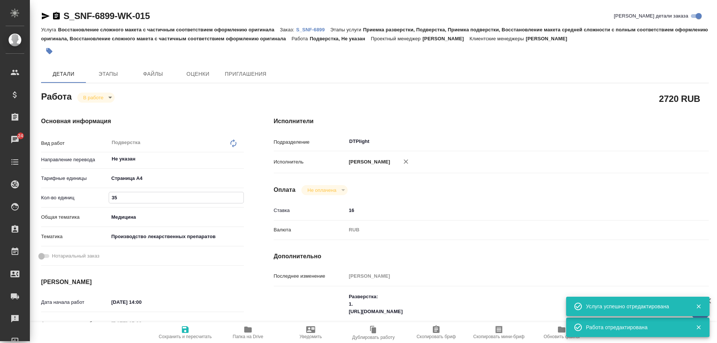
type input "350"
type textarea "x"
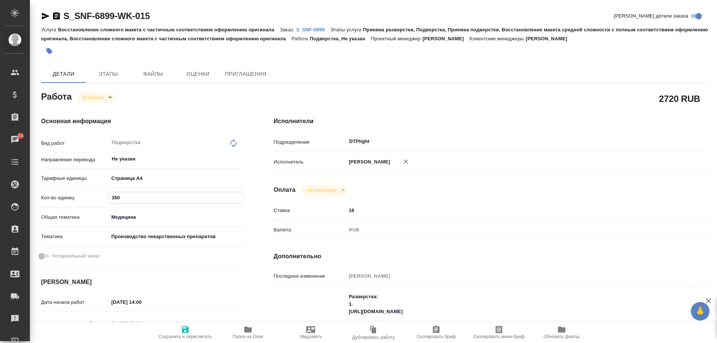
type input "350"
click at [185, 334] on span "Сохранить и пересчитать" at bounding box center [185, 336] width 53 height 5
type textarea "x"
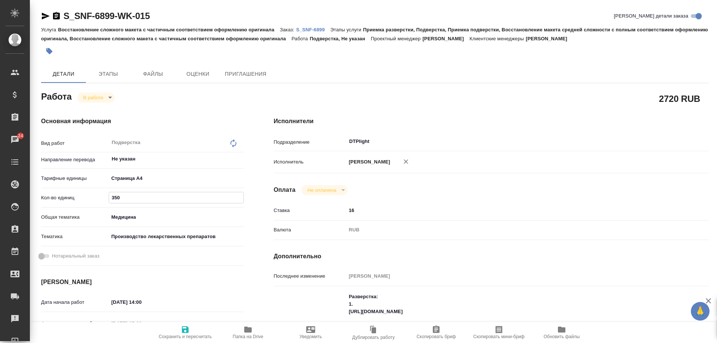
type textarea "x"
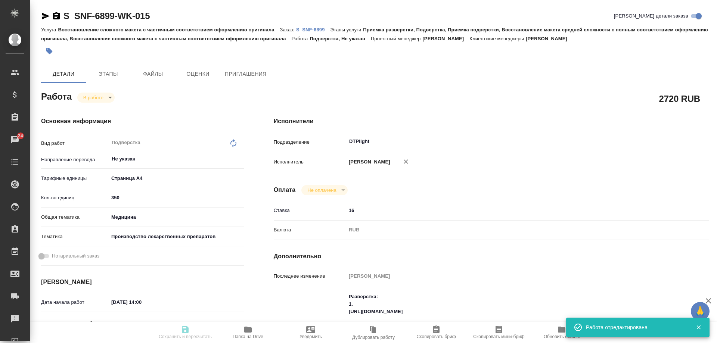
type textarea "x"
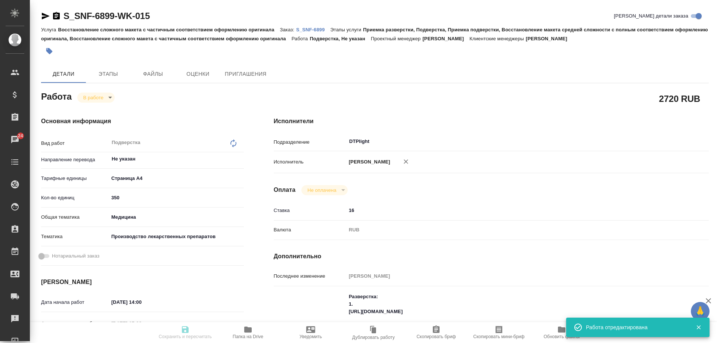
type textarea "x"
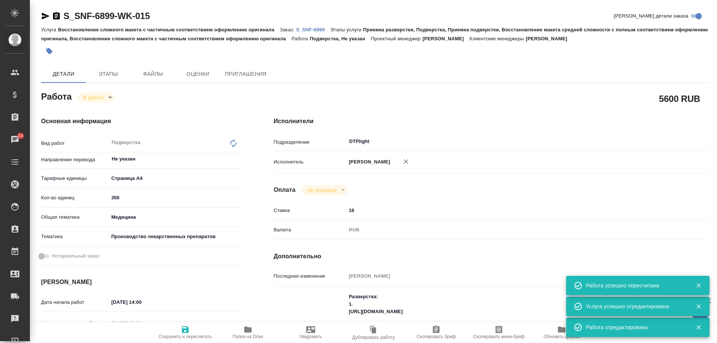
scroll to position [75, 0]
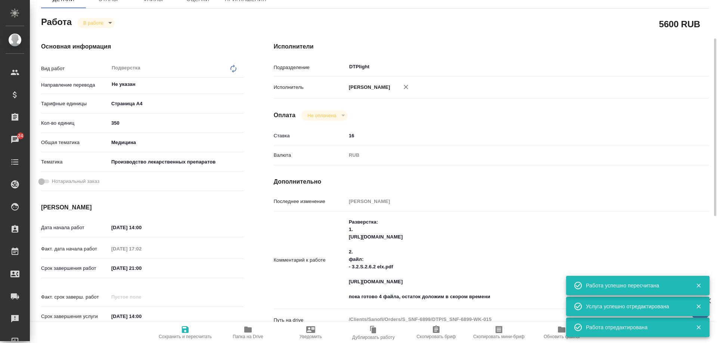
drag, startPoint x: 189, startPoint y: 331, endPoint x: 204, endPoint y: 315, distance: 22.2
click at [189, 331] on icon "button" at bounding box center [185, 329] width 9 height 9
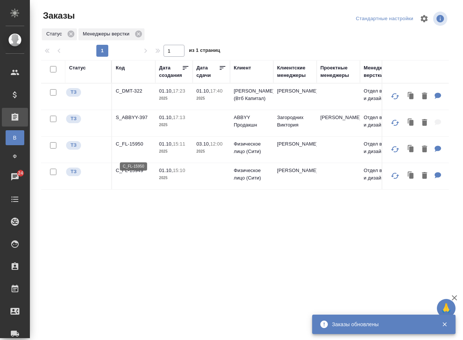
click at [135, 148] on p "C_FL-15950" at bounding box center [134, 143] width 36 height 7
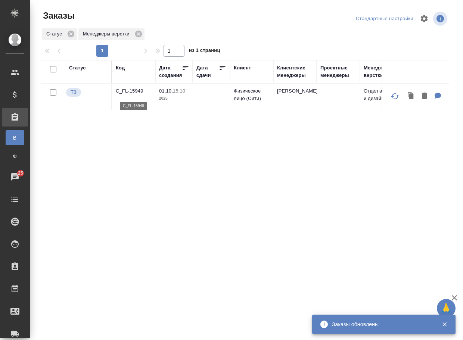
click at [125, 95] on p "C_FL-15949" at bounding box center [134, 90] width 36 height 7
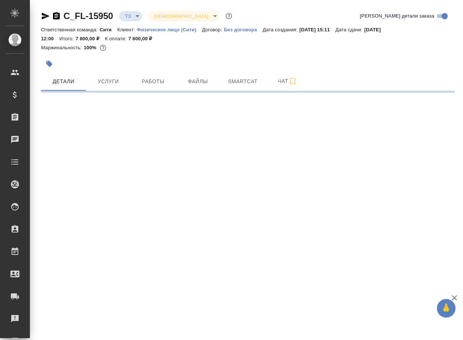
select select "RU"
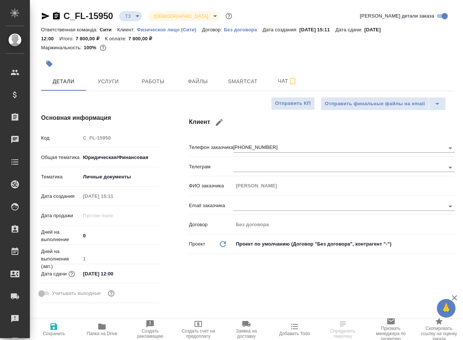
type textarea "x"
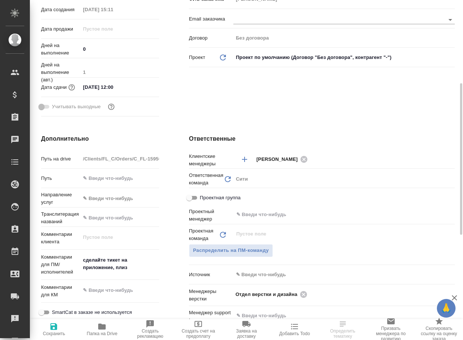
scroll to position [261, 0]
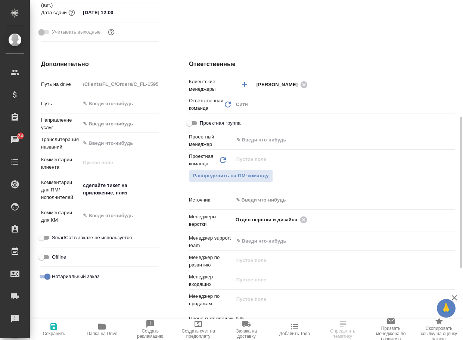
click at [105, 330] on icon "button" at bounding box center [101, 326] width 9 height 9
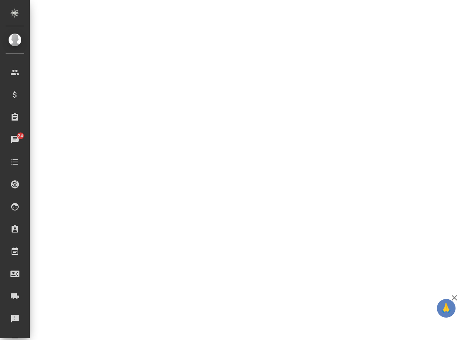
select select "RU"
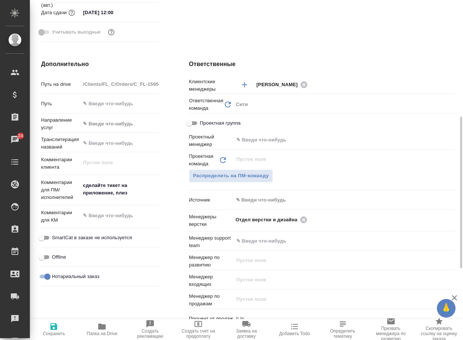
type textarea "x"
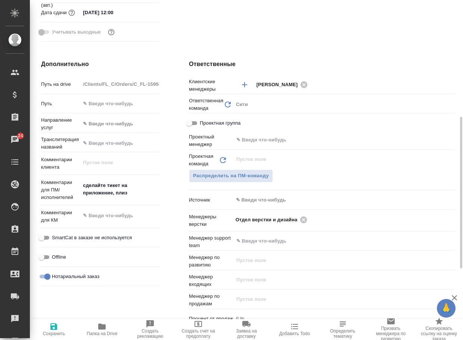
type textarea "x"
click at [307, 221] on icon at bounding box center [303, 219] width 7 height 7
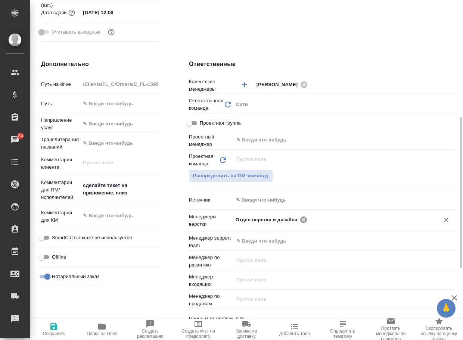
type textarea "x"
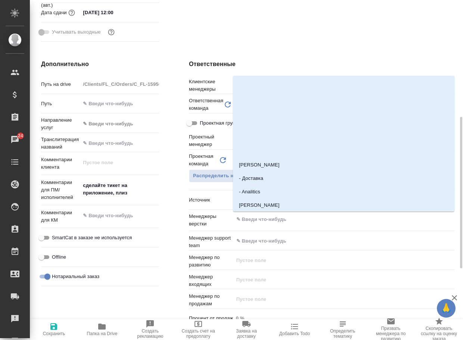
click at [307, 221] on input "text" at bounding box center [332, 219] width 192 height 9
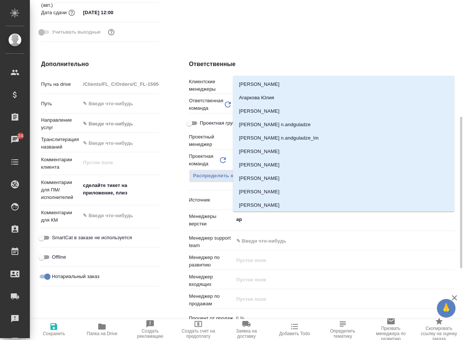
type input "арс"
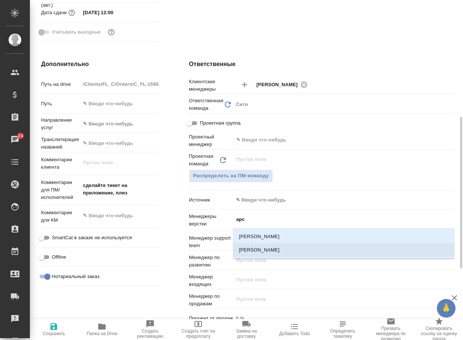
click at [285, 253] on li "[PERSON_NAME]" at bounding box center [343, 250] width 221 height 13
type textarea "x"
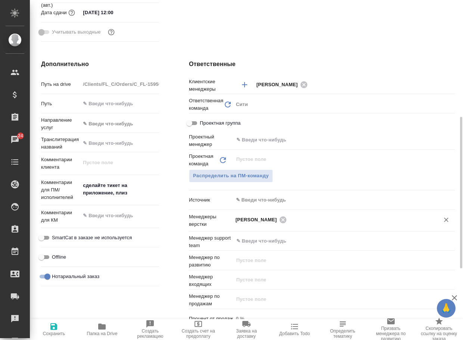
click at [50, 332] on span "Сохранить" at bounding box center [54, 333] width 22 height 5
type textarea "x"
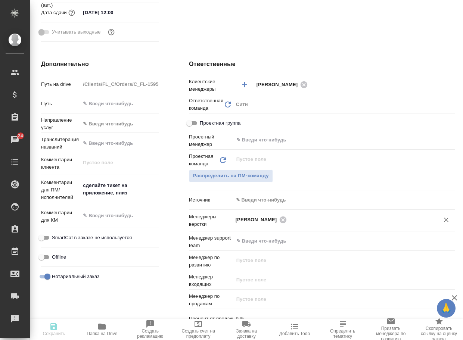
type textarea "x"
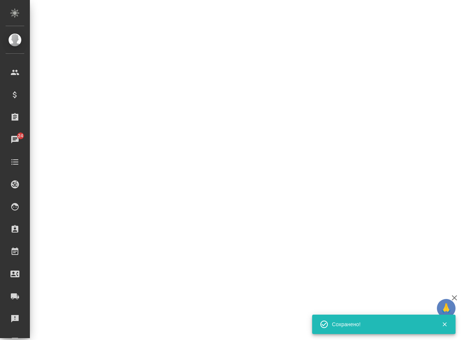
select select "RU"
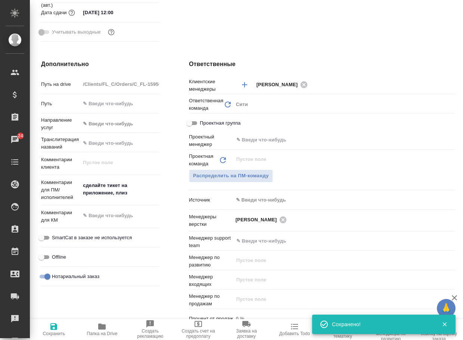
type textarea "x"
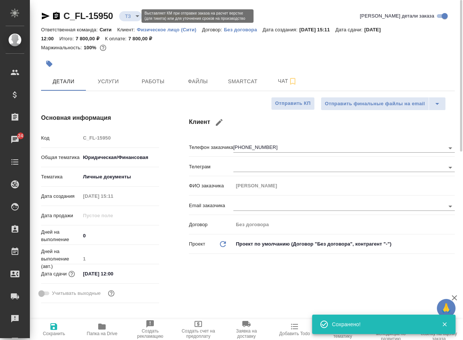
click at [131, 15] on body "🙏 .cls-1 fill:#fff; AWATERA Arsenyeva [PERSON_NAME] Спецификации Заказы 24 Чаты…" at bounding box center [231, 170] width 463 height 340
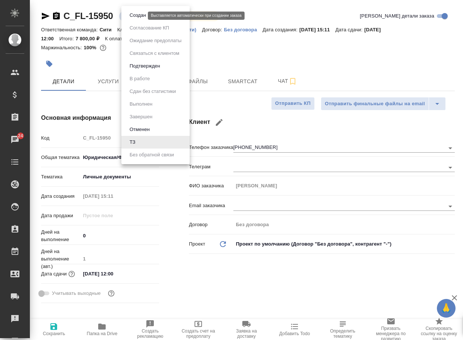
click at [136, 16] on button "Создан" at bounding box center [137, 15] width 21 height 8
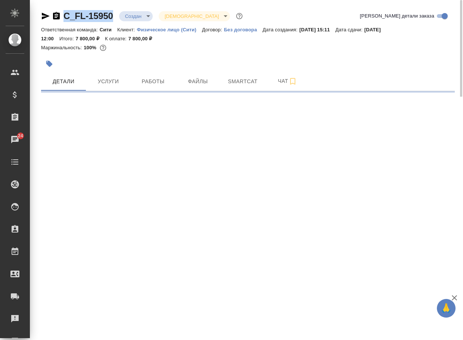
drag, startPoint x: 112, startPoint y: 20, endPoint x: 56, endPoint y: 19, distance: 56.0
click at [56, 19] on div "C_FL-15950 Создан new Святая троица holyTrinity" at bounding box center [142, 16] width 203 height 12
copy link "C_FL-15950"
select select "RU"
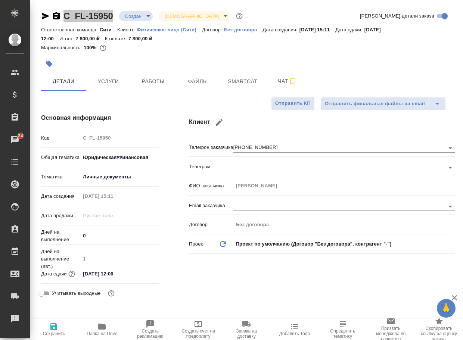
type textarea "x"
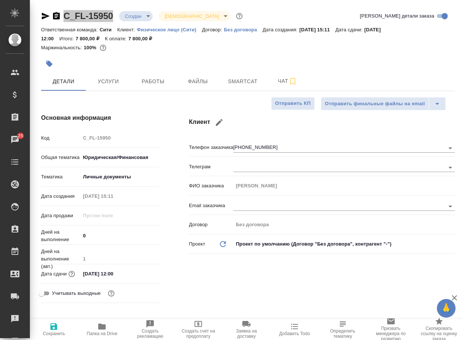
type textarea "x"
click at [283, 82] on span "Чат" at bounding box center [288, 81] width 36 height 9
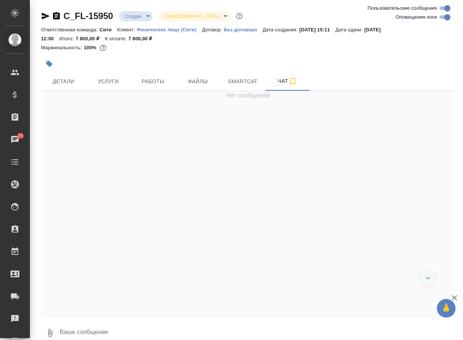
click at [111, 329] on textarea at bounding box center [257, 332] width 396 height 25
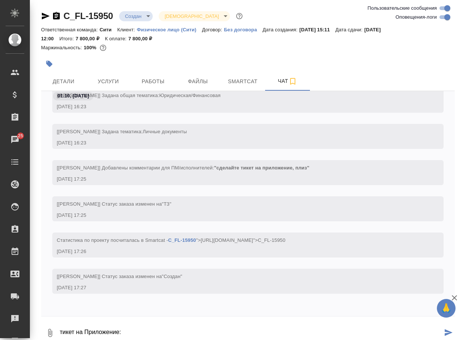
click at [48, 335] on icon "button" at bounding box center [50, 333] width 9 height 9
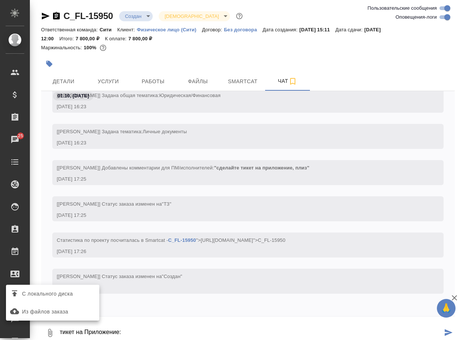
click at [58, 294] on span "С локального диска" at bounding box center [47, 293] width 51 height 9
click at [0, 0] on input "С локального диска" at bounding box center [0, 0] width 0 height 0
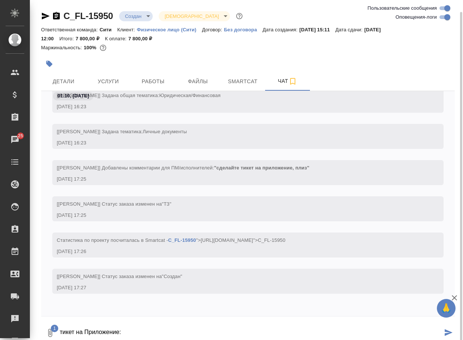
scroll to position [6, 0]
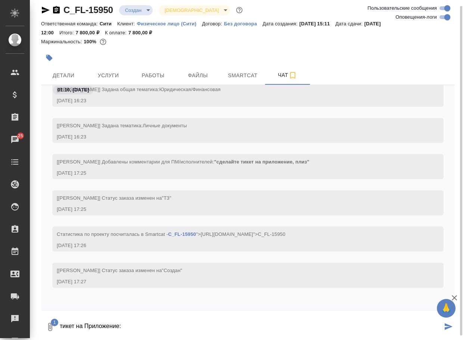
click at [152, 322] on textarea "тикет на Приложение:" at bounding box center [251, 326] width 384 height 25
type textarea "тикет на Приложение:"
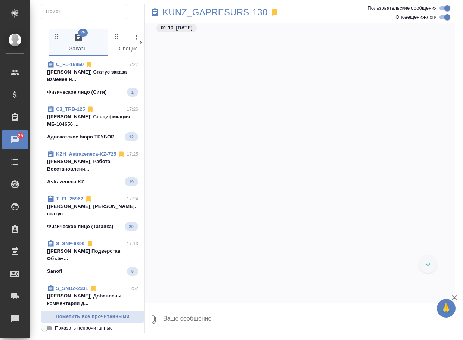
scroll to position [5699, 0]
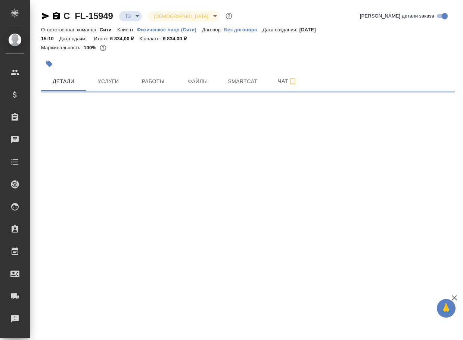
select select "RU"
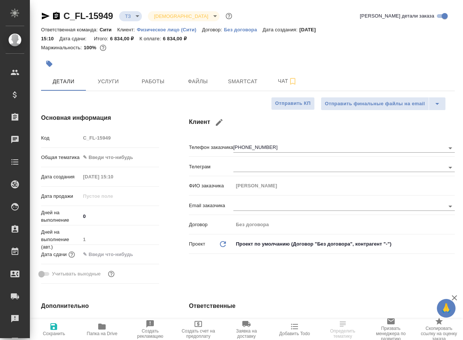
type textarea "x"
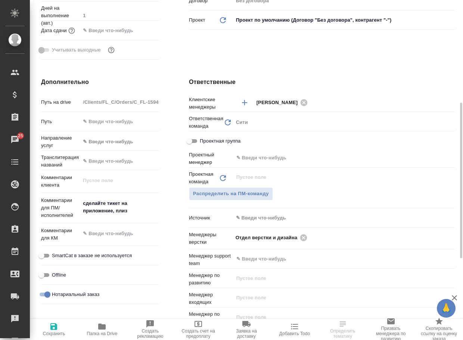
click at [105, 331] on icon "button" at bounding box center [101, 326] width 9 height 9
type textarea "x"
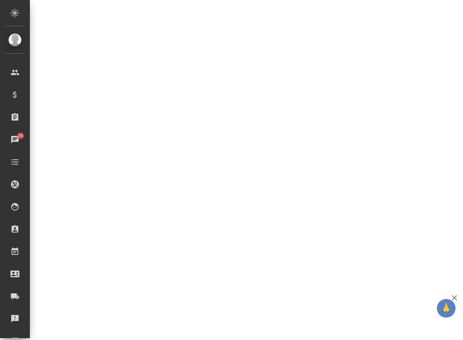
select select "RU"
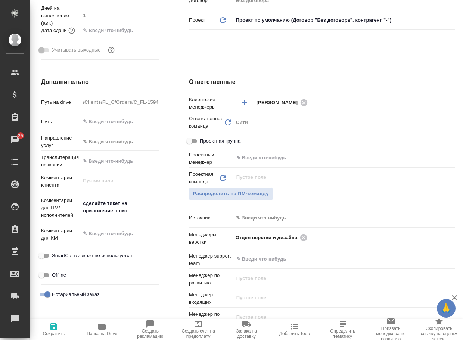
type textarea "x"
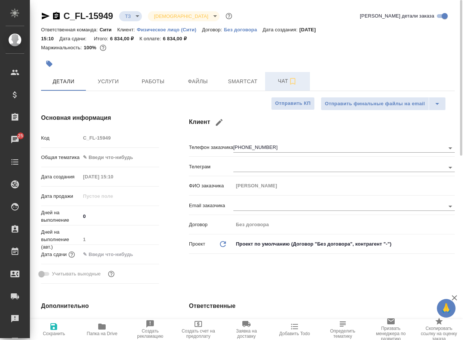
click at [280, 82] on span "Чат" at bounding box center [288, 81] width 36 height 9
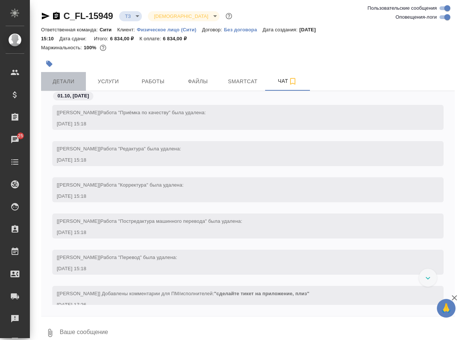
drag, startPoint x: 58, startPoint y: 78, endPoint x: 200, endPoint y: 0, distance: 162.3
click at [58, 78] on span "Детали" at bounding box center [64, 81] width 36 height 9
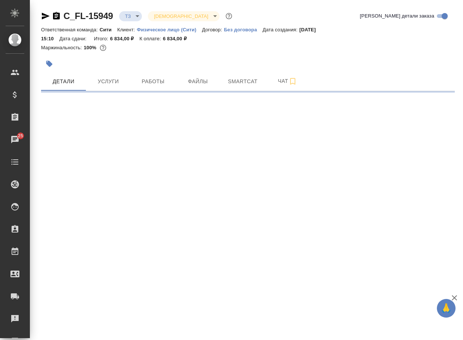
select select "RU"
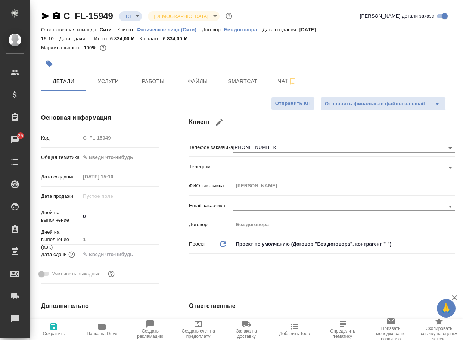
type textarea "x"
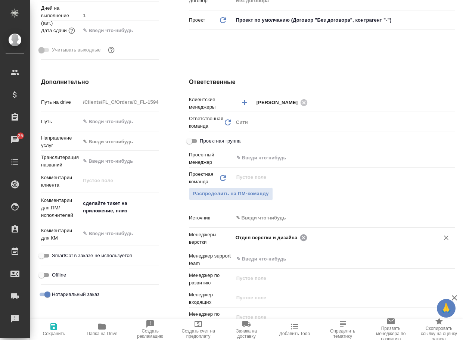
click at [305, 237] on icon at bounding box center [303, 237] width 7 height 7
type textarea "x"
click at [305, 237] on input "text" at bounding box center [332, 237] width 192 height 9
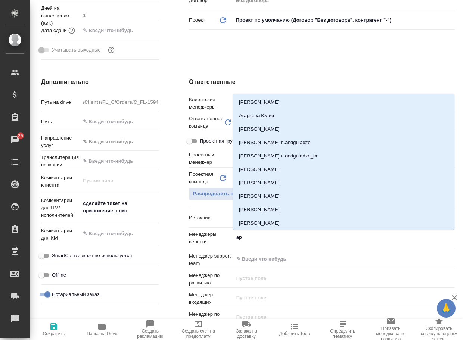
type input "арс"
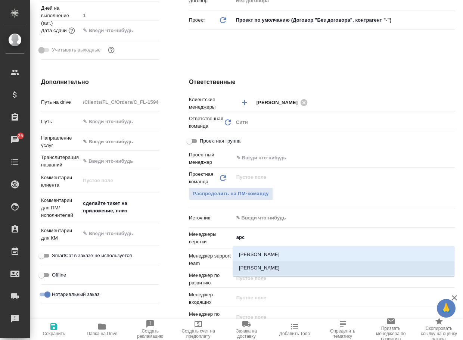
click at [284, 267] on li "[PERSON_NAME]" at bounding box center [343, 267] width 221 height 13
type textarea "x"
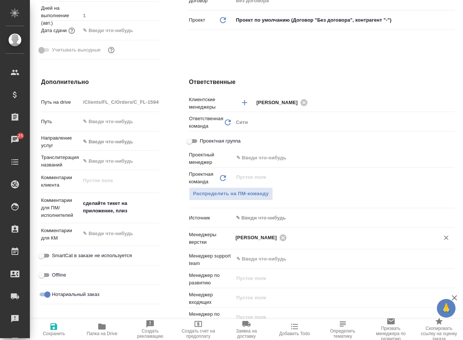
click at [56, 326] on icon "button" at bounding box center [53, 326] width 7 height 7
type textarea "x"
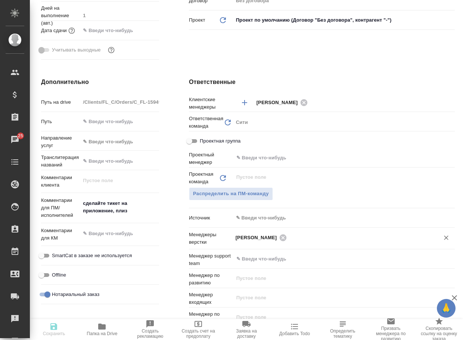
type textarea "x"
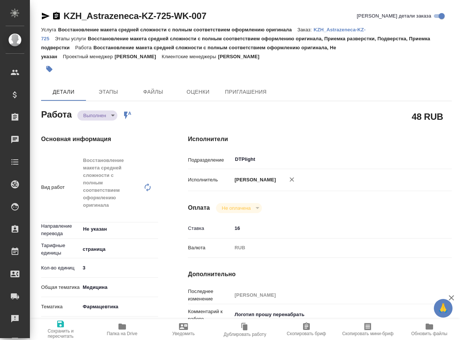
type textarea "x"
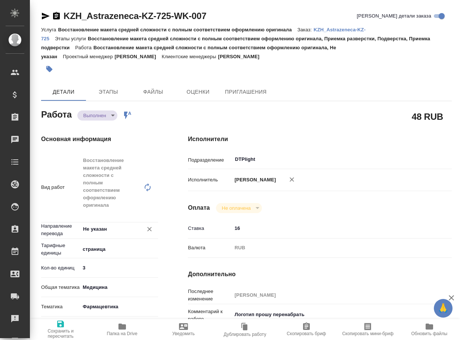
type textarea "x"
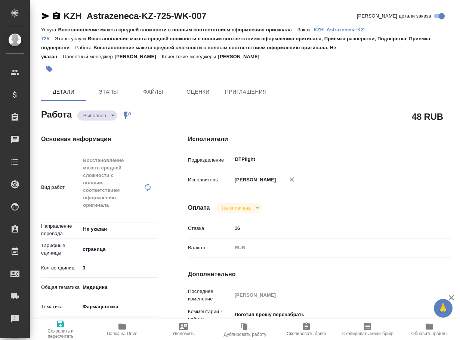
type textarea "x"
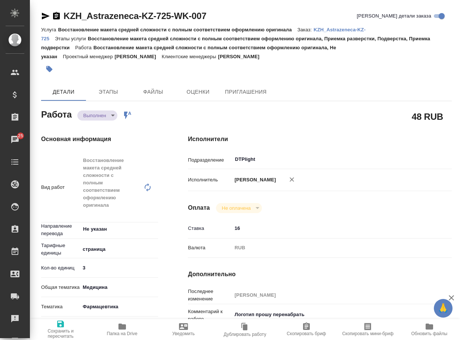
type textarea "x"
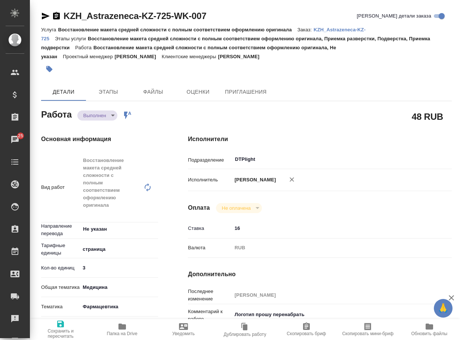
type textarea "x"
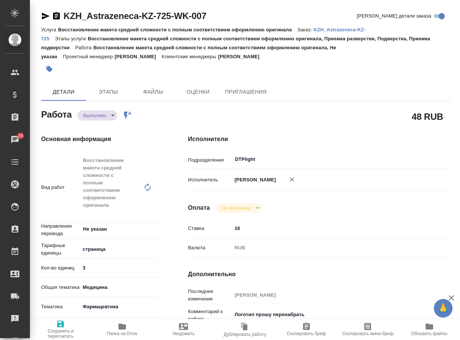
type textarea "x"
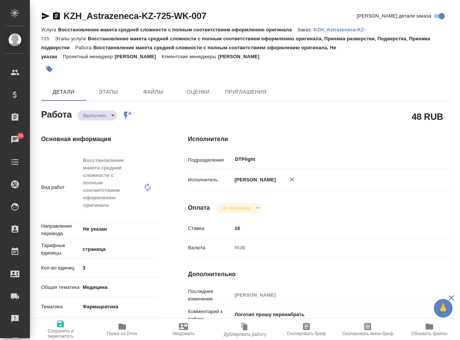
click at [126, 324] on icon "button" at bounding box center [122, 326] width 9 height 9
type textarea "x"
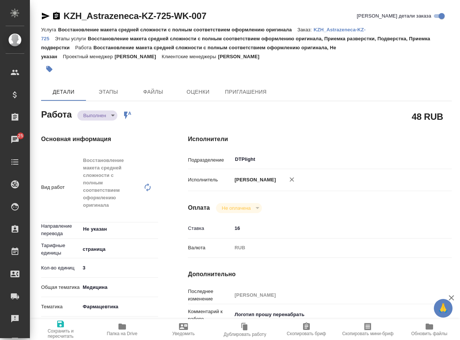
type textarea "x"
click at [104, 113] on body "🙏 .cls-1 fill:#fff; AWATERA Arsenyeva [PERSON_NAME] Спецификации Заказы 25 Чаты…" at bounding box center [230, 170] width 460 height 340
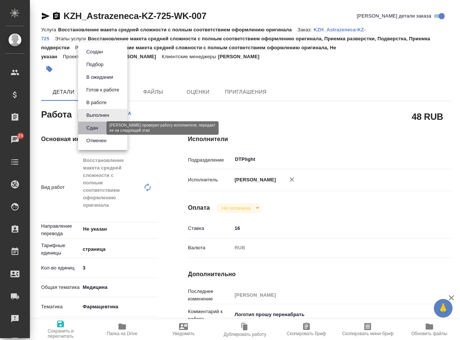
drag, startPoint x: 96, startPoint y: 129, endPoint x: 73, endPoint y: 110, distance: 30.3
click at [96, 129] on button "Сдан" at bounding box center [92, 128] width 16 height 8
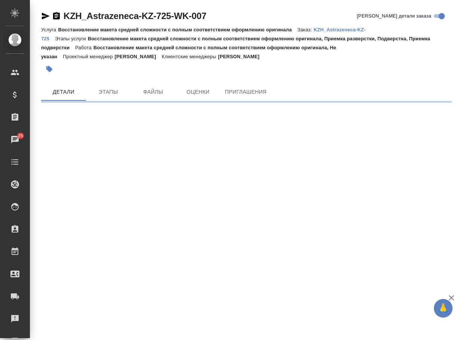
click at [45, 38] on p "KZH_Astrazeneca-KZ-725" at bounding box center [203, 34] width 324 height 15
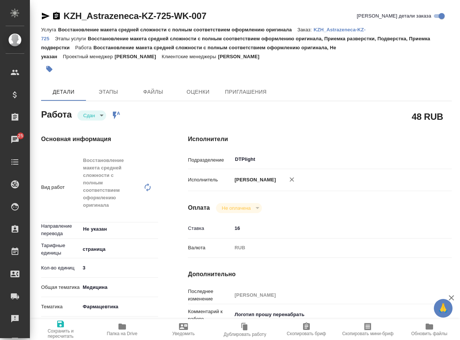
type textarea "x"
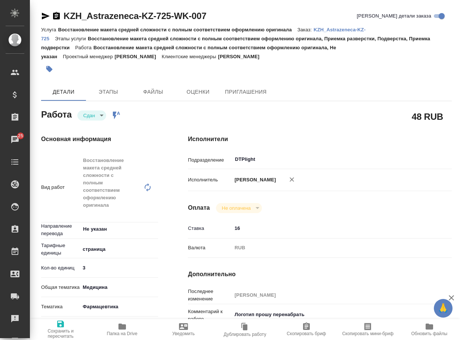
type textarea "x"
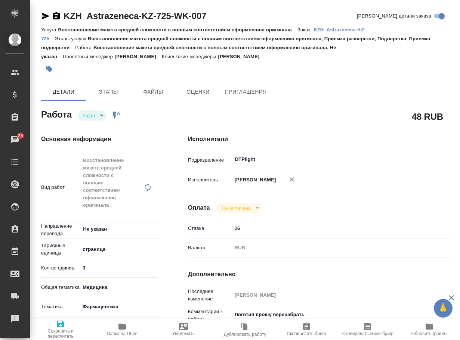
type textarea "x"
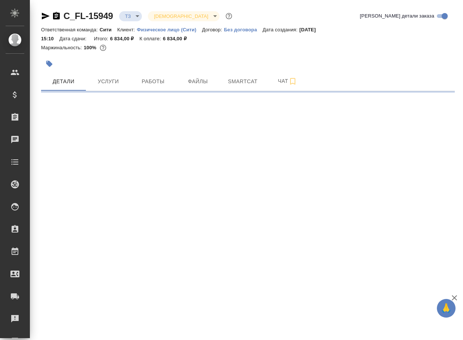
select select "RU"
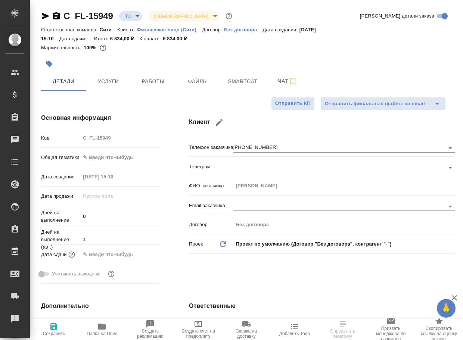
type textarea "x"
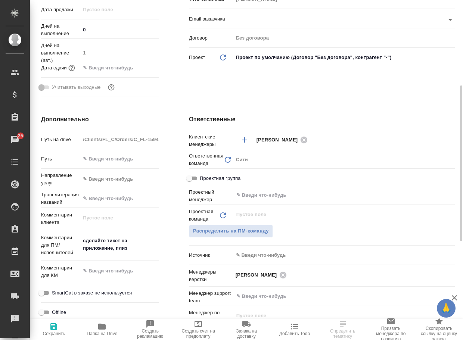
scroll to position [224, 0]
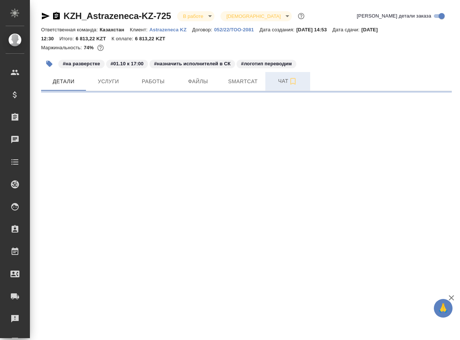
select select "RU"
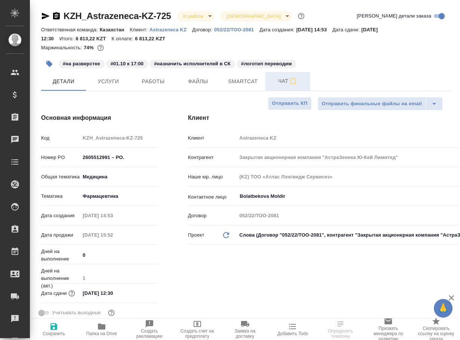
click at [291, 77] on span "Чат" at bounding box center [288, 81] width 36 height 9
type textarea "x"
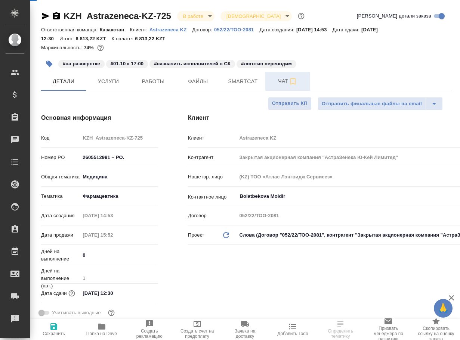
type textarea "x"
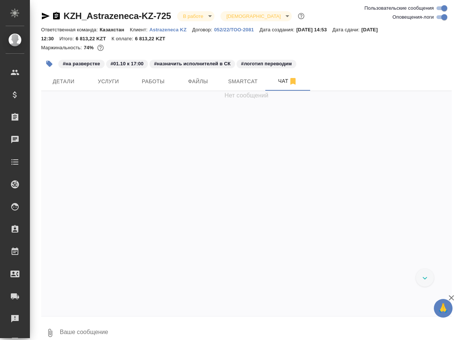
scroll to position [1663, 0]
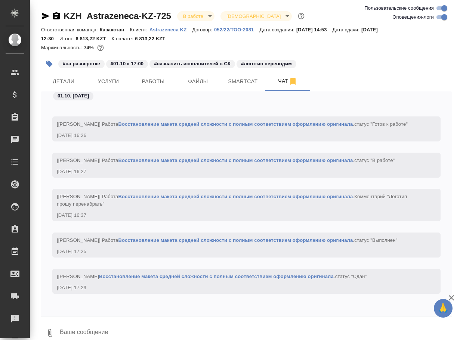
click at [129, 336] on textarea at bounding box center [255, 332] width 393 height 25
paste textarea "https://drive.awatera.com/apps/files/files/10562559?dir=/Shares/Astrazeneca%20K…"
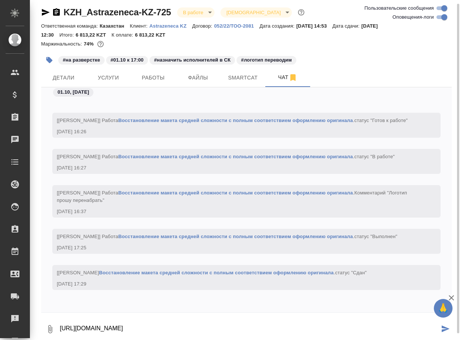
type textarea "https://drive.awatera.com/apps/files/files/10562559?dir=/Shares/Astrazeneca%20K…"
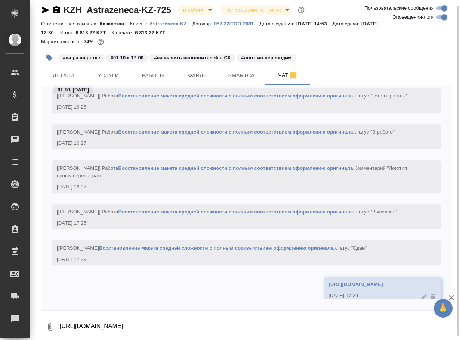
scroll to position [1707, 0]
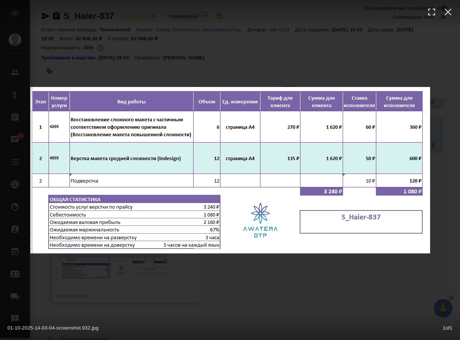
click at [265, 278] on div "01-10-2025-14-03-04-screenshot.932.jpg 1 of 1" at bounding box center [230, 170] width 460 height 340
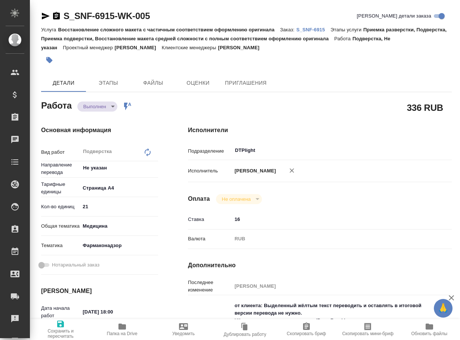
click at [116, 335] on span "Папка на Drive" at bounding box center [122, 333] width 31 height 5
click at [98, 107] on body "🙏 .cls-1 fill:#fff; AWATERA Arsenyeva [PERSON_NAME] Спецификации Заказы 23 Чаты…" at bounding box center [230, 170] width 460 height 340
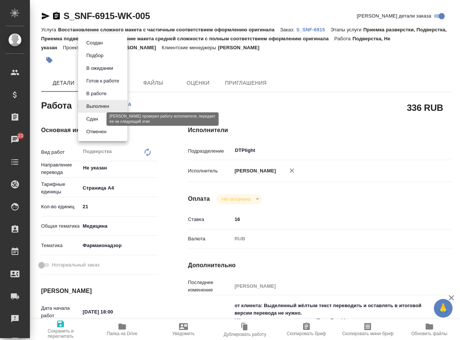
click at [96, 119] on button "Сдан" at bounding box center [92, 119] width 16 height 8
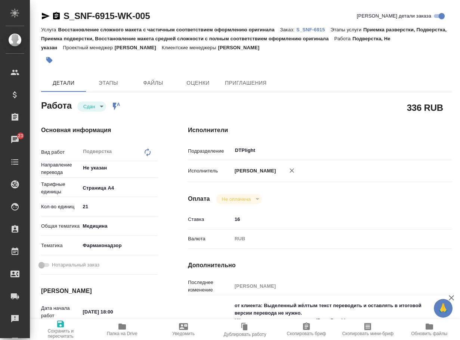
type textarea "x"
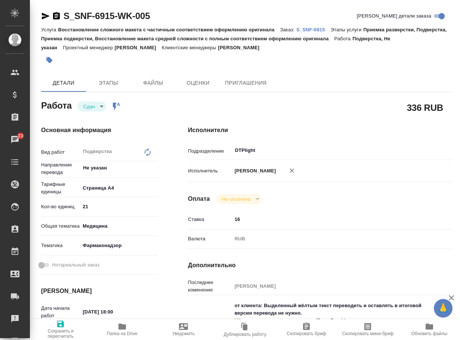
click at [314, 31] on p "S_SNF-6915" at bounding box center [313, 30] width 34 height 6
type textarea "x"
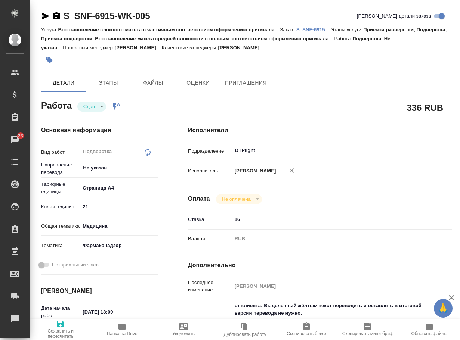
type textarea "x"
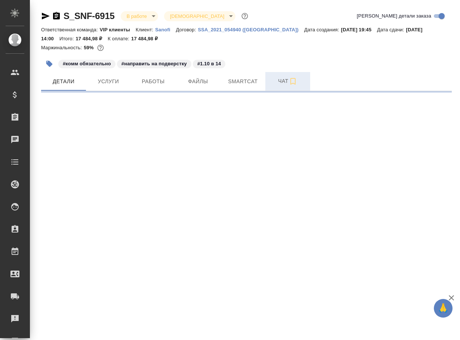
click at [280, 83] on span "Чат" at bounding box center [288, 81] width 36 height 9
select select "RU"
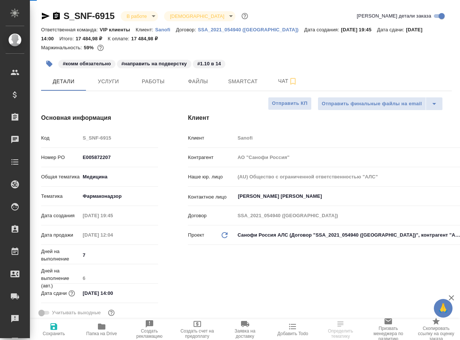
type textarea "x"
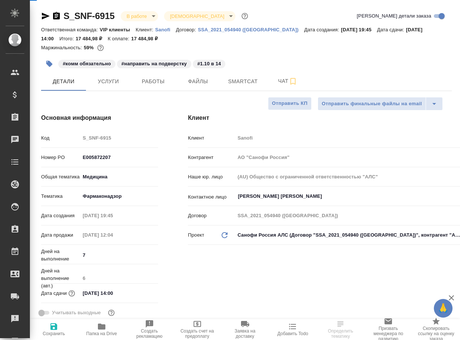
type textarea "x"
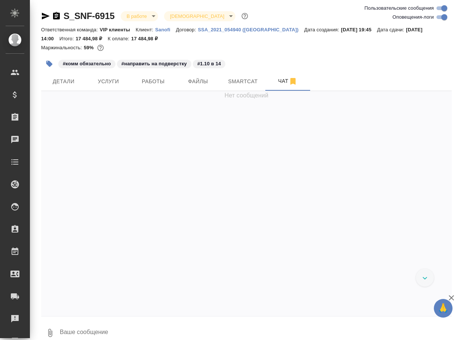
click at [121, 332] on textarea at bounding box center [255, 332] width 393 height 25
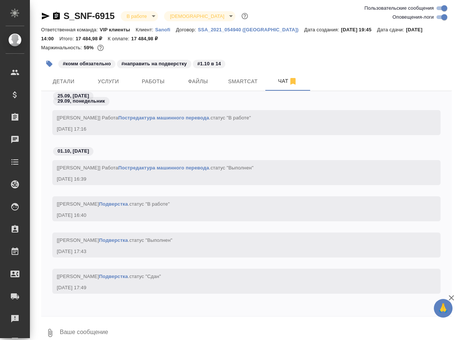
paste textarea "[URL][DOMAIN_NAME]"
type textarea "[URL][DOMAIN_NAME]"
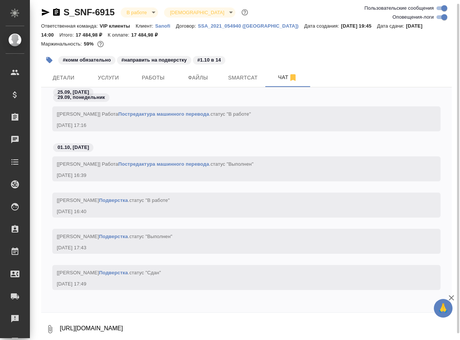
scroll to position [20873, 0]
